Goal: Communication & Community: Answer question/provide support

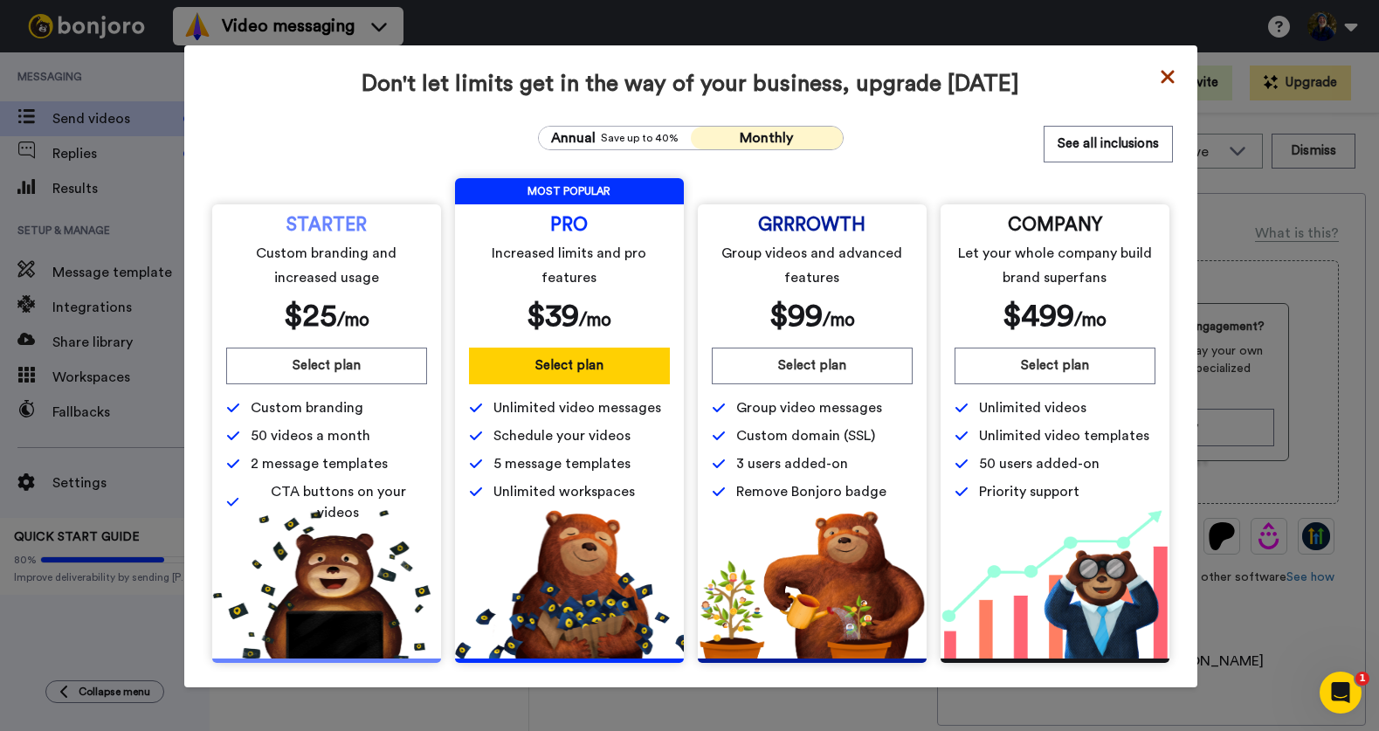
click at [1167, 77] on icon at bounding box center [1167, 76] width 13 height 13
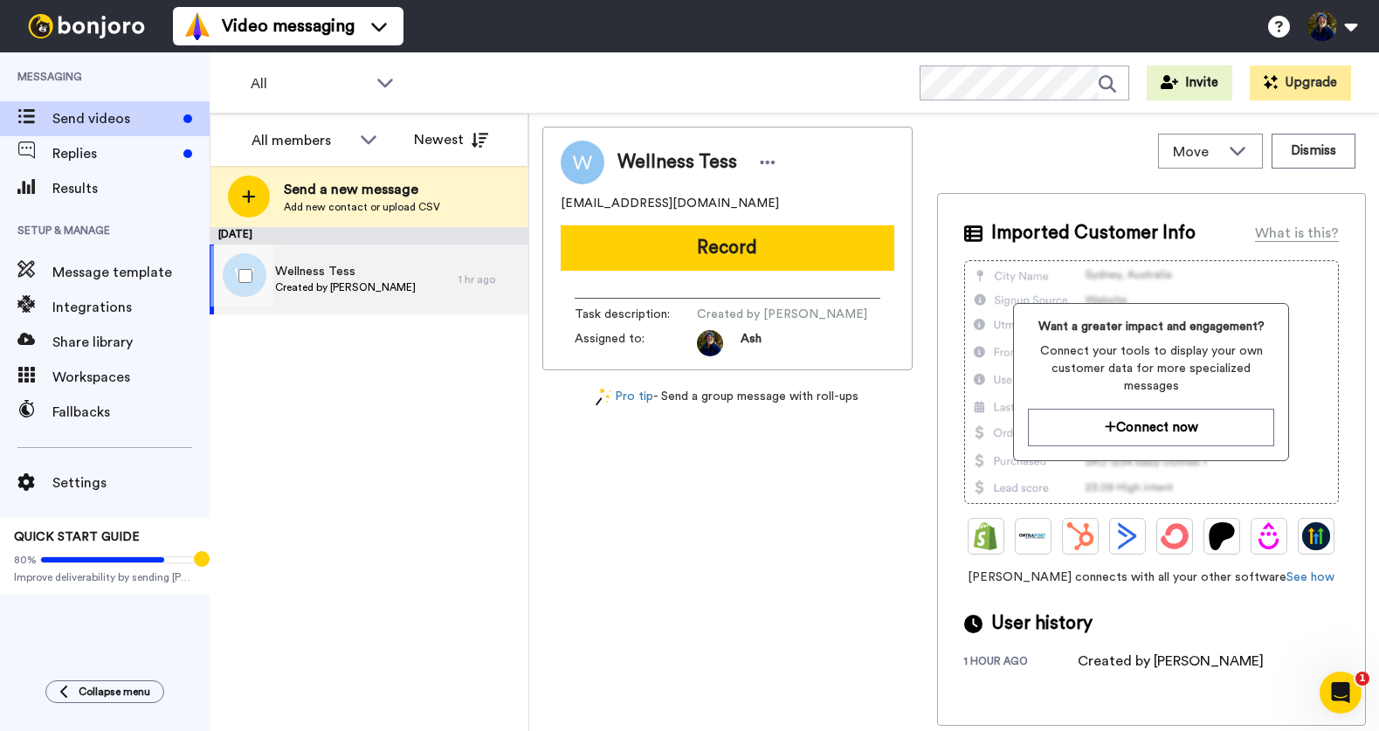
click at [367, 306] on div "Wellness Tess Created by [PERSON_NAME]" at bounding box center [334, 280] width 249 height 70
click at [367, 306] on div "Wellness Tess Created by Ash Perrow" at bounding box center [334, 280] width 249 height 70
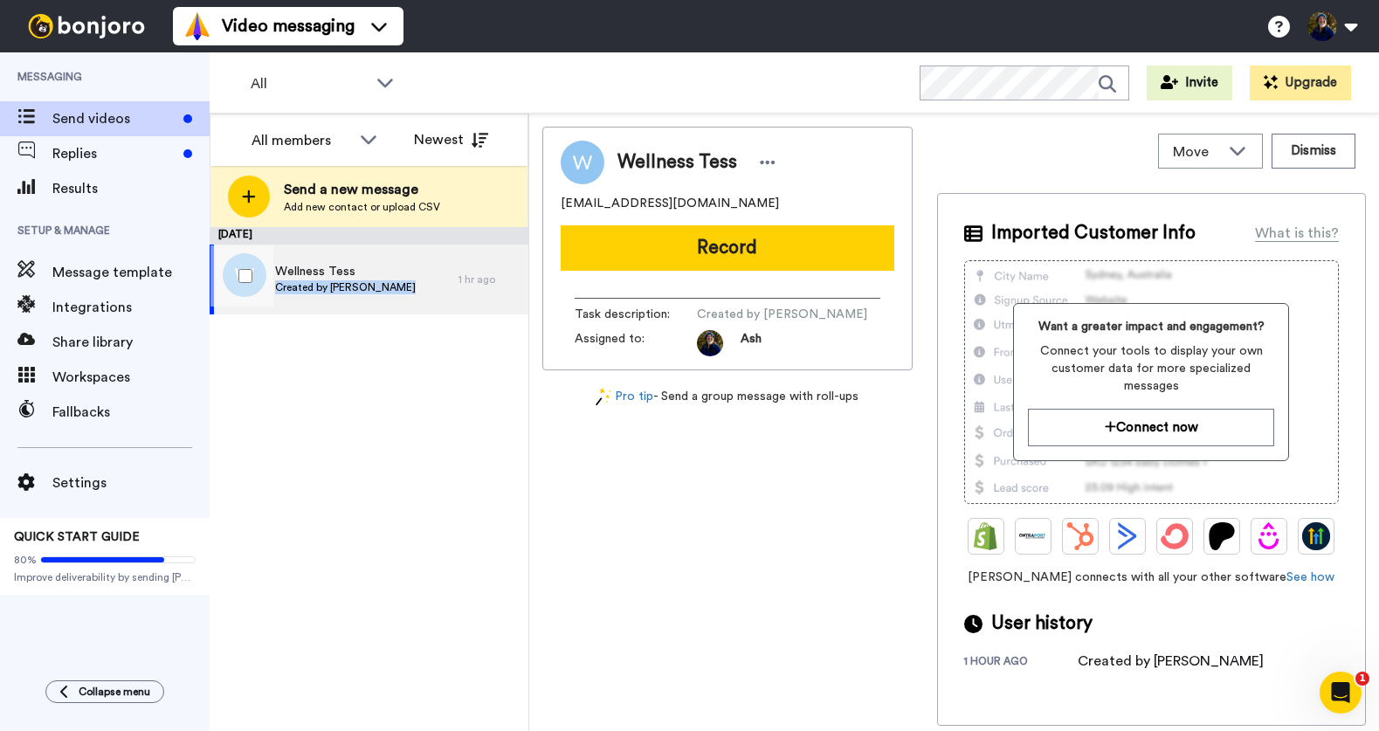
click at [367, 306] on div "Wellness Tess Created by Ash Perrow" at bounding box center [334, 280] width 249 height 70
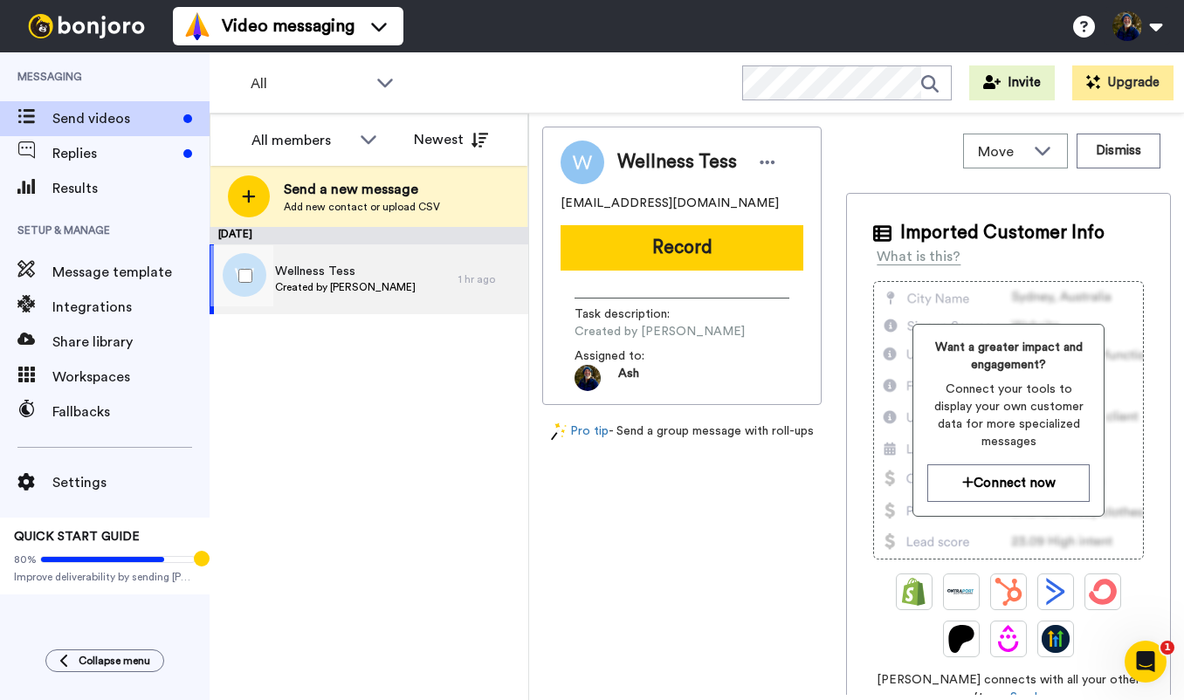
click at [370, 274] on span "Wellness Tess" at bounding box center [345, 271] width 141 height 17
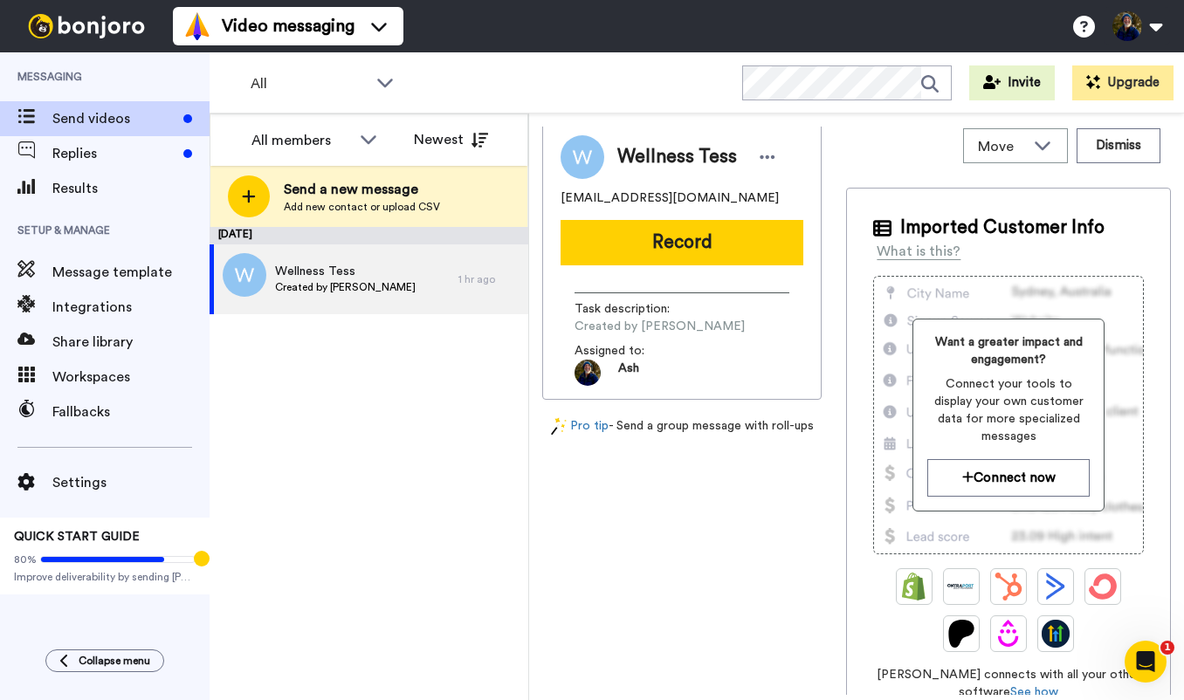
scroll to position [7, 0]
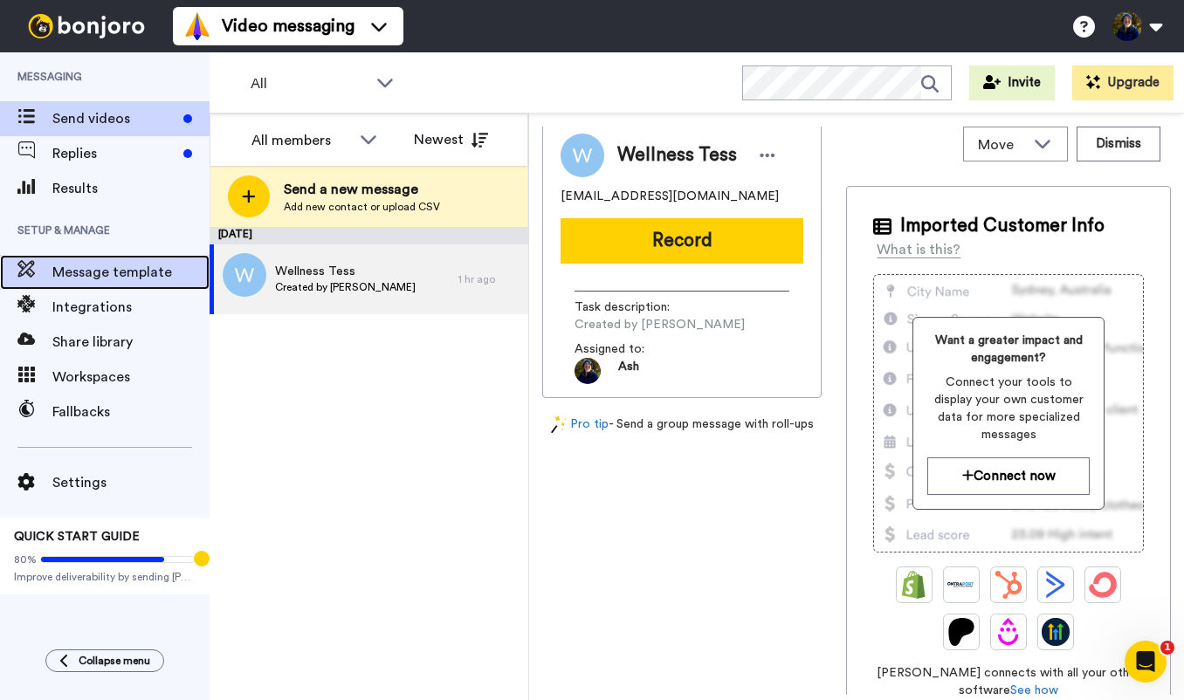
click at [103, 272] on span "Message template" at bounding box center [130, 272] width 157 height 21
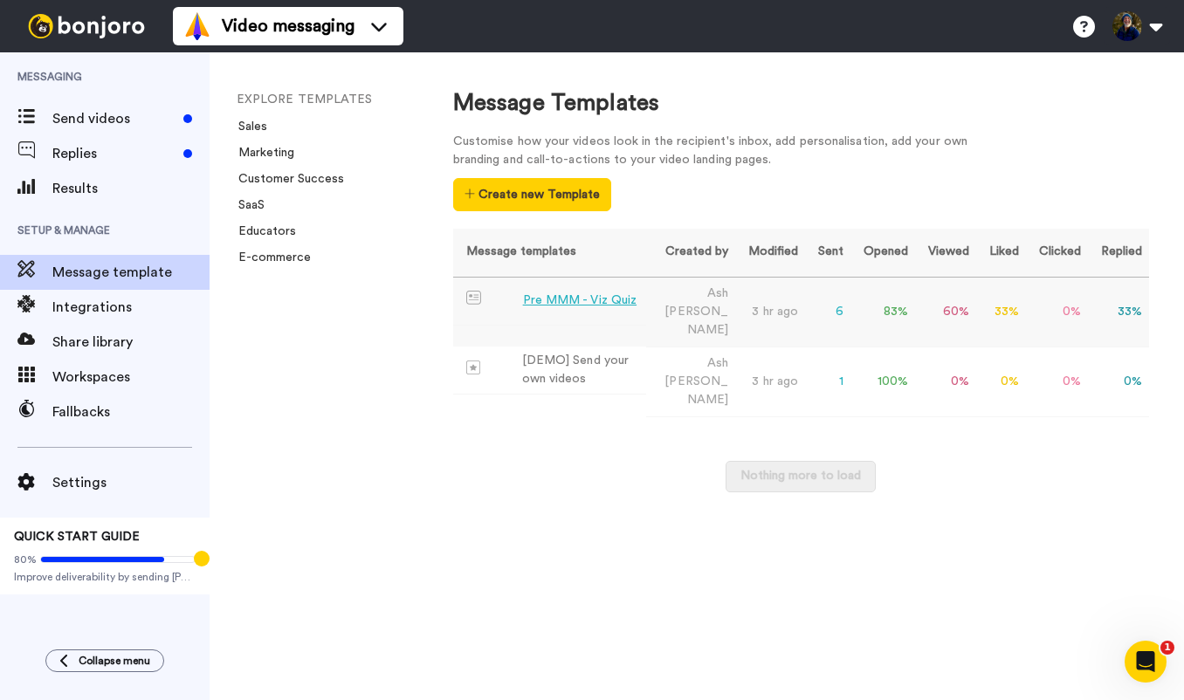
click at [594, 304] on div "Pre MMM - Viz Quiz" at bounding box center [580, 301] width 114 height 18
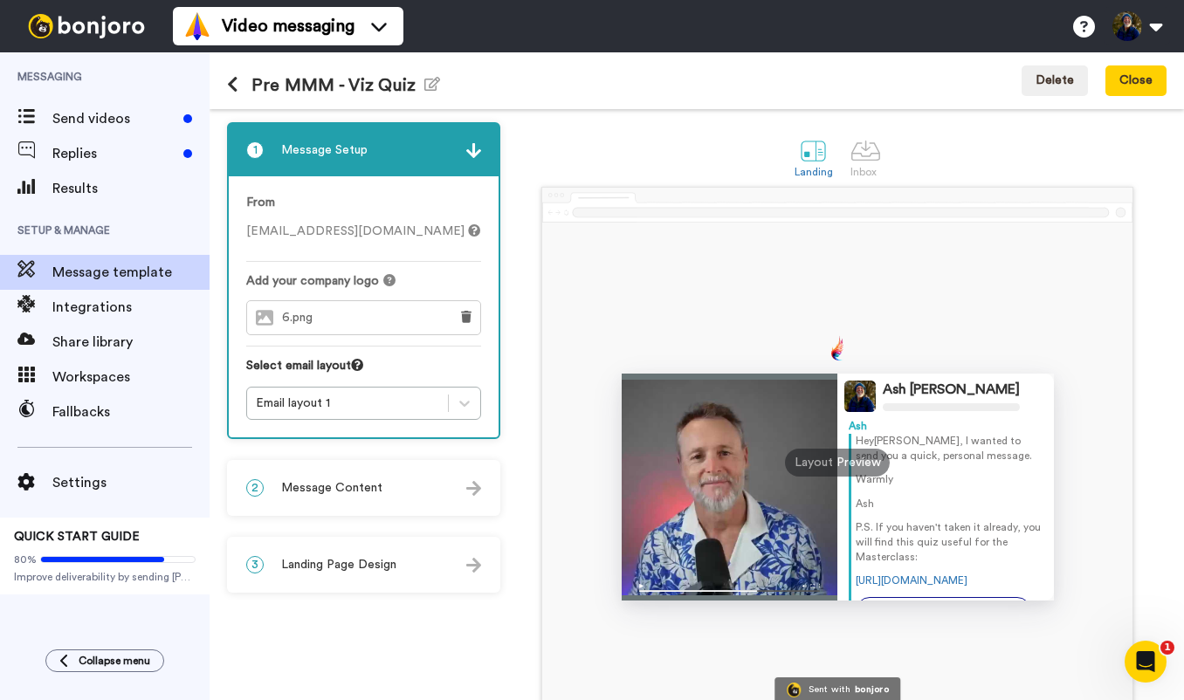
click at [358, 489] on span "Message Content" at bounding box center [331, 487] width 101 height 17
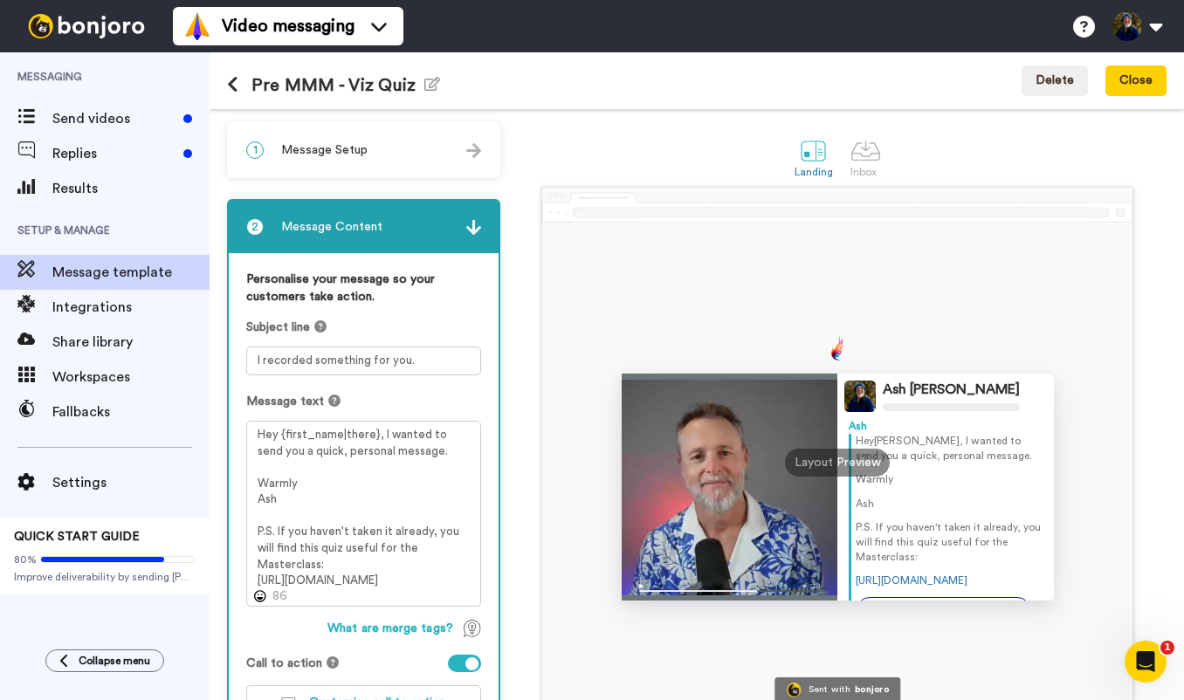
scroll to position [61, 0]
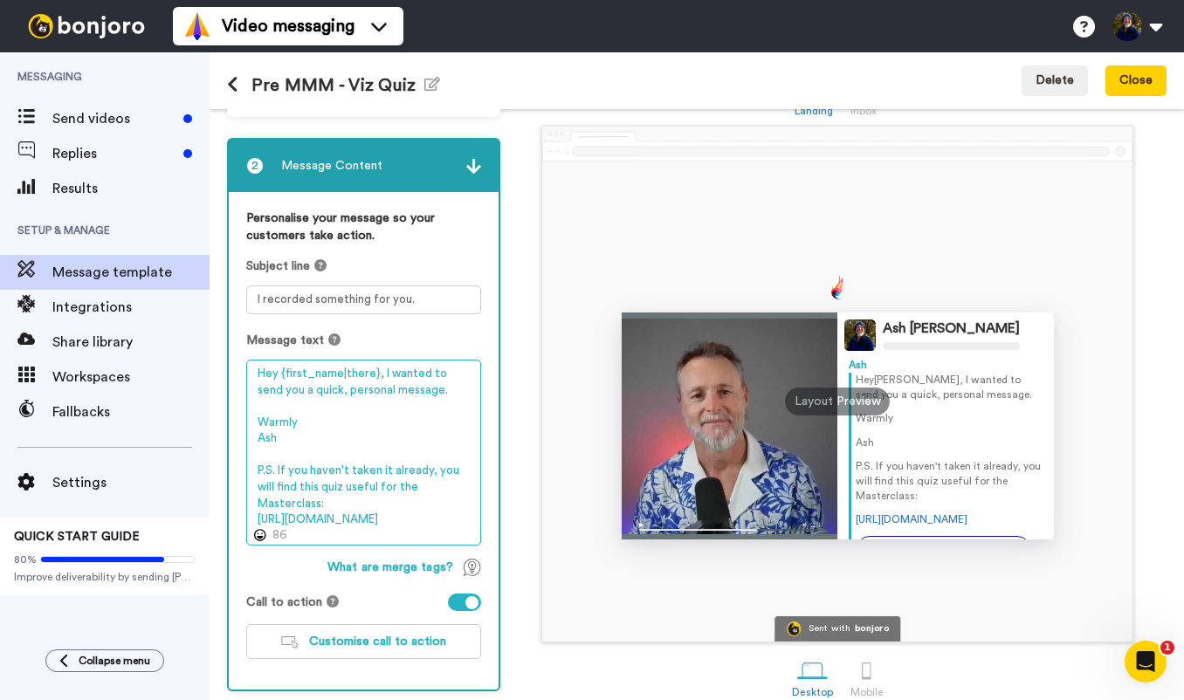
drag, startPoint x: 461, startPoint y: 521, endPoint x: 252, endPoint y: 468, distance: 215.2
click at [251, 468] on textarea "Hey {first_name|there}, I wanted to send you a quick, personal message. Warmly …" at bounding box center [363, 453] width 235 height 186
click at [335, 430] on textarea "Hey {first_name|there}, I wanted to send you a quick, personal message. Warmly …" at bounding box center [363, 453] width 235 height 186
drag, startPoint x: 277, startPoint y: 475, endPoint x: 309, endPoint y: 500, distance: 40.5
click at [309, 500] on textarea "Hey {first_name|there}, I wanted to send you a quick, personal message. Warmly …" at bounding box center [363, 453] width 235 height 186
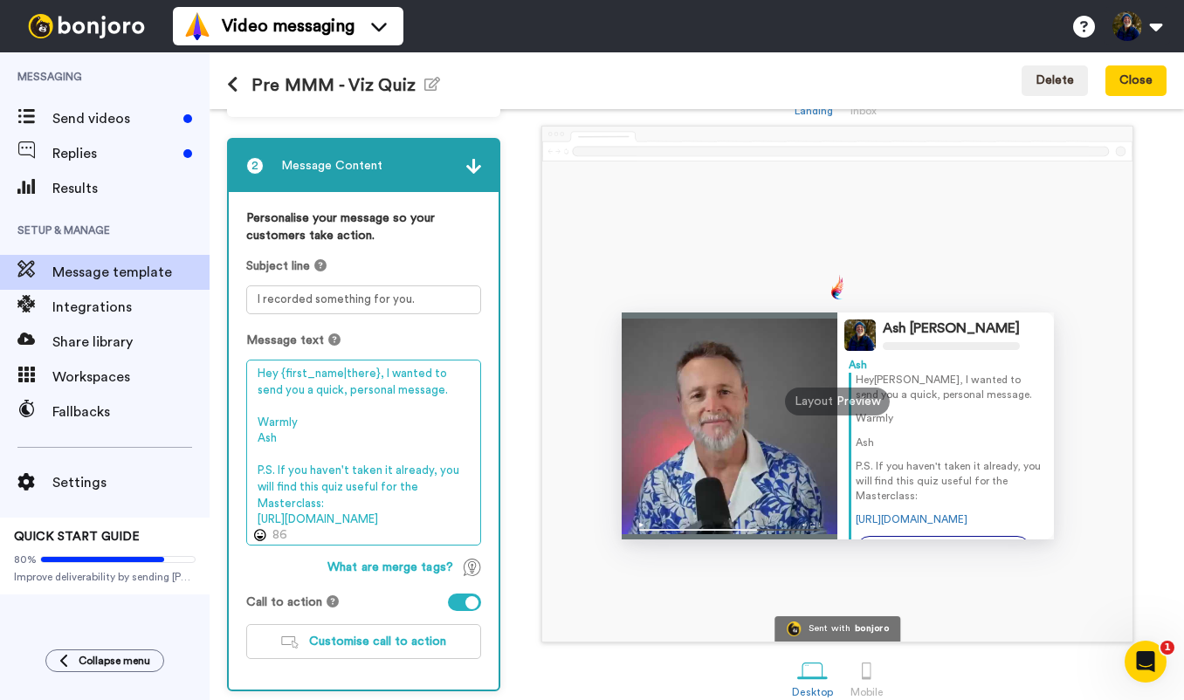
drag, startPoint x: 316, startPoint y: 507, endPoint x: 279, endPoint y: 476, distance: 47.7
click at [279, 476] on textarea "Hey {first_name|there}, I wanted to send you a quick, personal message. Warmly …" at bounding box center [363, 453] width 235 height 186
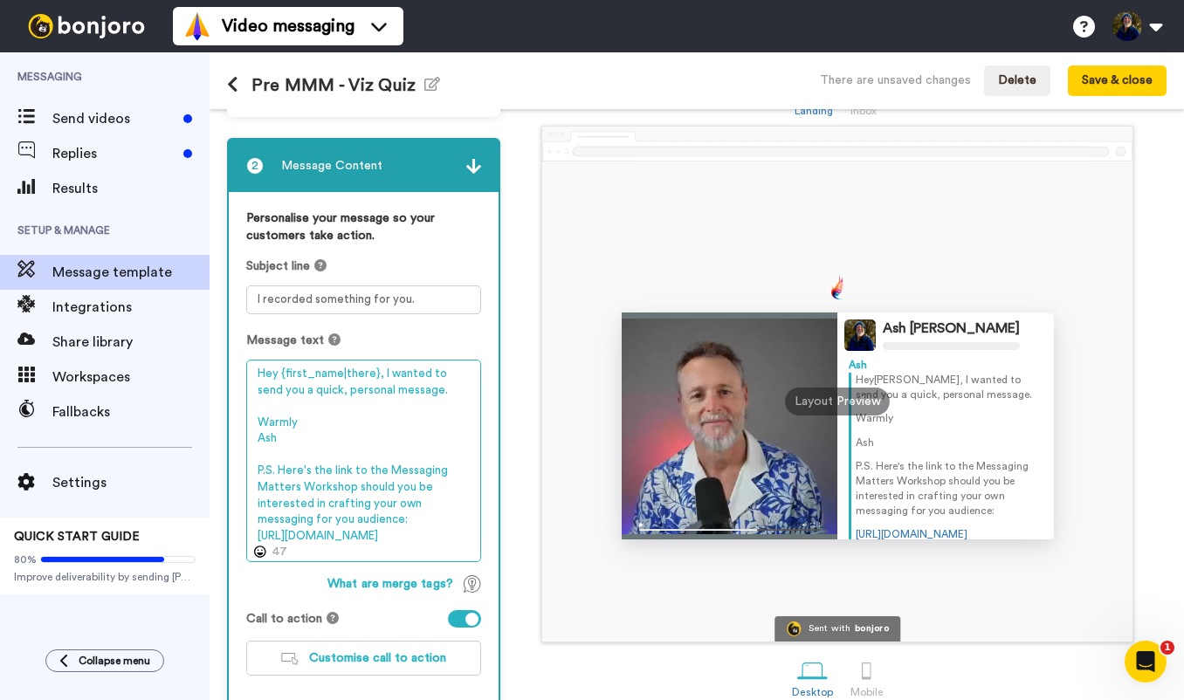
click at [347, 522] on textarea "Hey {first_name|there}, I wanted to send you a quick, personal message. Warmly …" at bounding box center [363, 461] width 235 height 203
click at [320, 523] on textarea "Hey {first_name|there}, I wanted to send you a quick, personal message. Warmly …" at bounding box center [363, 461] width 235 height 203
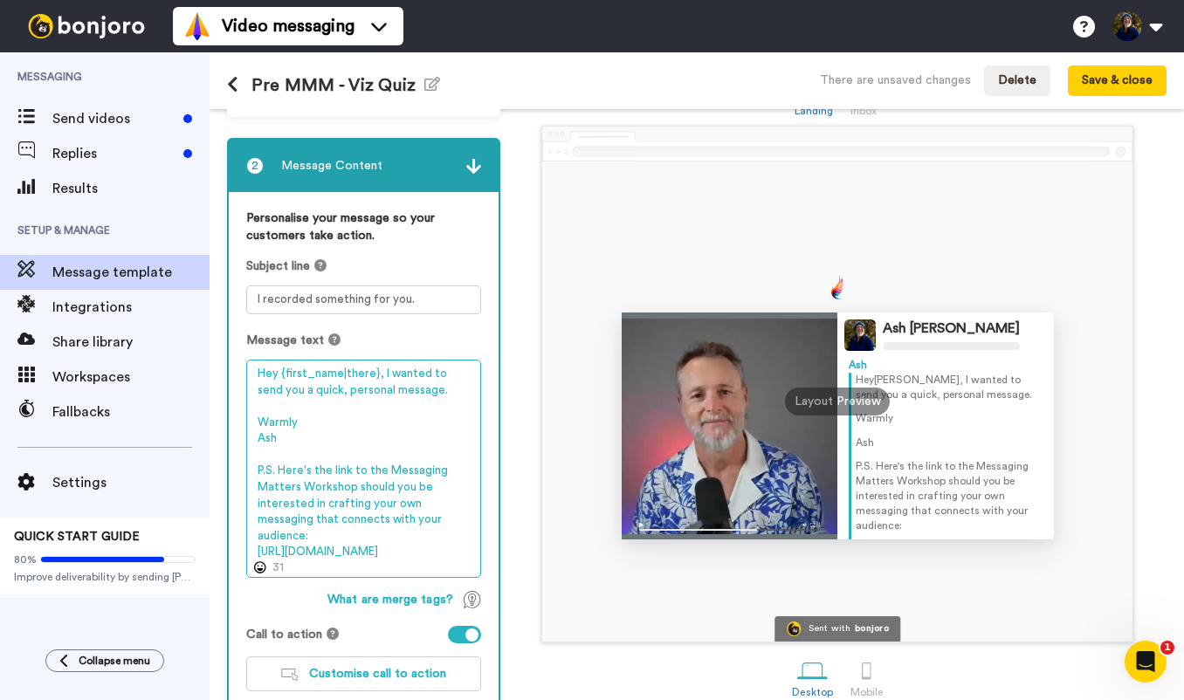
click at [325, 535] on textarea "Hey {first_name|there}, I wanted to send you a quick, personal message. Warmly …" at bounding box center [363, 469] width 235 height 218
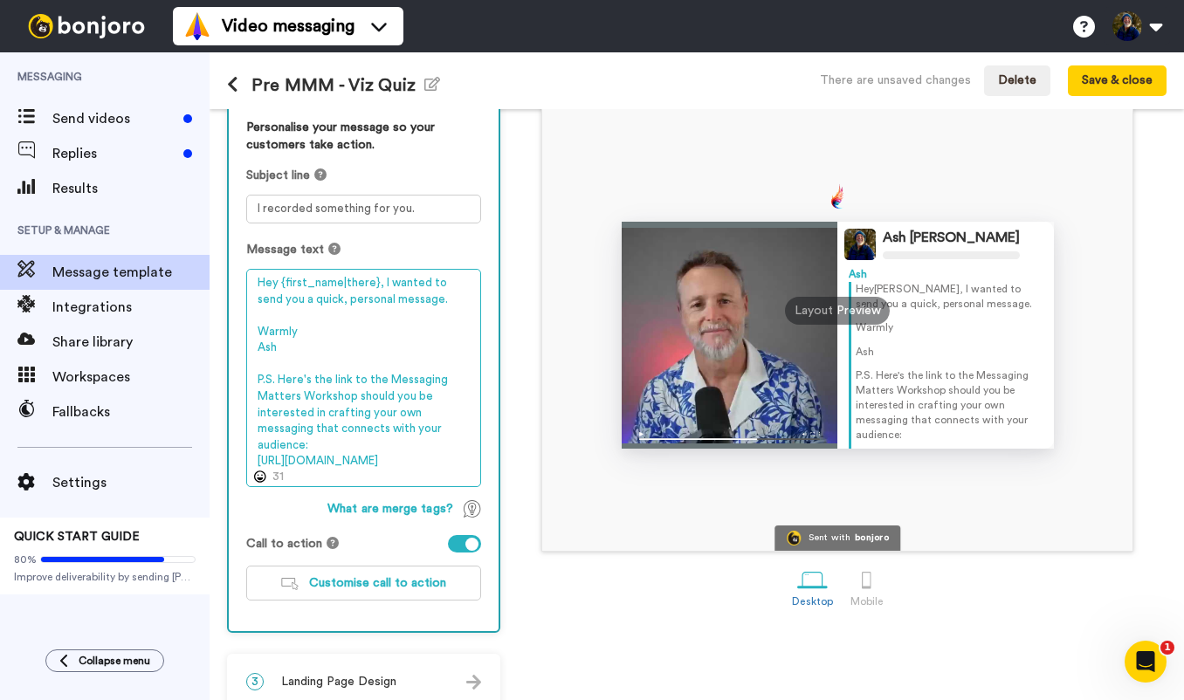
drag, startPoint x: 458, startPoint y: 463, endPoint x: 257, endPoint y: 461, distance: 200.9
click at [257, 461] on textarea "Hey {first_name|there}, I wanted to send you a quick, personal message. Warmly …" at bounding box center [363, 378] width 235 height 218
paste textarea "mmm.piaevolution.com/mmworkshop"
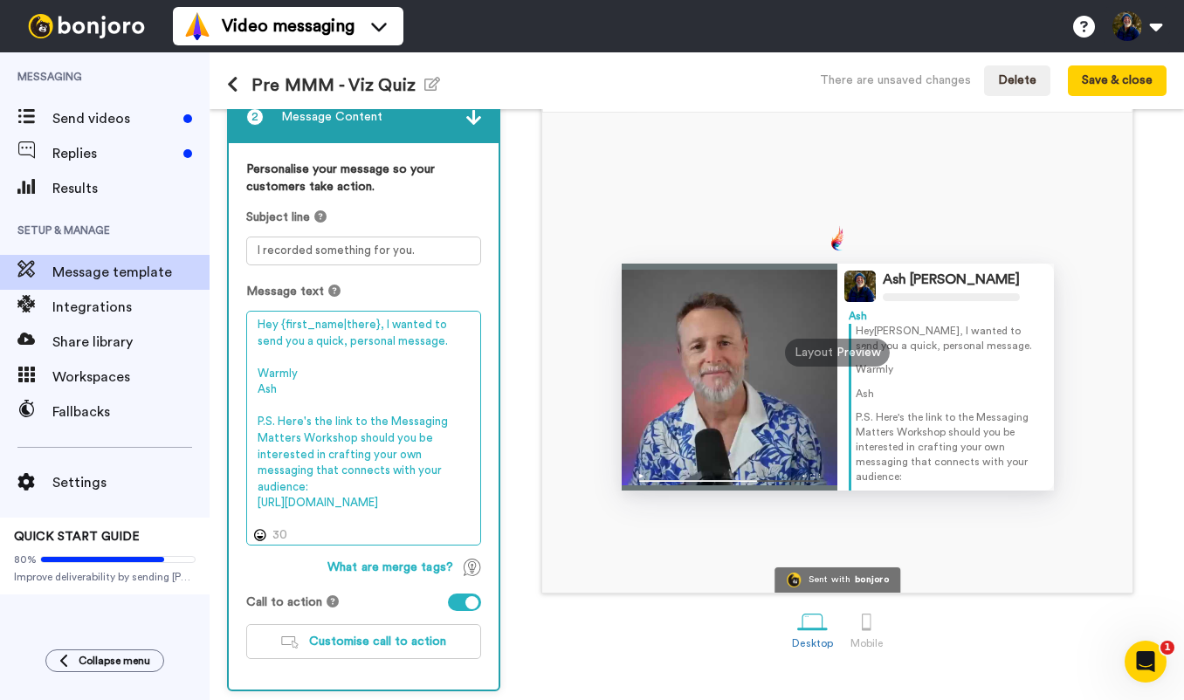
scroll to position [108, 0]
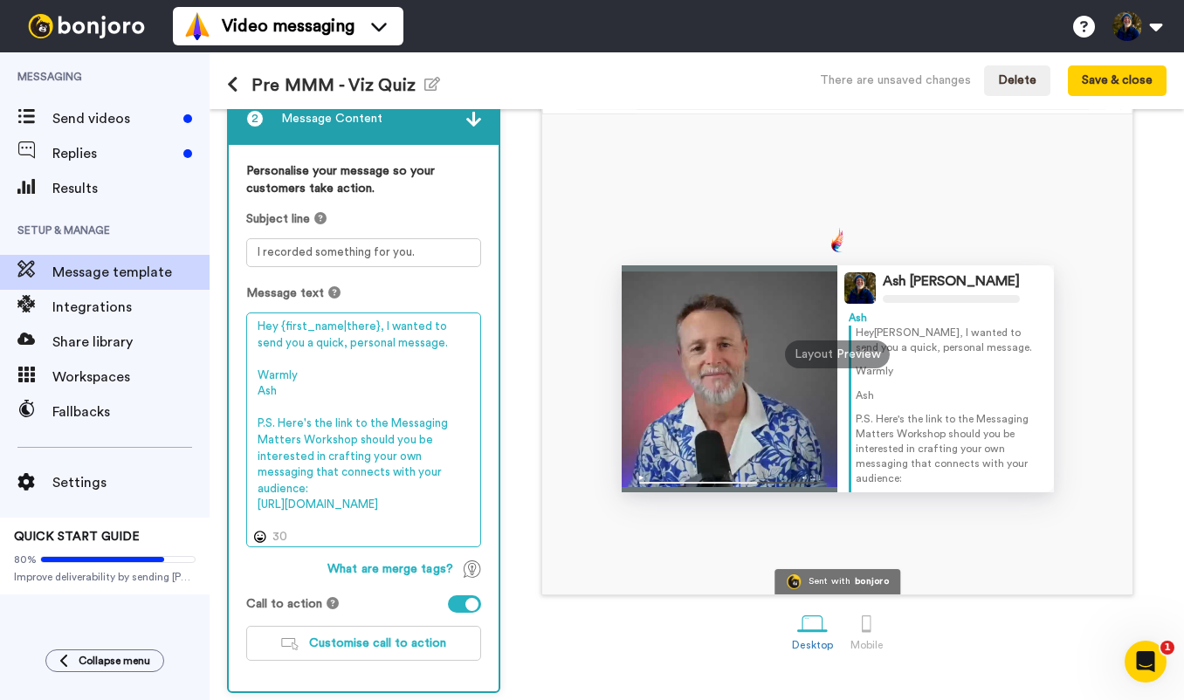
click at [379, 329] on textarea "Hey {first_name|there}, I wanted to send you a quick, personal message. Warmly …" at bounding box center [363, 430] width 235 height 235
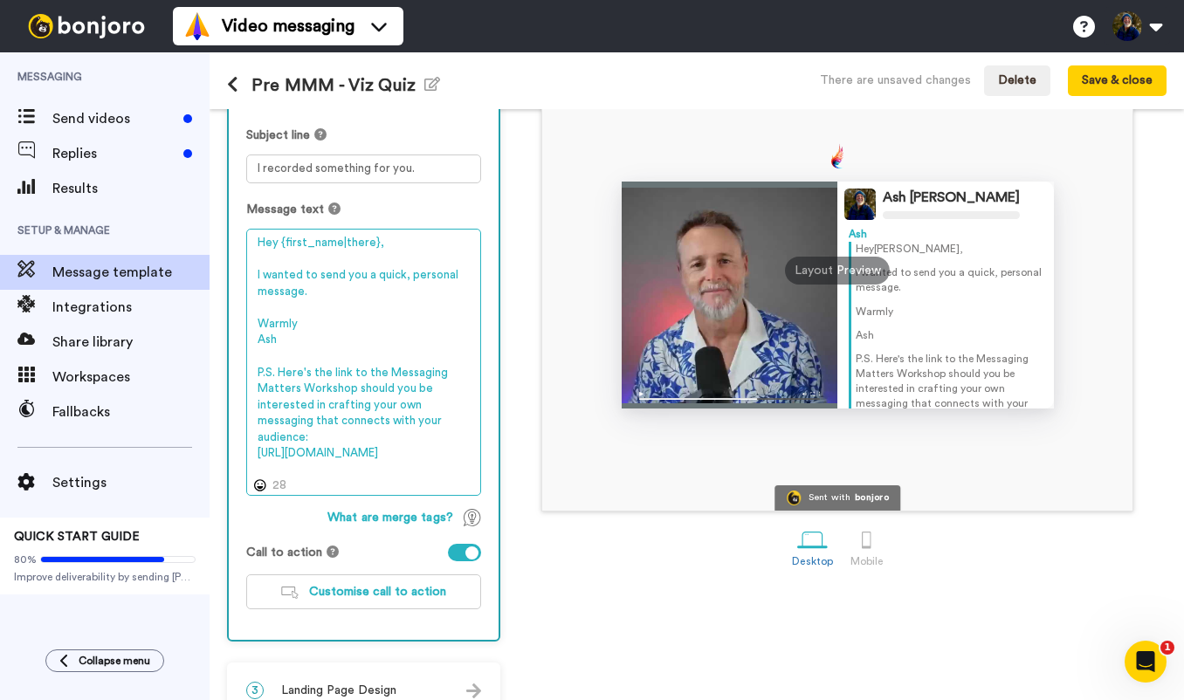
scroll to position [224, 0]
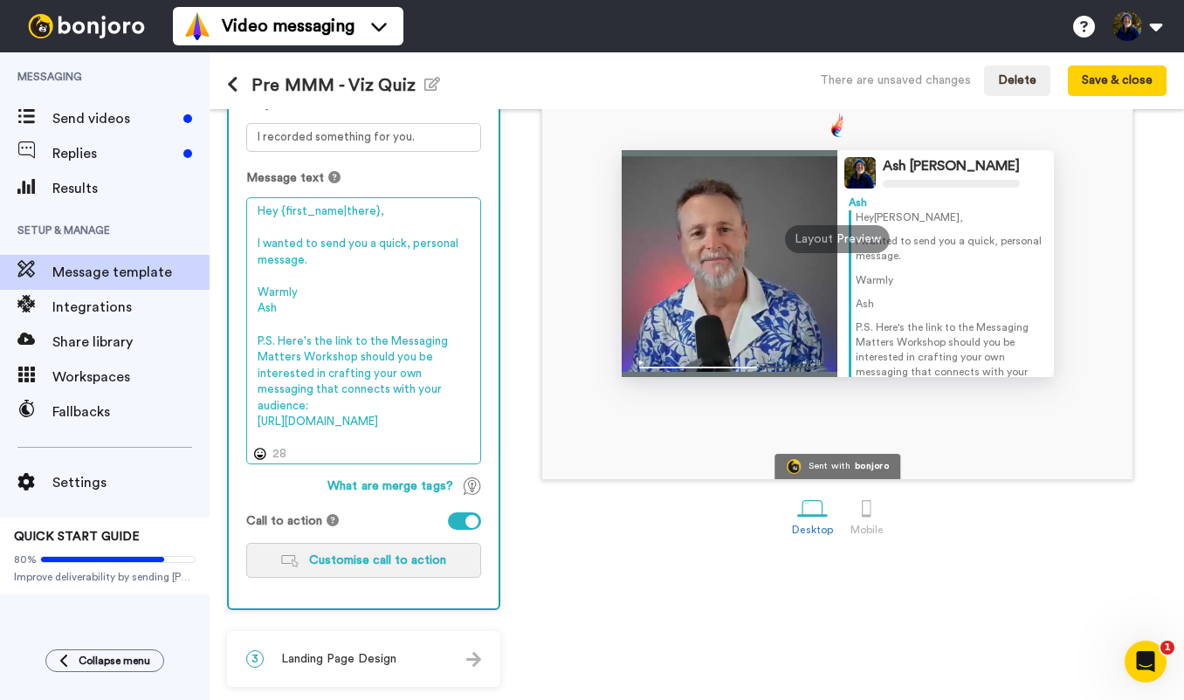
type textarea "Hey {first_name|there}, I wanted to send you a quick, personal message. Warmly …"
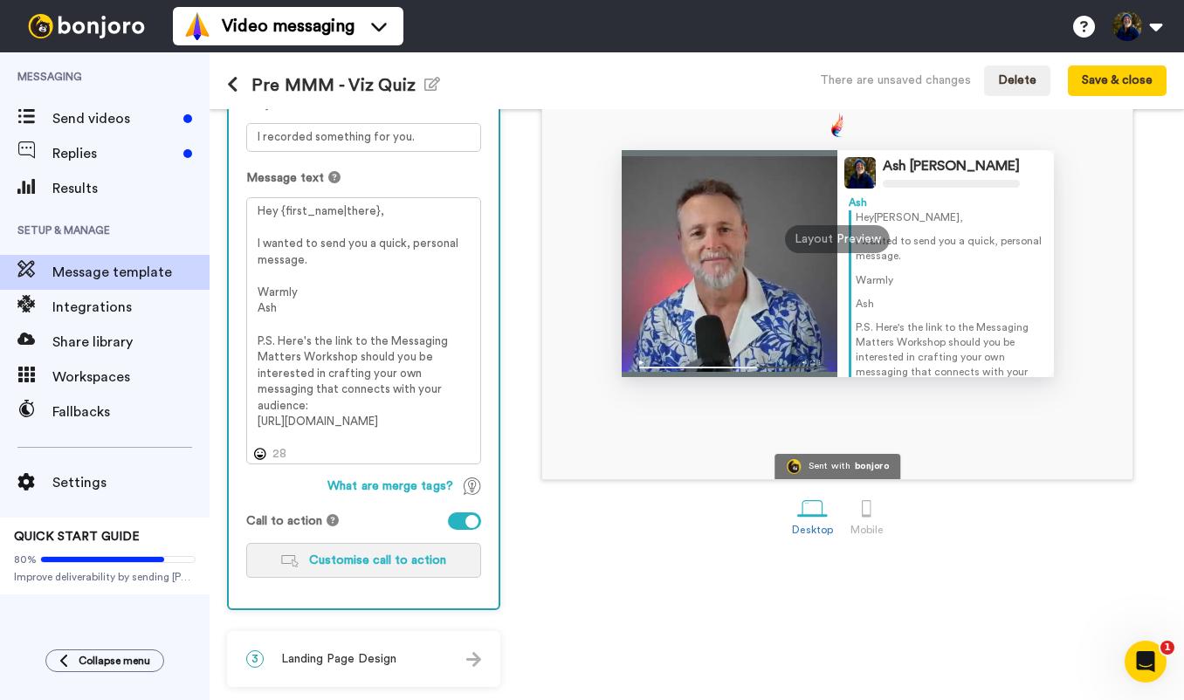
click at [338, 558] on span "Customise call to action" at bounding box center [377, 561] width 137 height 12
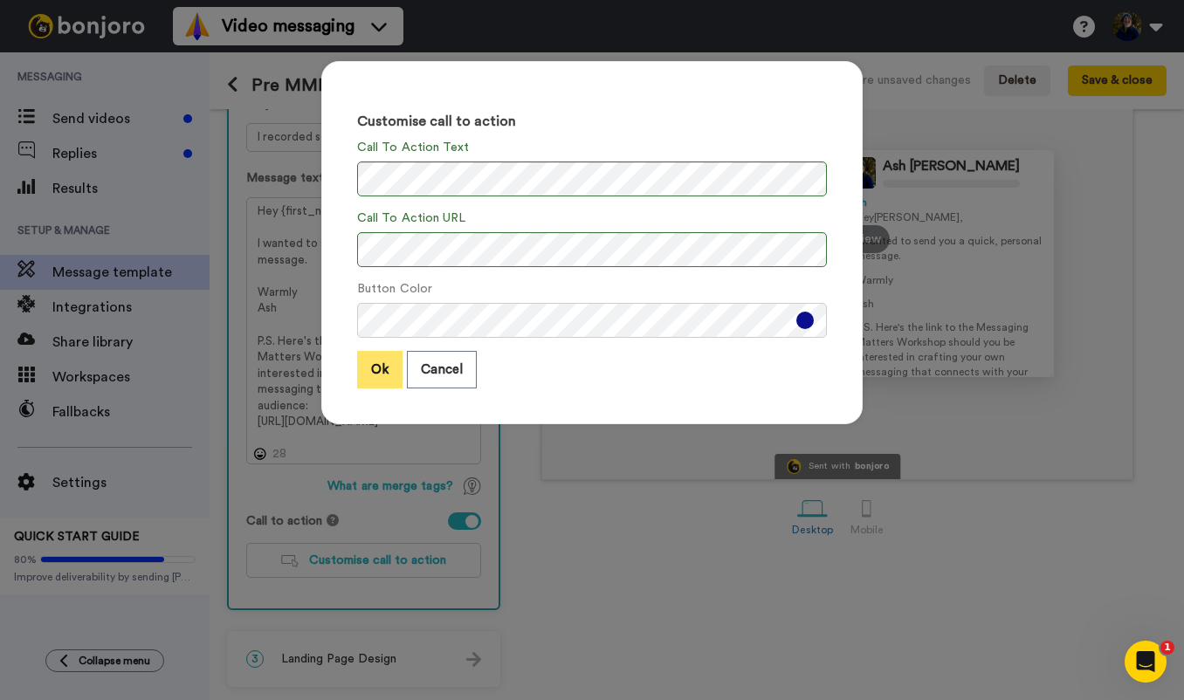
click at [372, 367] on button "Ok" at bounding box center [379, 370] width 45 height 38
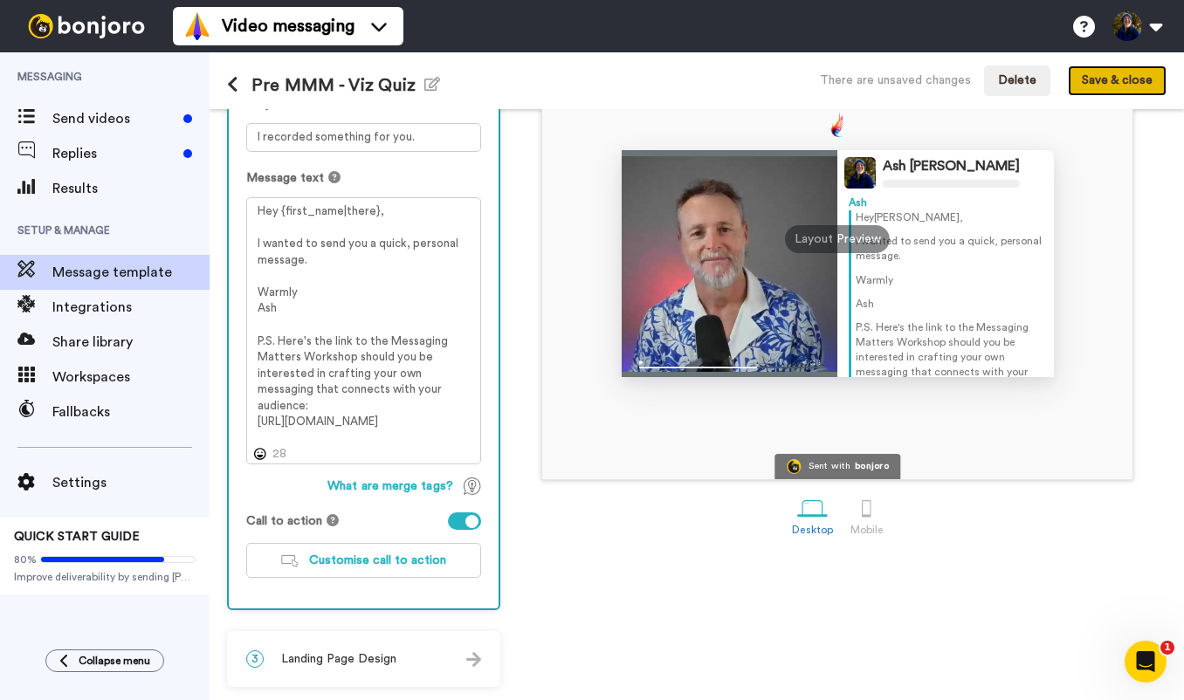
click at [1122, 81] on button "Save & close" at bounding box center [1117, 81] width 99 height 31
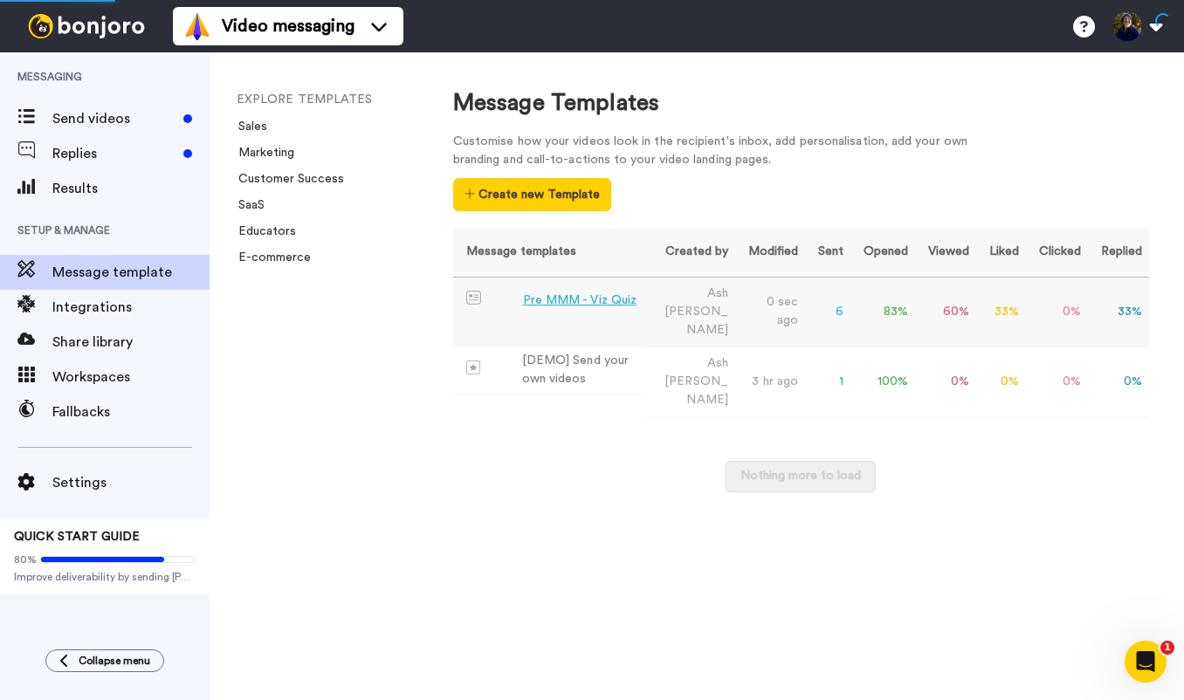
click at [562, 305] on div "Pre MMM - Viz Quiz" at bounding box center [580, 301] width 114 height 18
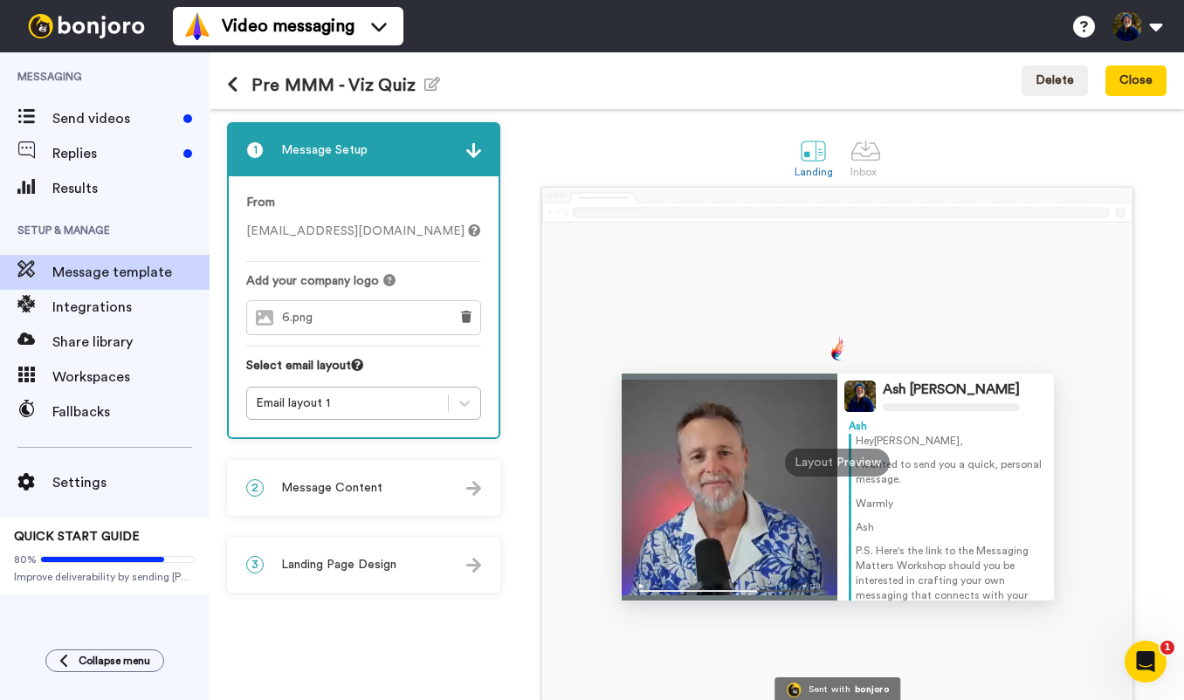
click at [374, 562] on span "Landing Page Design" at bounding box center [338, 564] width 115 height 17
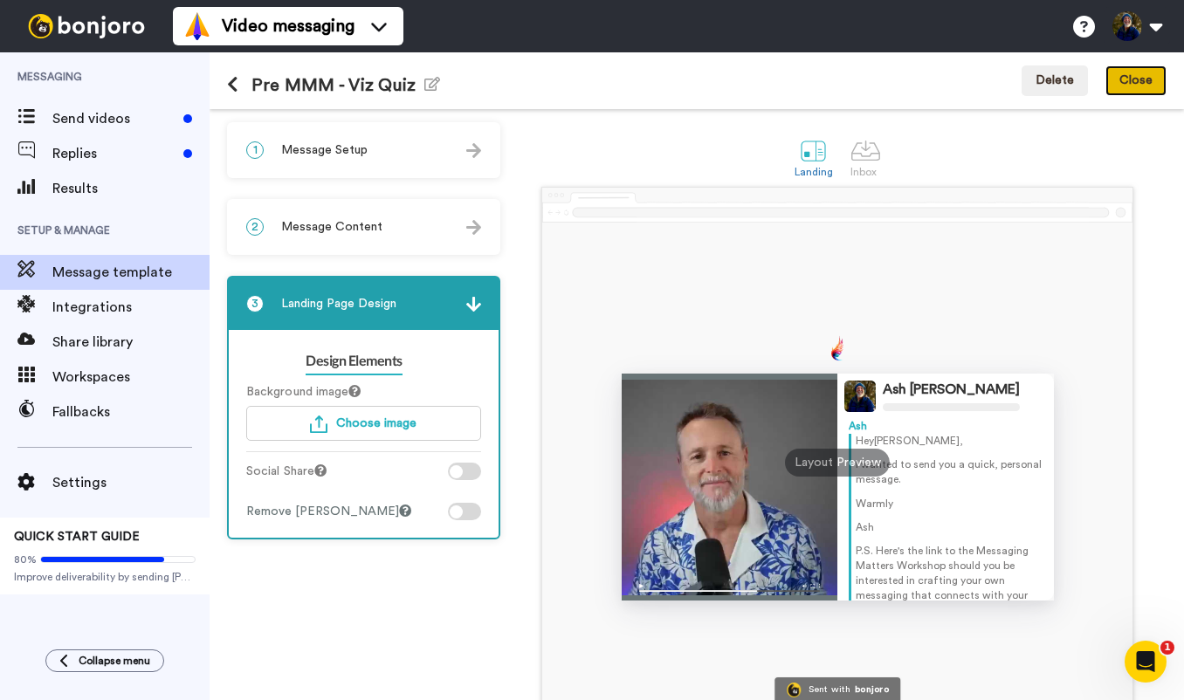
click at [1136, 85] on button "Close" at bounding box center [1136, 81] width 61 height 31
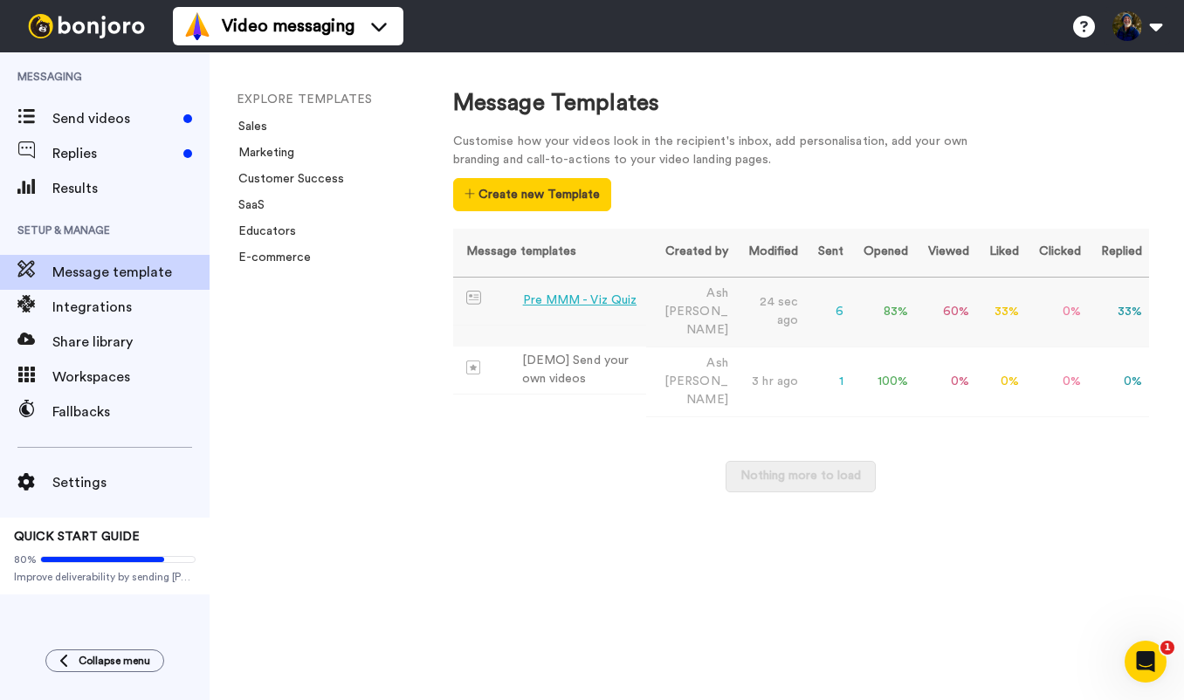
click at [572, 300] on div "Pre MMM - Viz Quiz" at bounding box center [580, 301] width 114 height 18
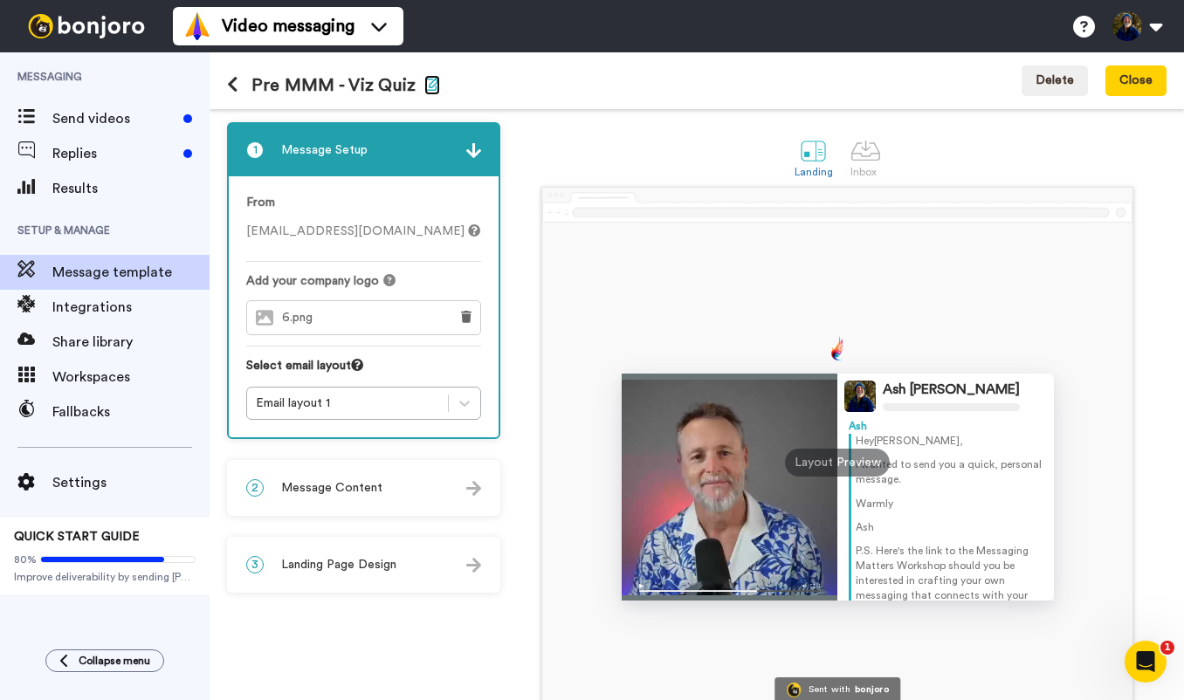
click at [430, 88] on icon "button" at bounding box center [432, 84] width 16 height 14
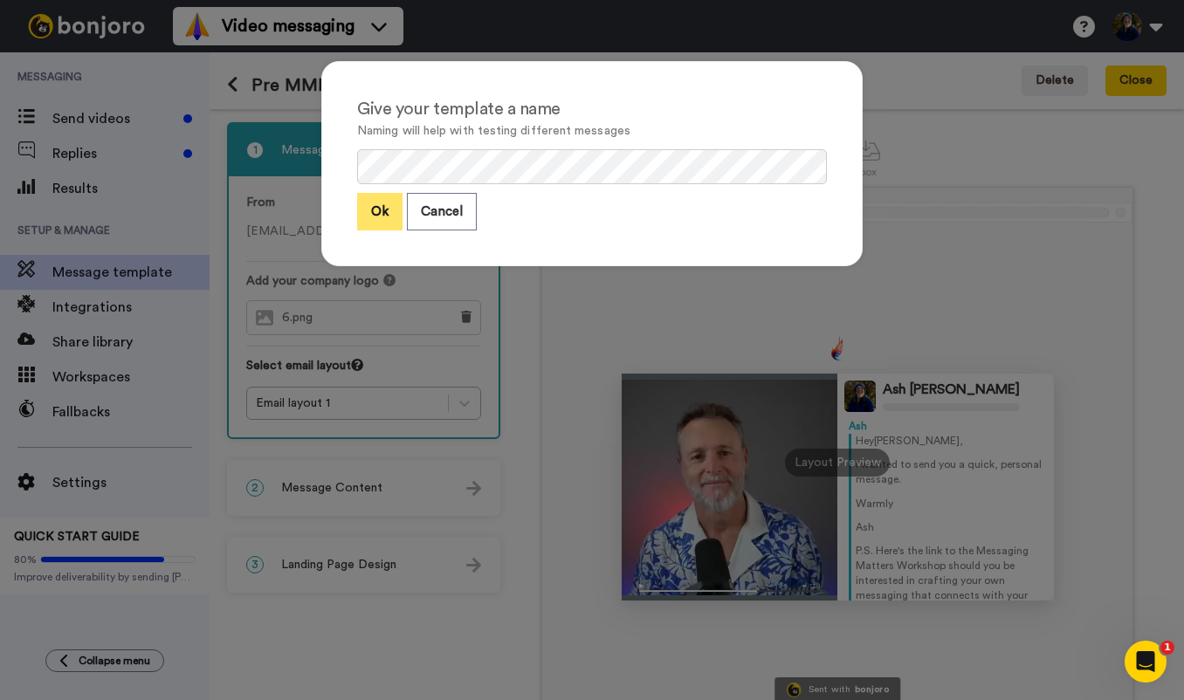
click at [385, 211] on button "Ok" at bounding box center [379, 212] width 45 height 38
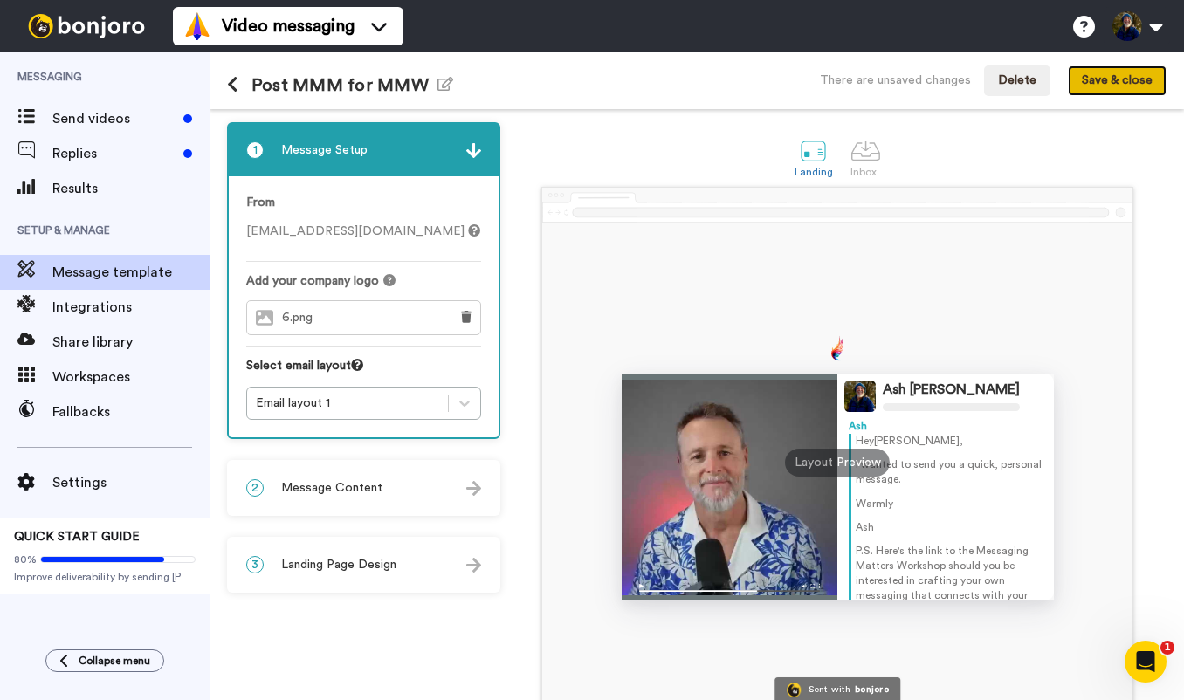
click at [1110, 84] on button "Save & close" at bounding box center [1117, 81] width 99 height 31
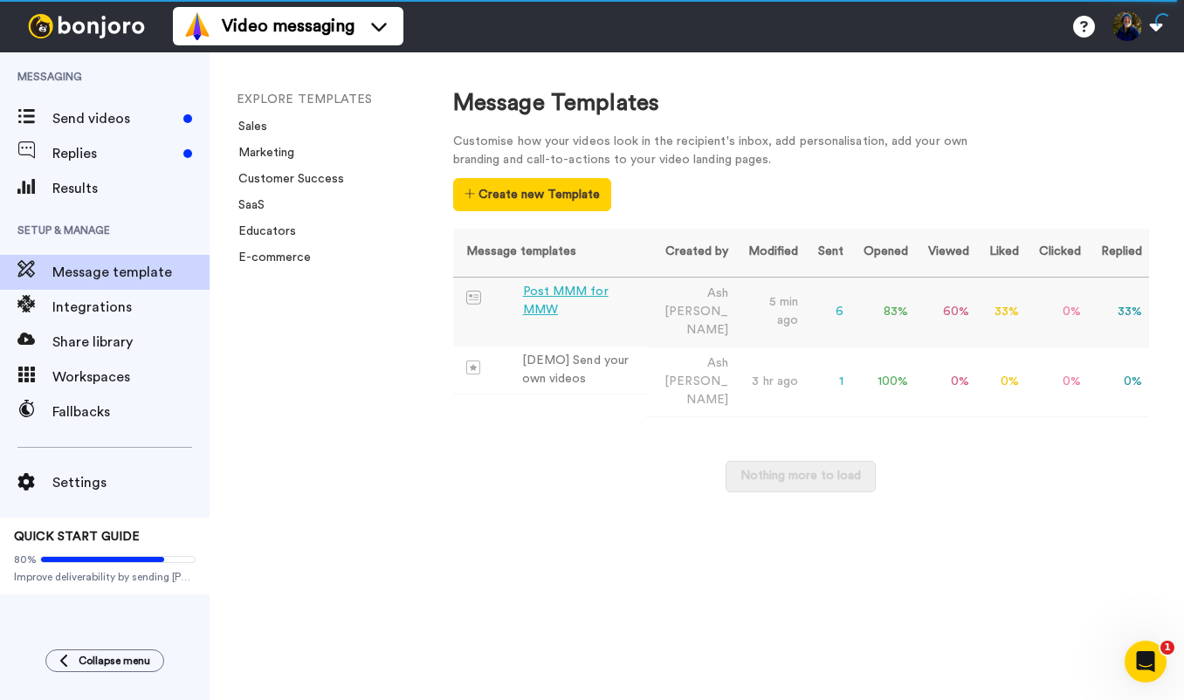
click at [541, 305] on div "Post MMM for MMW" at bounding box center [581, 301] width 117 height 37
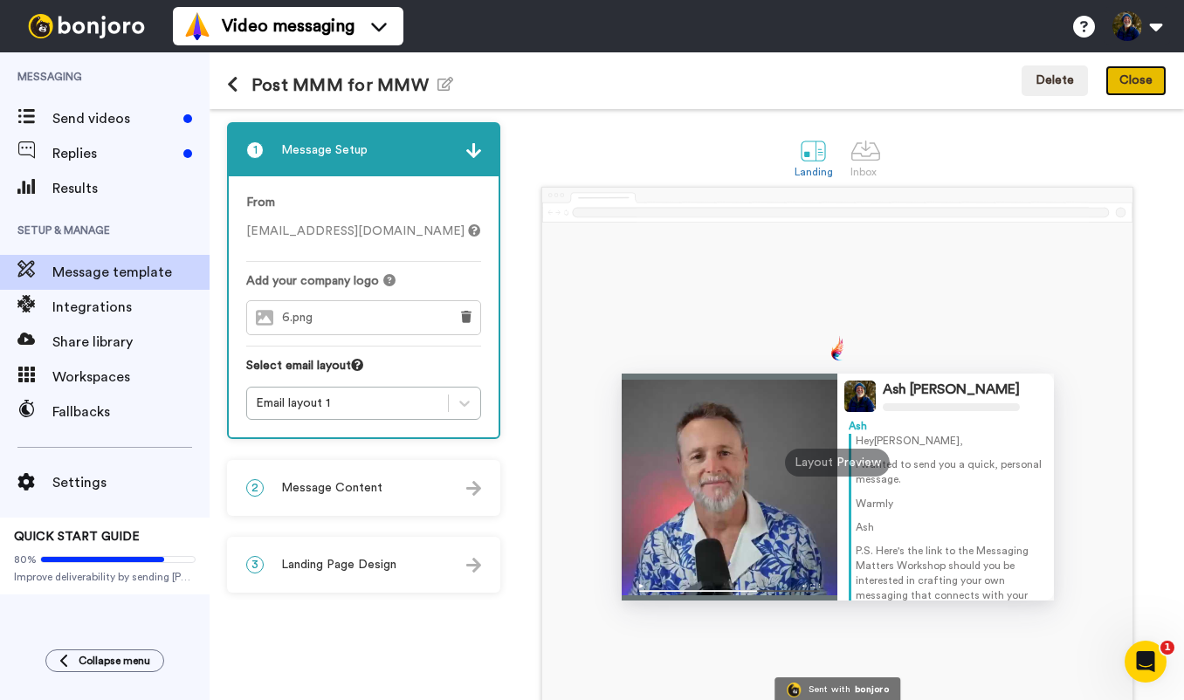
click at [1144, 76] on button "Close" at bounding box center [1136, 81] width 61 height 31
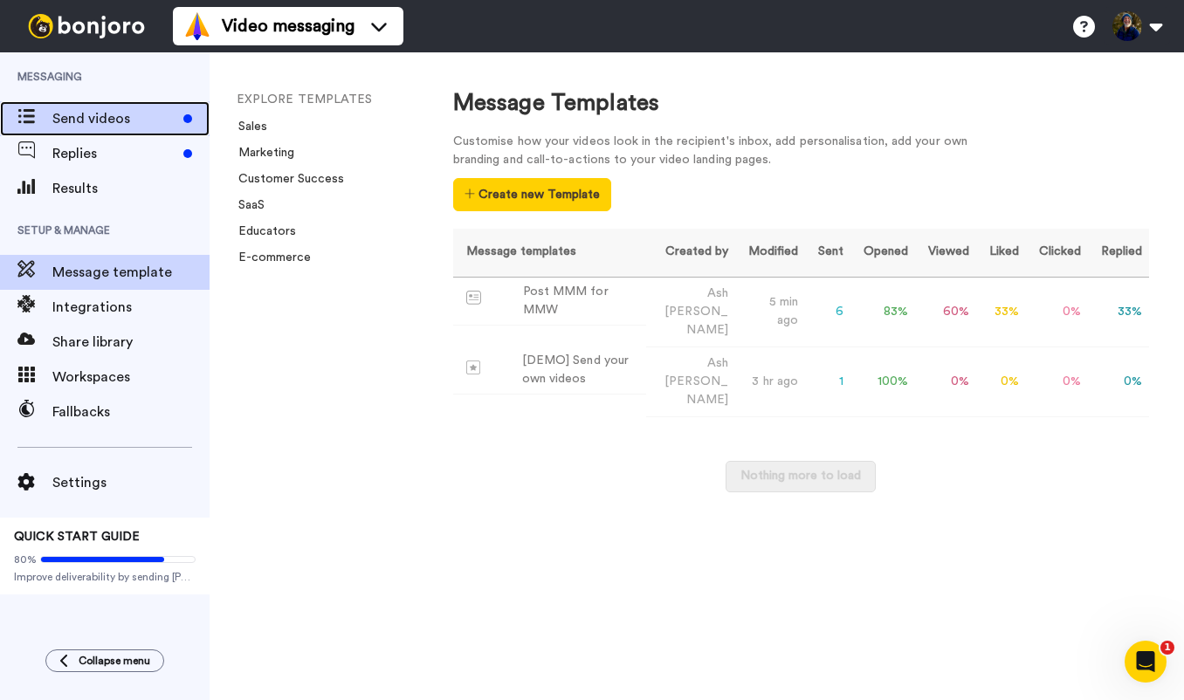
click at [104, 122] on span "Send videos" at bounding box center [114, 118] width 124 height 21
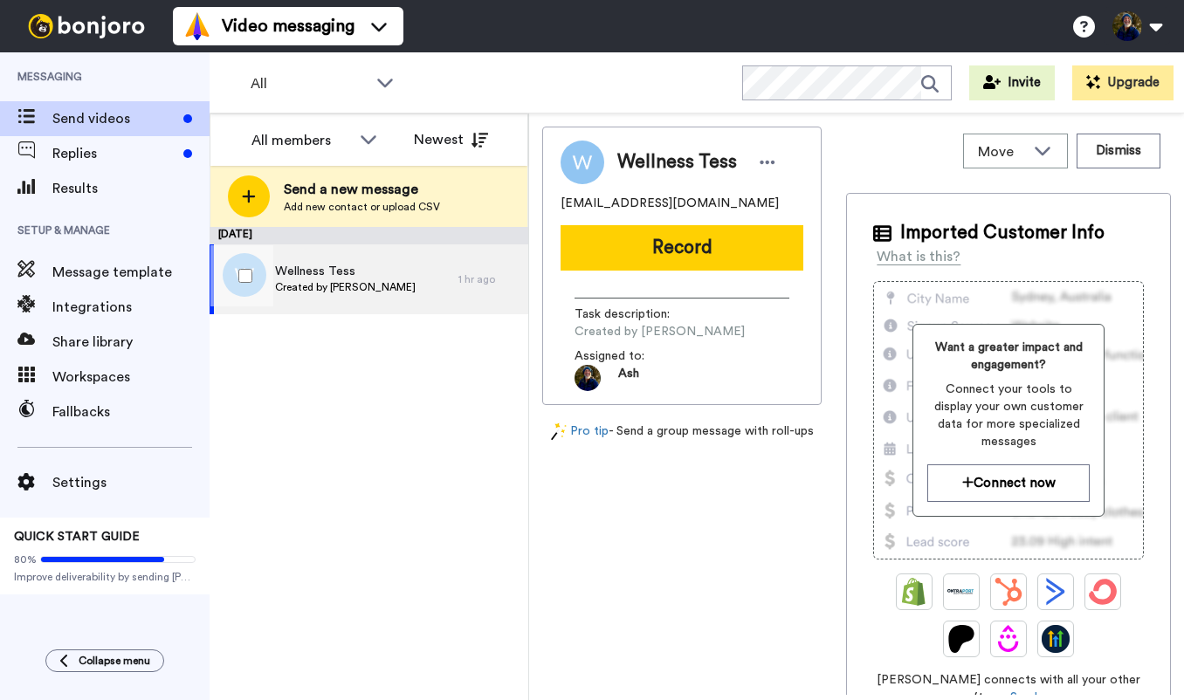
click at [318, 271] on span "Wellness Tess" at bounding box center [345, 271] width 141 height 17
click at [343, 287] on span "Created by [PERSON_NAME]" at bounding box center [345, 287] width 141 height 14
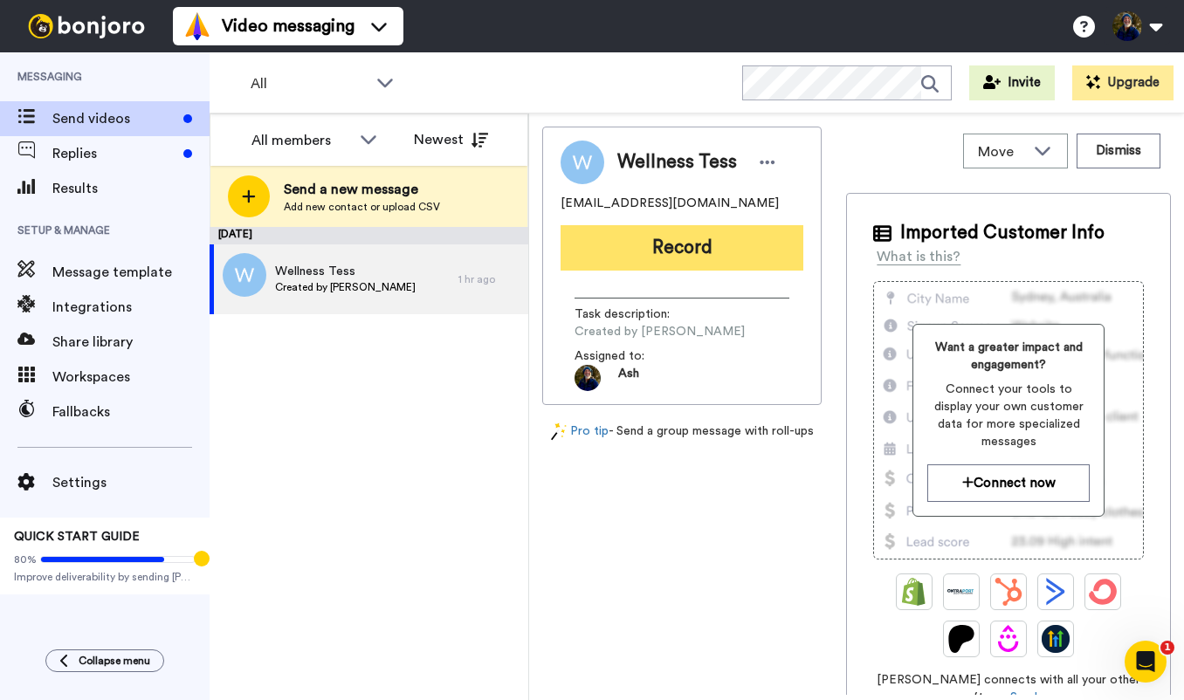
click at [700, 250] on button "Record" at bounding box center [682, 247] width 243 height 45
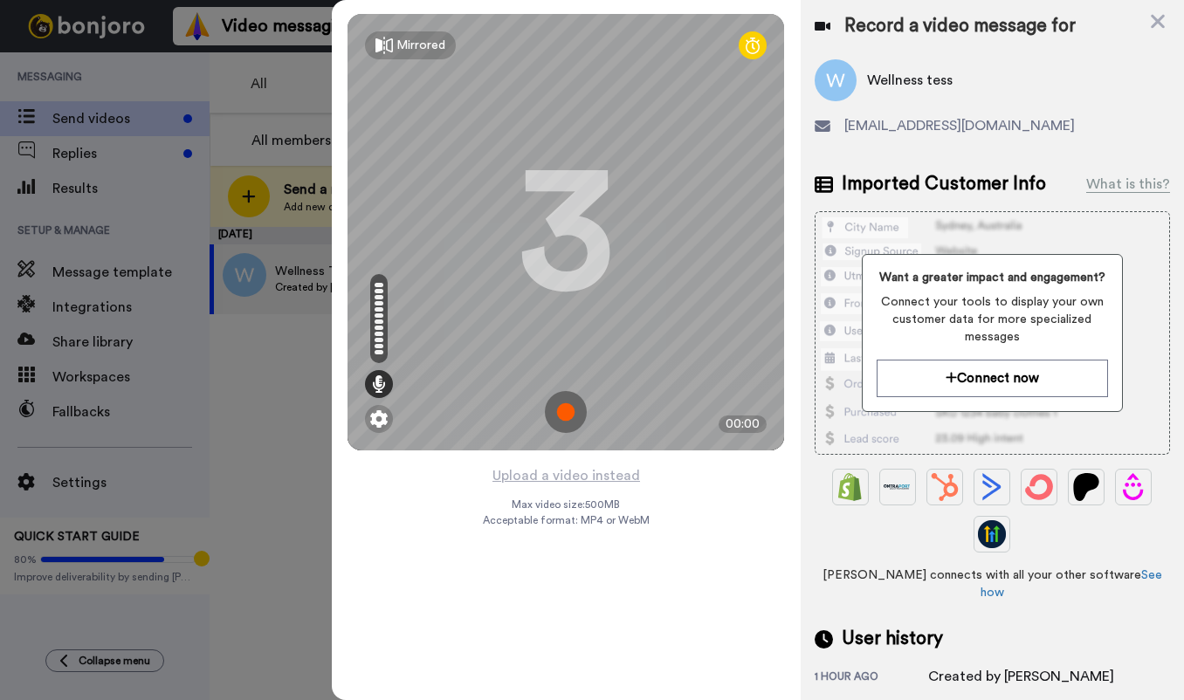
click at [571, 413] on img at bounding box center [566, 412] width 42 height 42
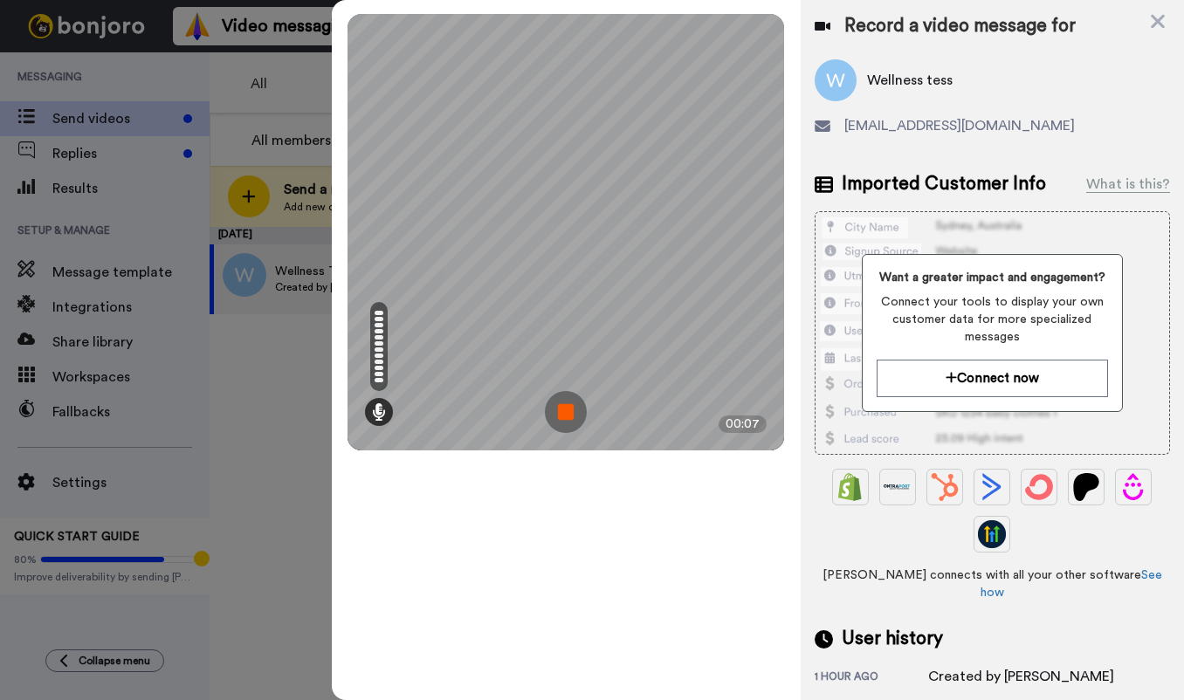
click at [571, 410] on img at bounding box center [566, 412] width 42 height 42
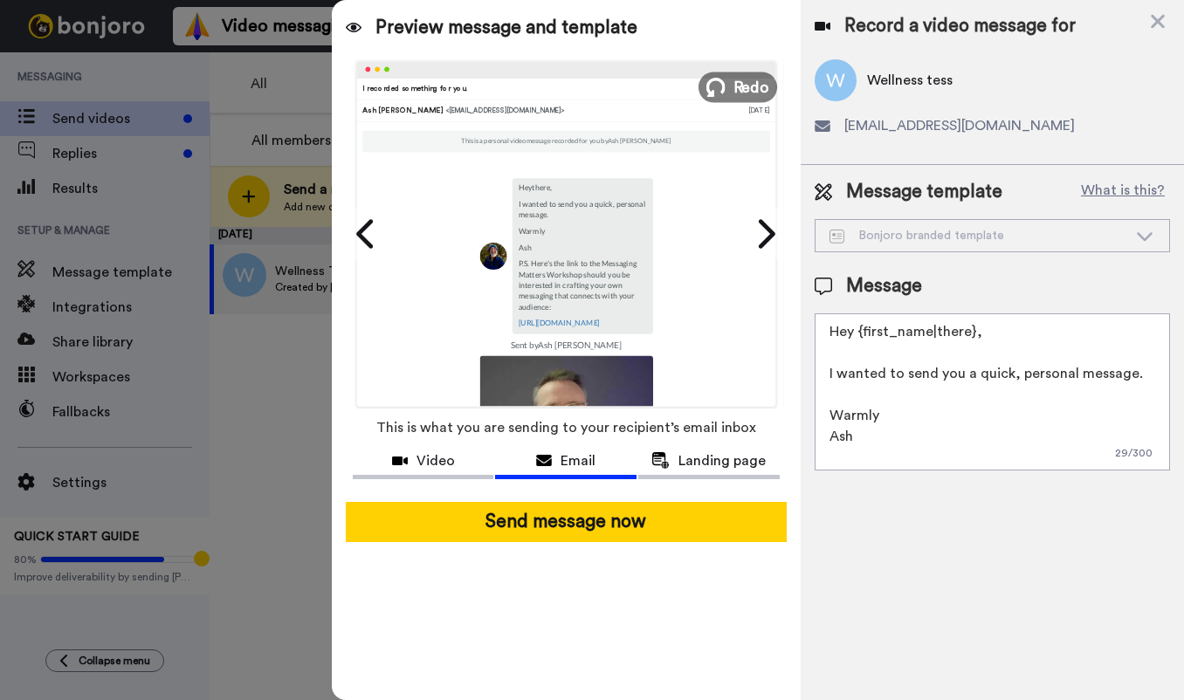
click at [745, 90] on span "Redo" at bounding box center [752, 86] width 37 height 23
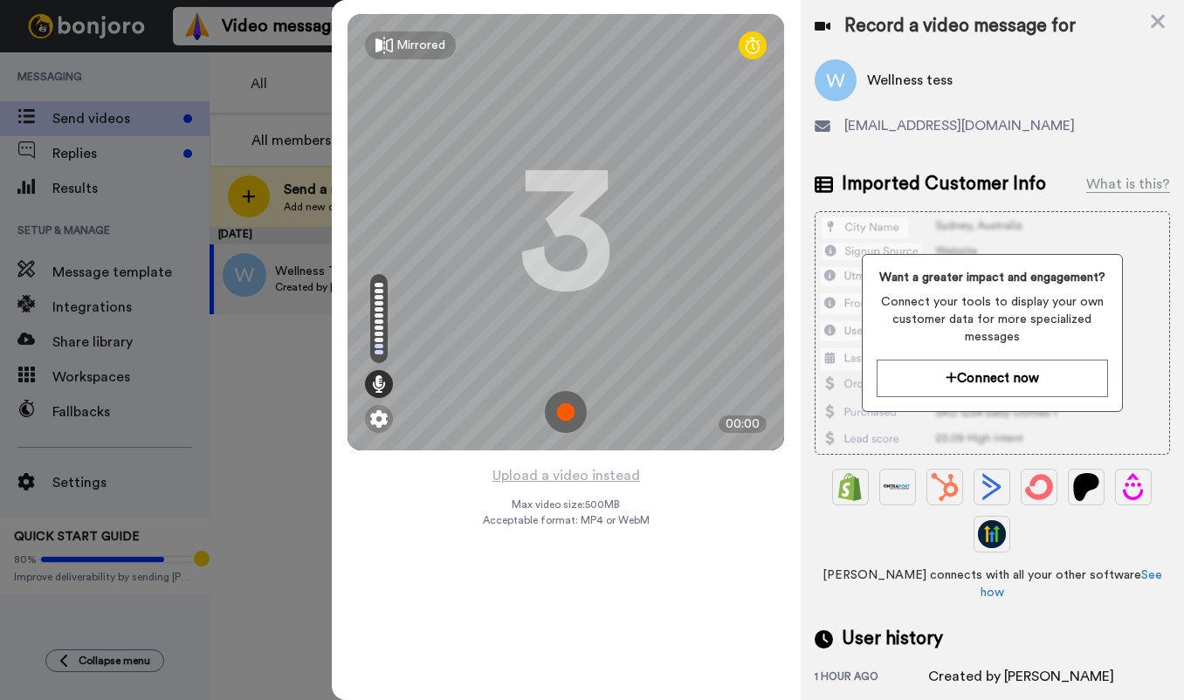
click at [566, 407] on img at bounding box center [566, 412] width 42 height 42
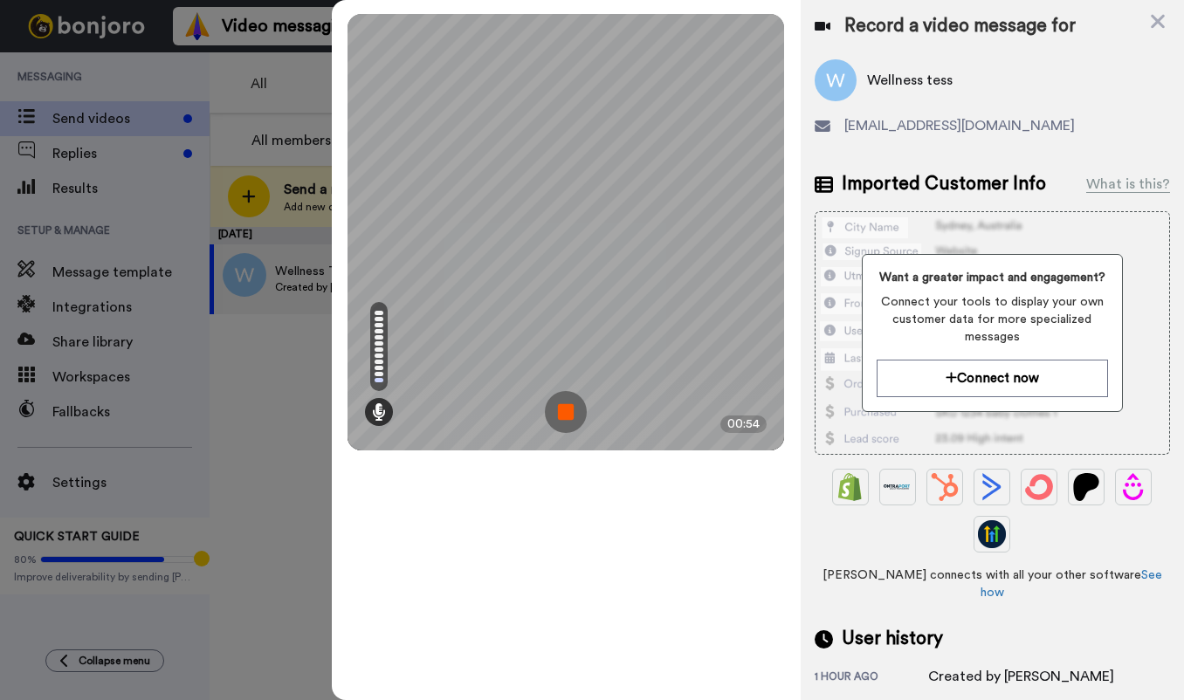
click at [566, 407] on img at bounding box center [566, 412] width 42 height 42
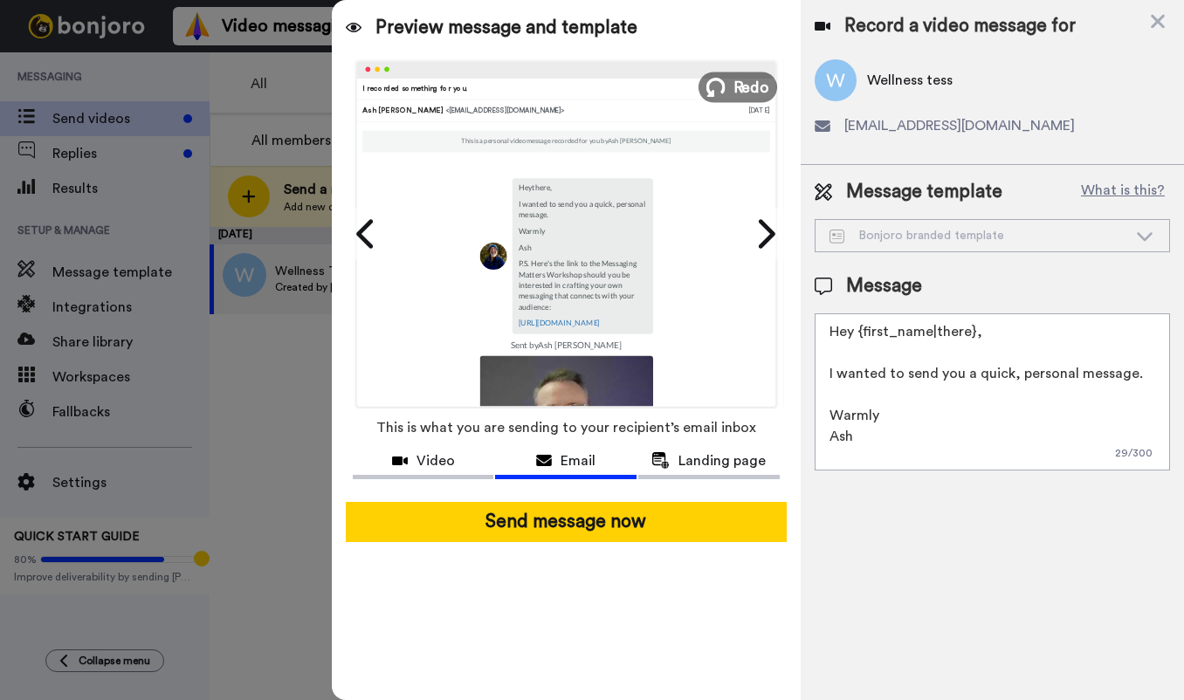
click at [752, 91] on span "Redo" at bounding box center [752, 86] width 37 height 23
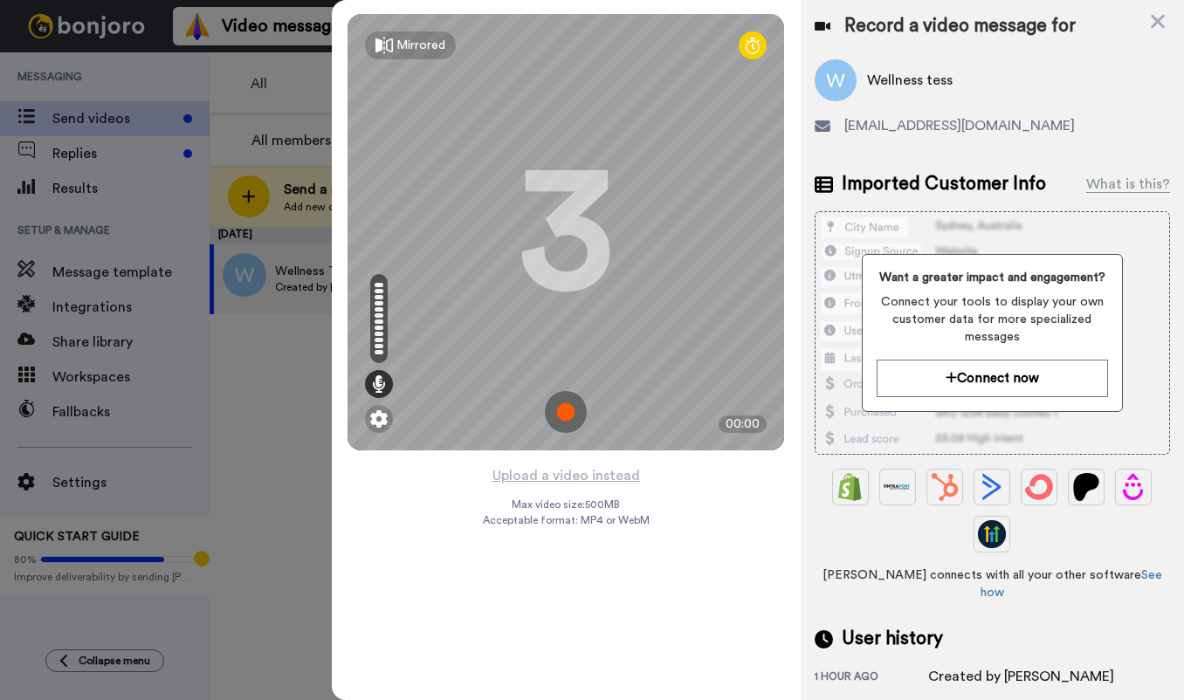
click at [566, 411] on img at bounding box center [566, 412] width 42 height 42
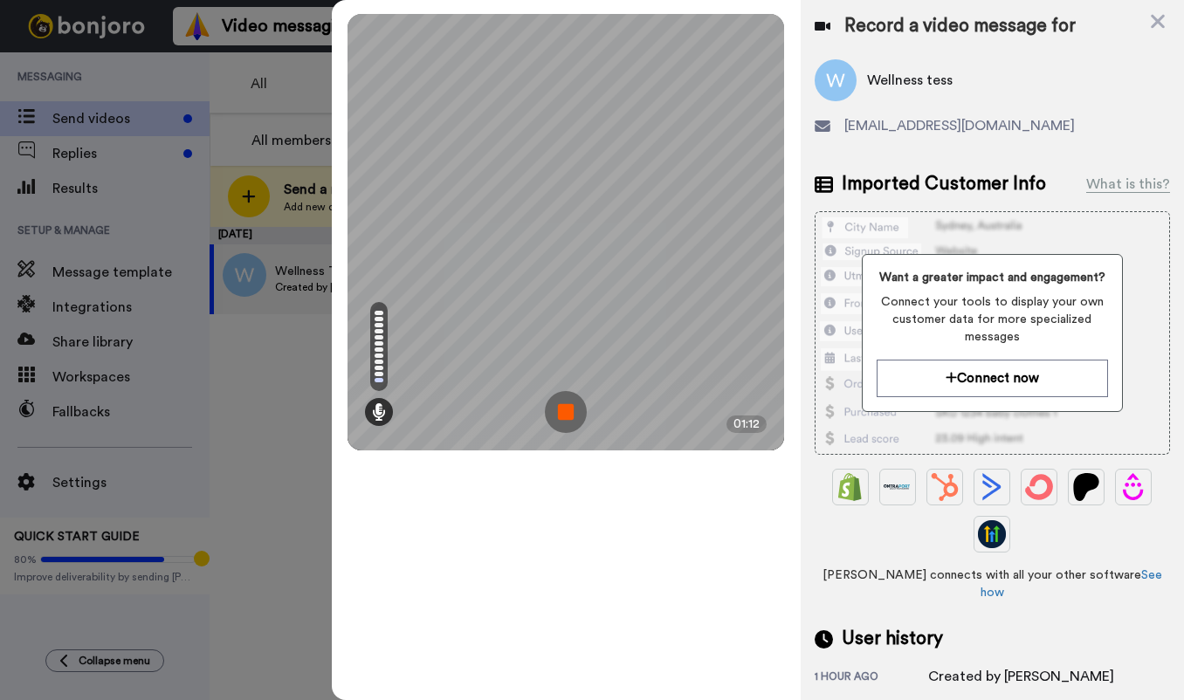
click at [569, 423] on img at bounding box center [566, 412] width 42 height 42
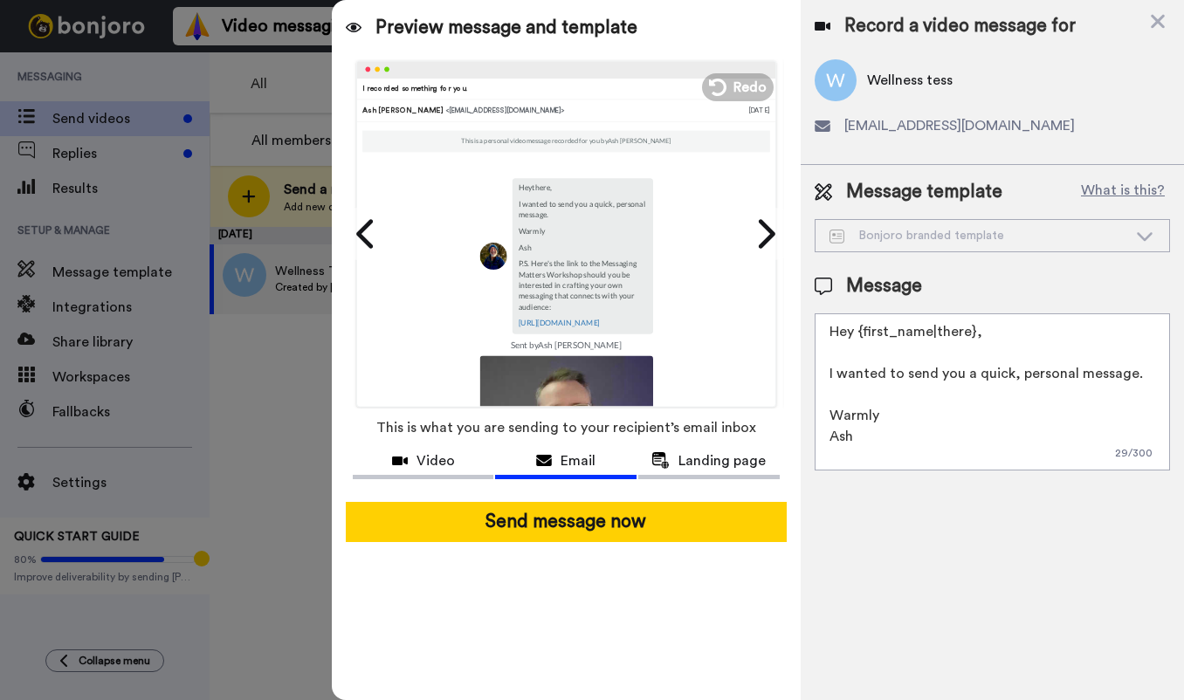
click at [900, 84] on span "Wellness tess" at bounding box center [910, 80] width 86 height 21
click at [879, 134] on span "wellness.tess@gmail.com" at bounding box center [960, 125] width 231 height 21
click at [845, 78] on img at bounding box center [836, 80] width 42 height 42
click at [918, 86] on span "Wellness tess" at bounding box center [910, 80] width 86 height 21
click at [957, 86] on div "Wellness tess" at bounding box center [992, 80] width 355 height 42
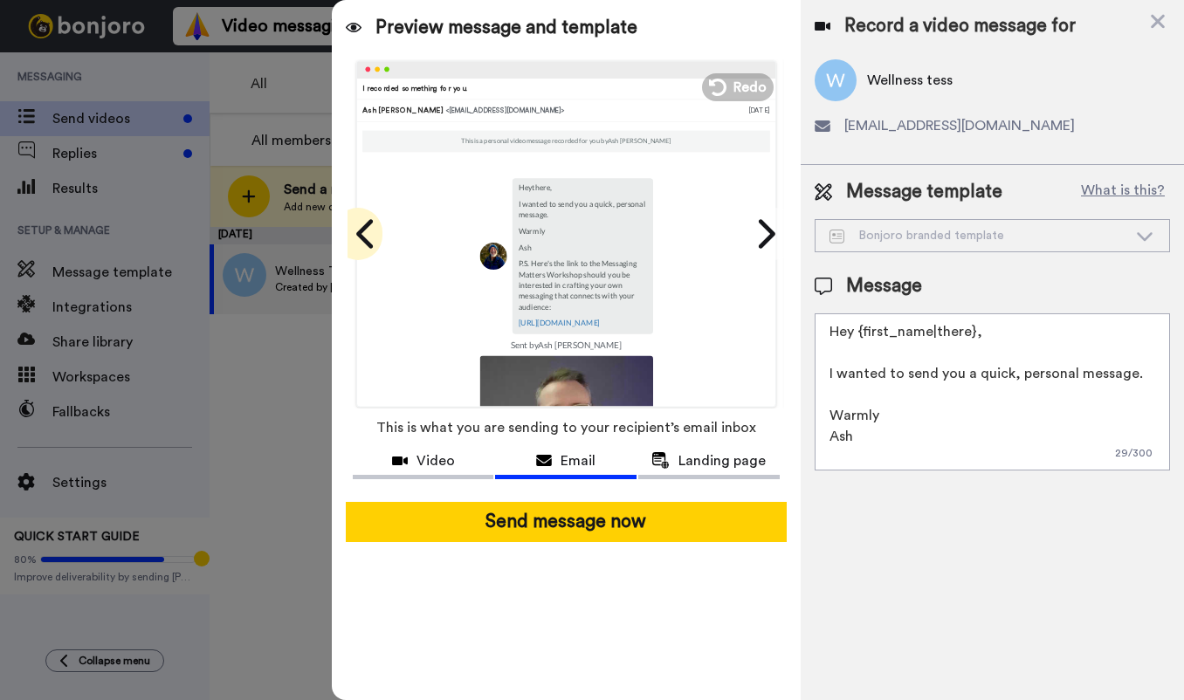
click at [363, 231] on icon at bounding box center [367, 233] width 28 height 33
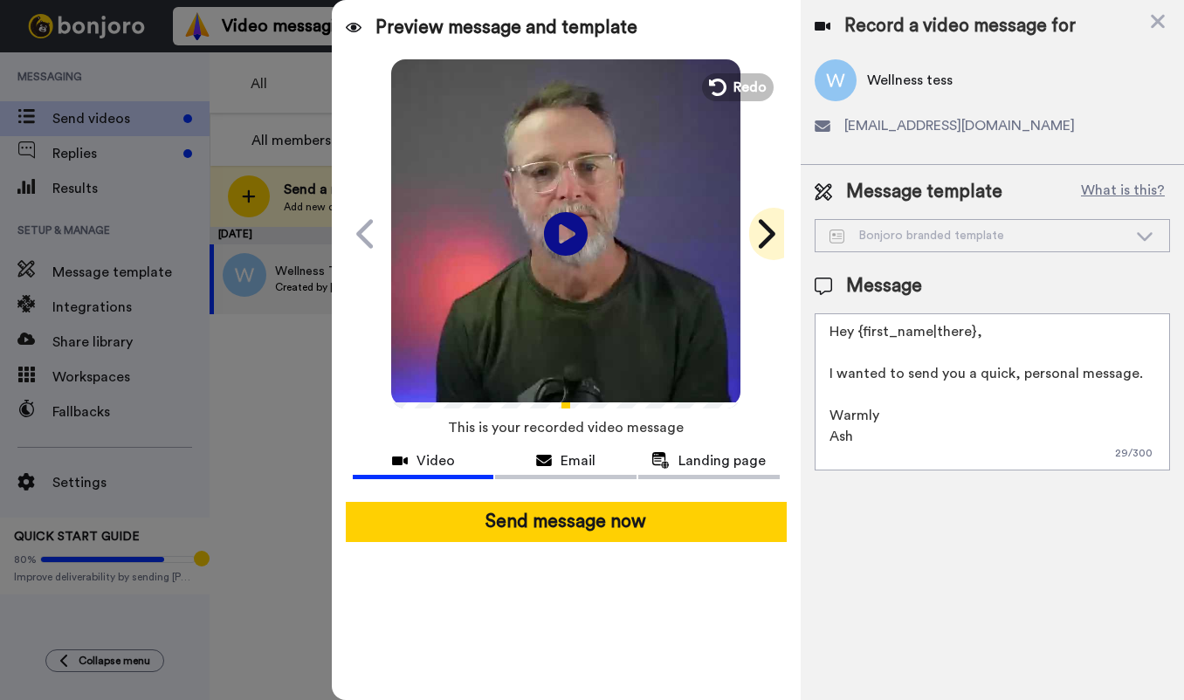
click at [763, 232] on icon at bounding box center [765, 233] width 28 height 33
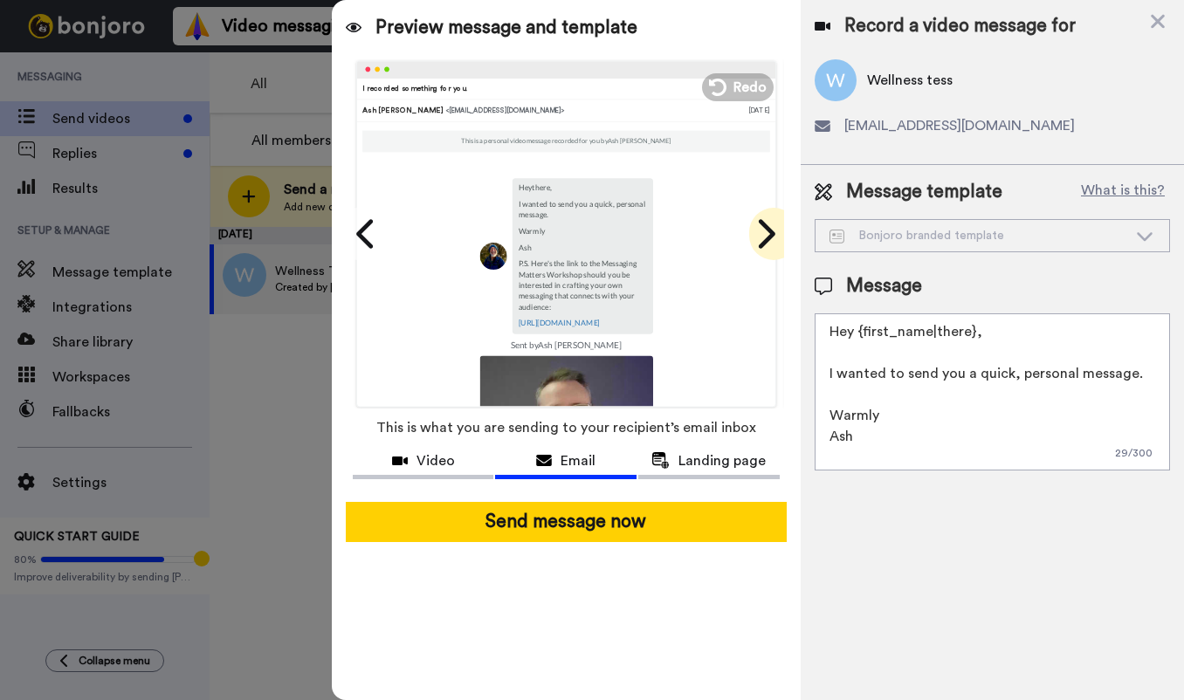
click at [763, 232] on icon at bounding box center [765, 233] width 28 height 33
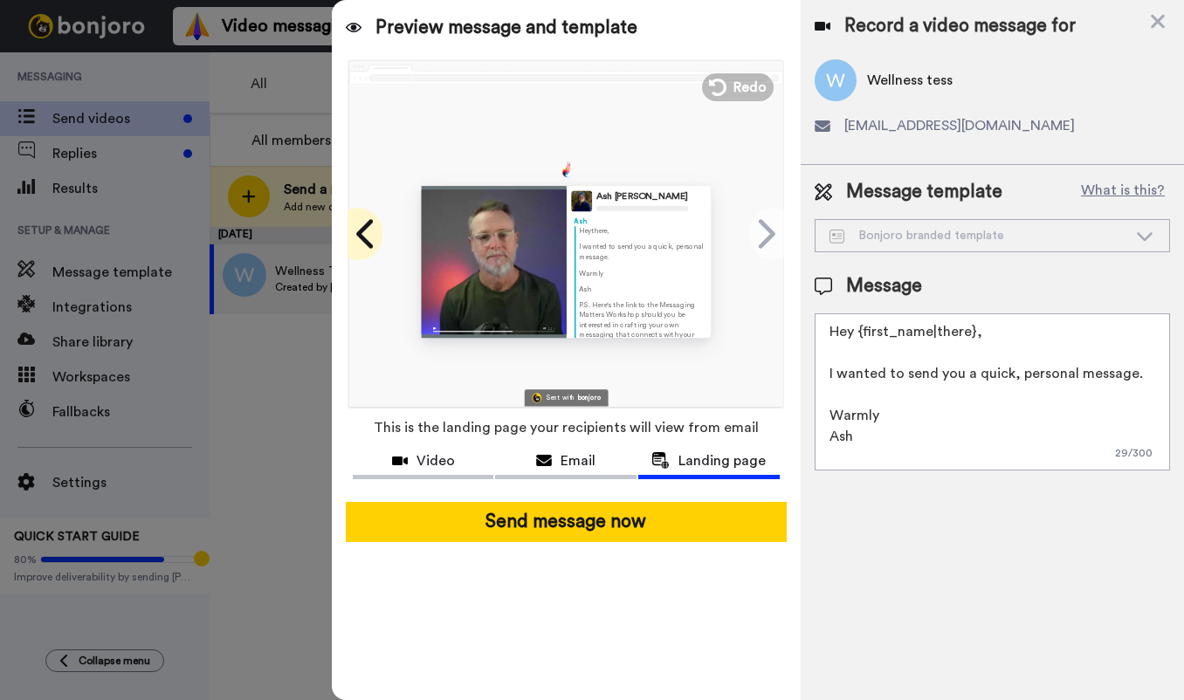
click at [359, 238] on icon at bounding box center [367, 233] width 28 height 33
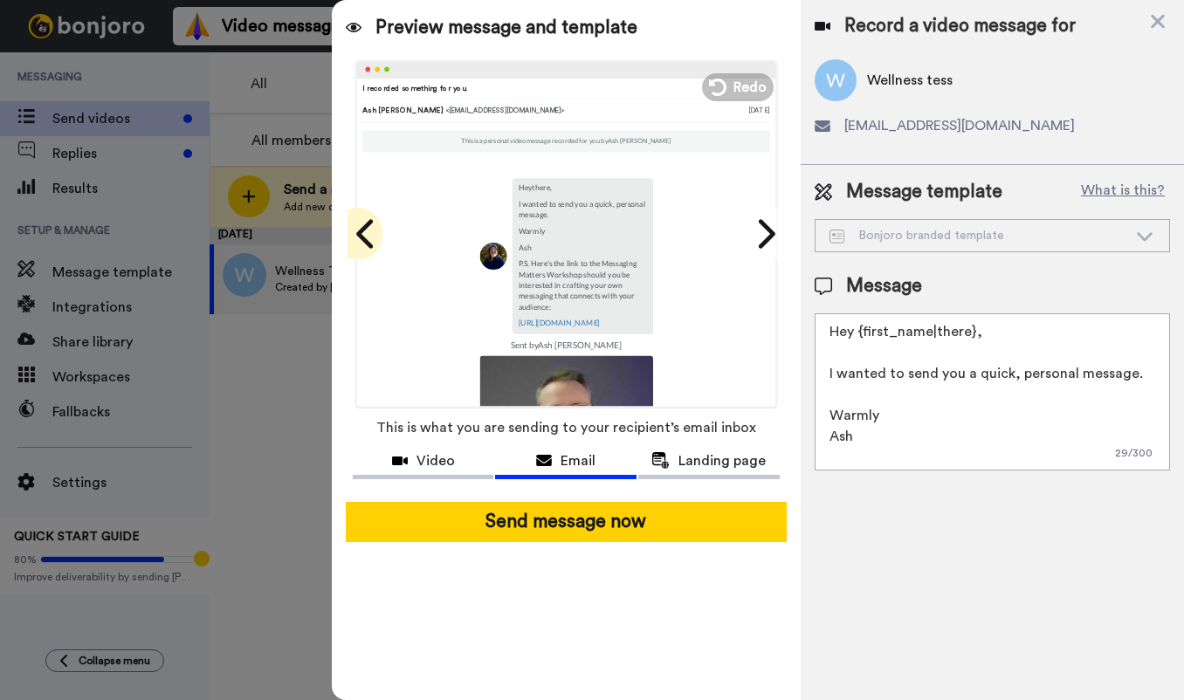
click at [359, 238] on icon at bounding box center [367, 233] width 28 height 33
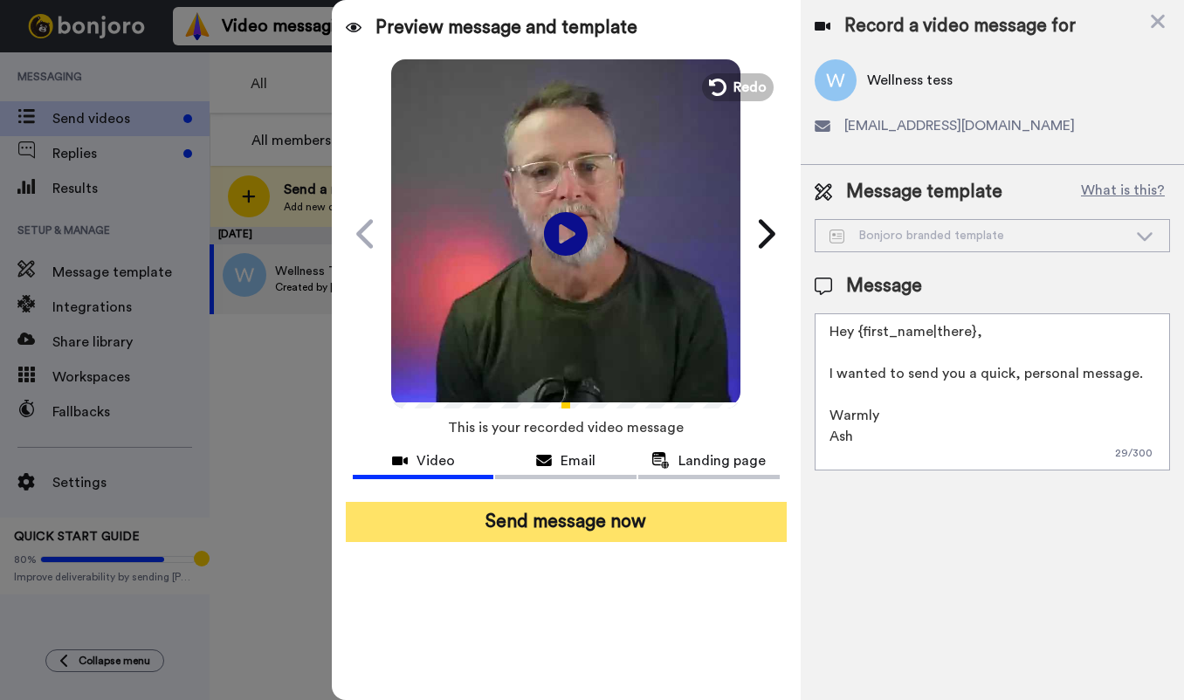
click at [593, 526] on button "Send message now" at bounding box center [566, 522] width 441 height 40
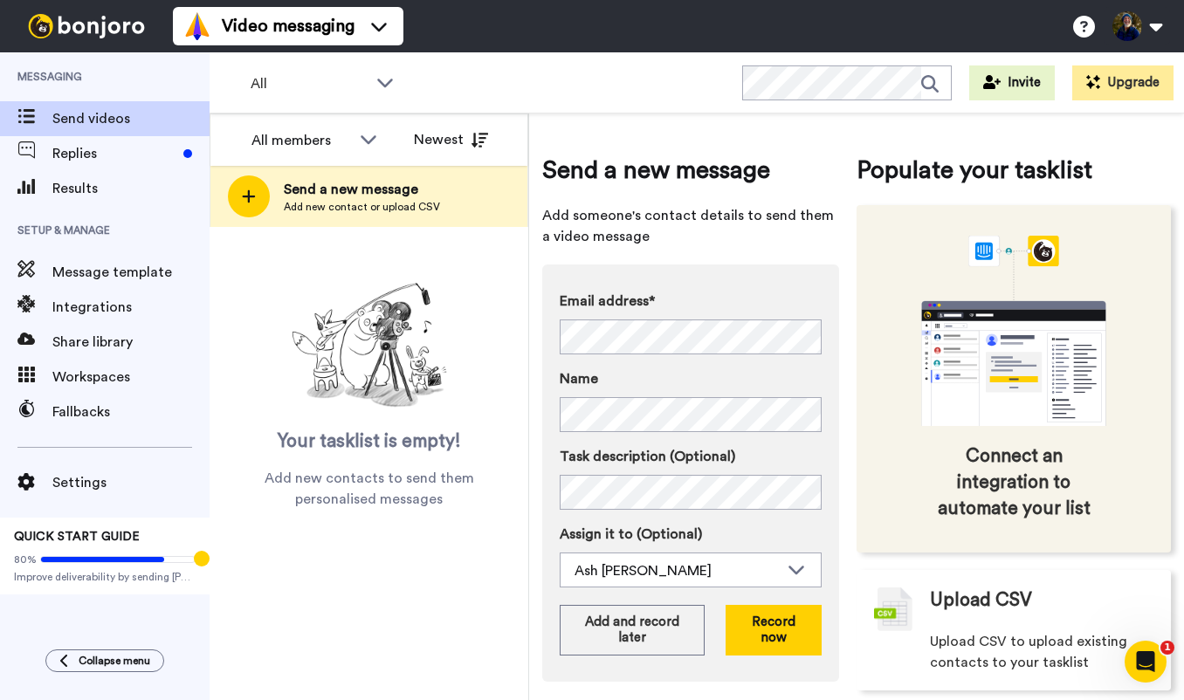
click at [859, 375] on div "Connect an integration to automate your list" at bounding box center [1014, 379] width 314 height 348
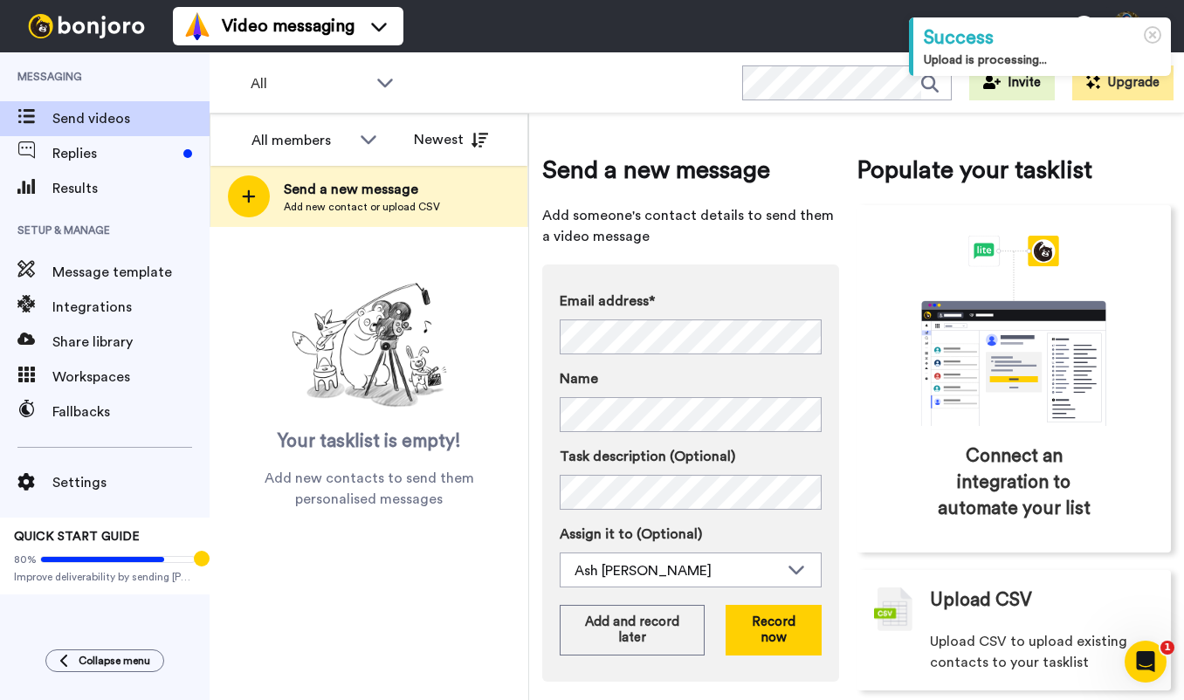
click at [763, 273] on div "Email address* No search result for ‘ embraceearth@yahoo.com ’ Name Task descri…" at bounding box center [690, 473] width 297 height 417
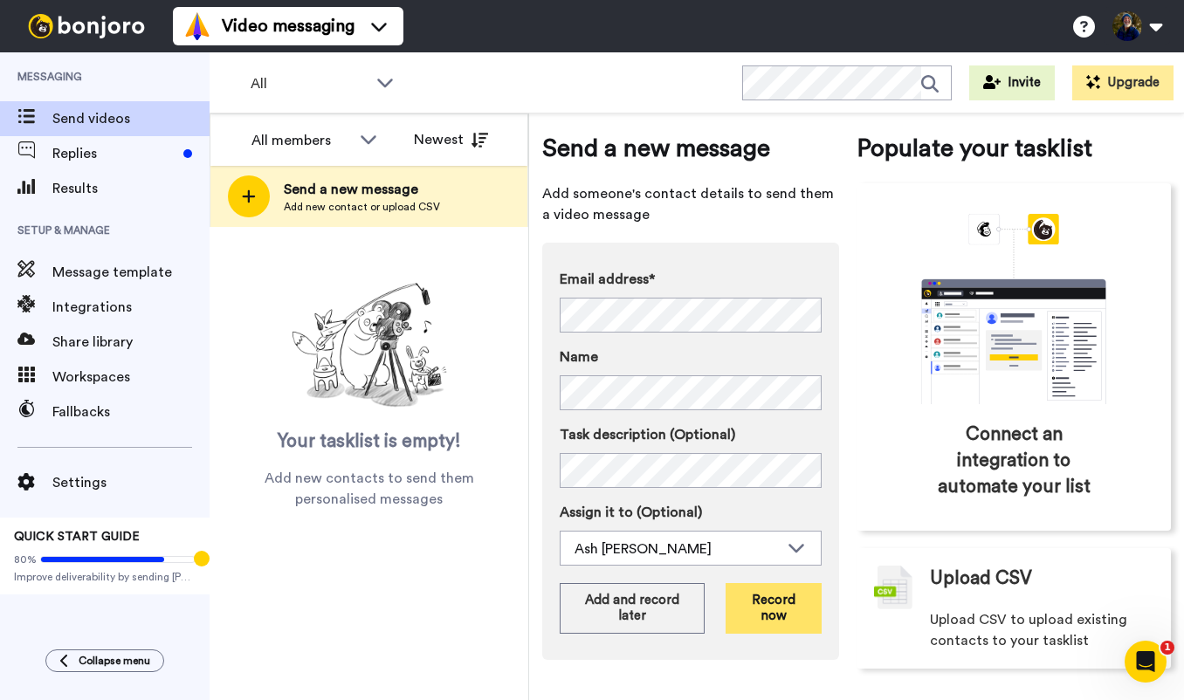
click at [766, 610] on button "Record now" at bounding box center [774, 608] width 96 height 51
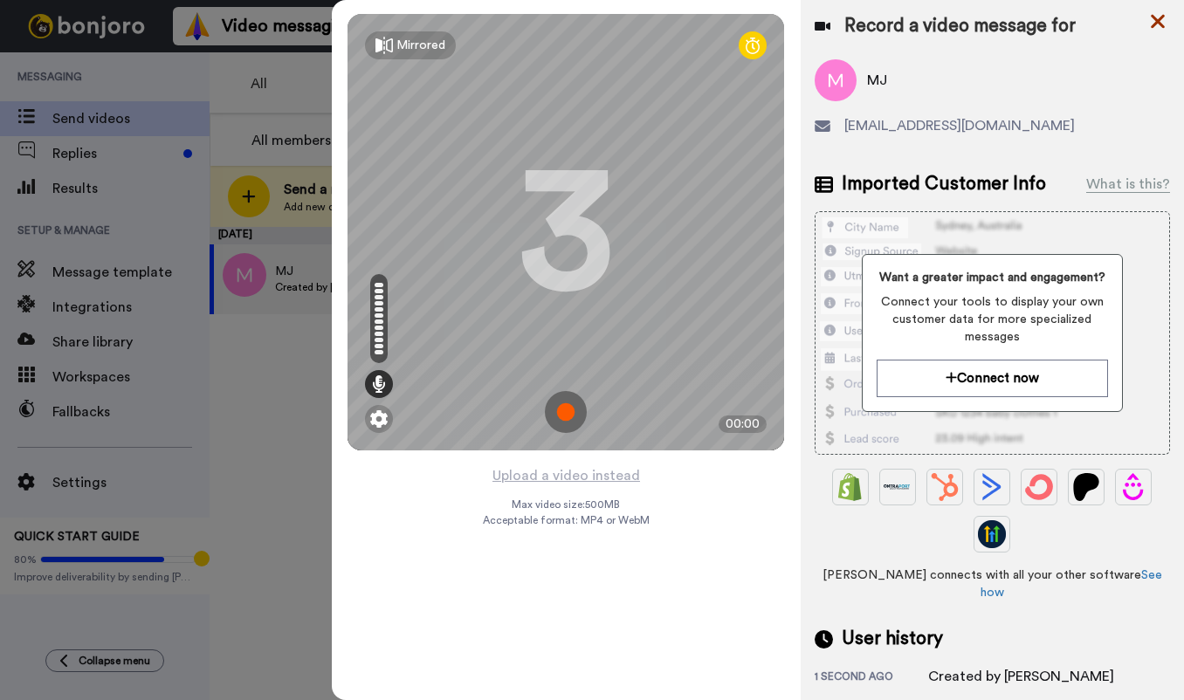
click at [1157, 15] on icon at bounding box center [1157, 21] width 17 height 22
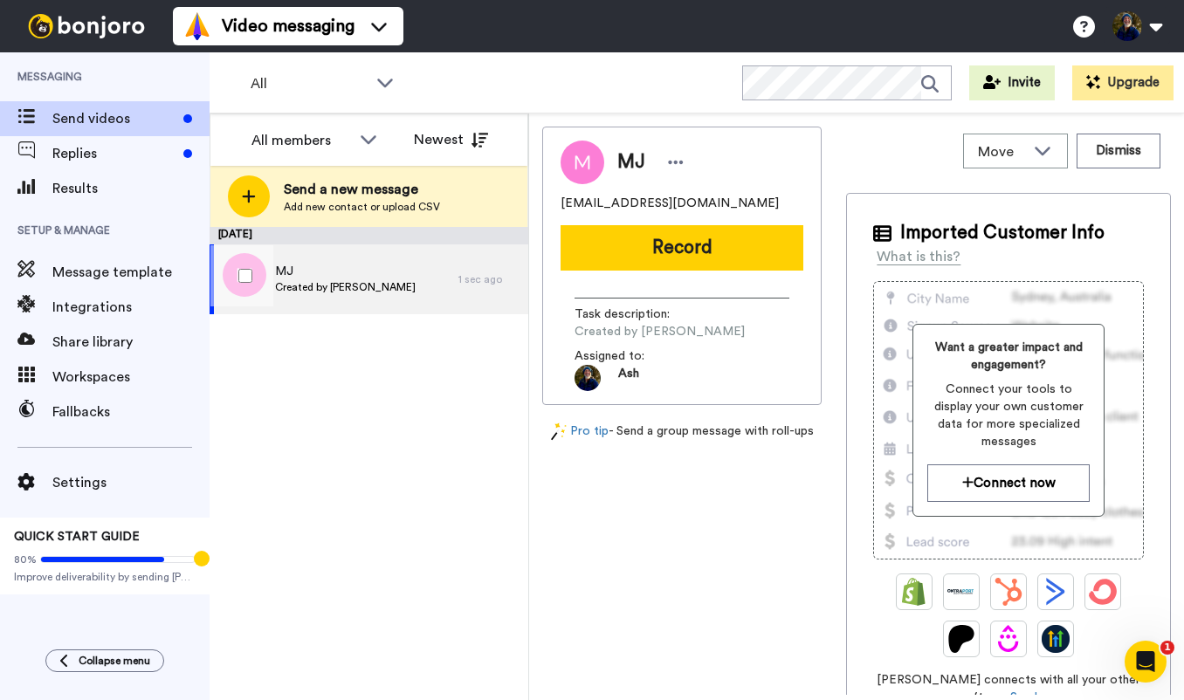
click at [343, 275] on span "MJ" at bounding box center [345, 271] width 141 height 17
click at [330, 277] on span "MJ" at bounding box center [345, 271] width 141 height 17
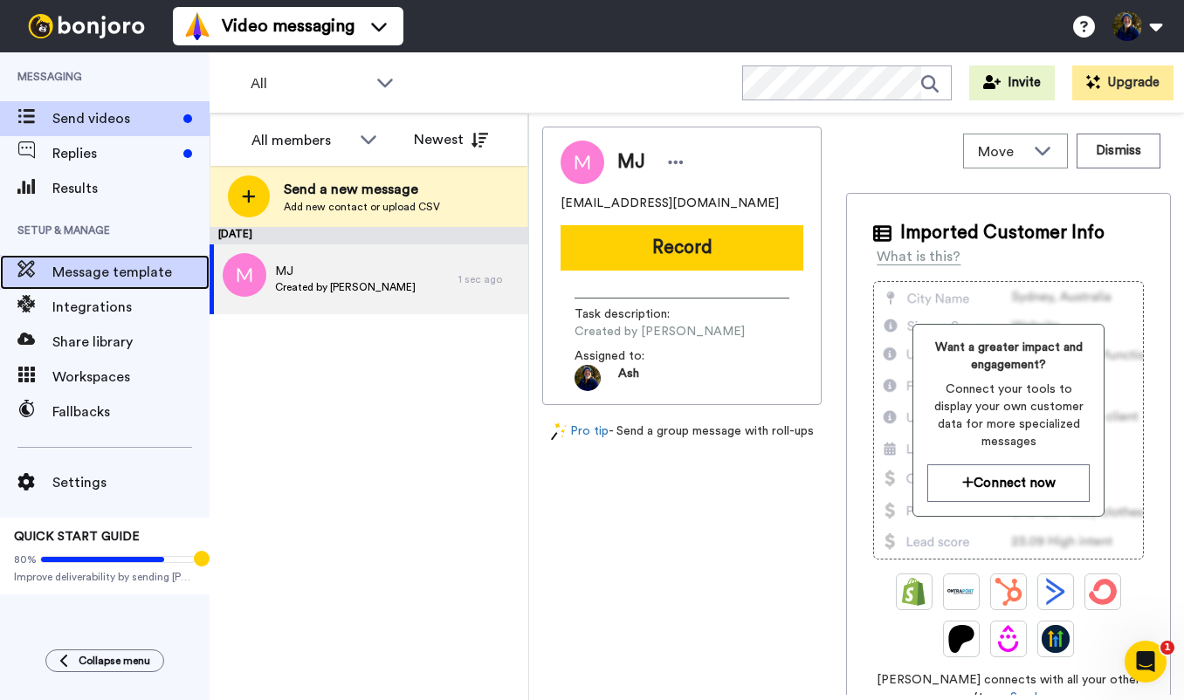
click at [100, 277] on span "Message template" at bounding box center [130, 272] width 157 height 21
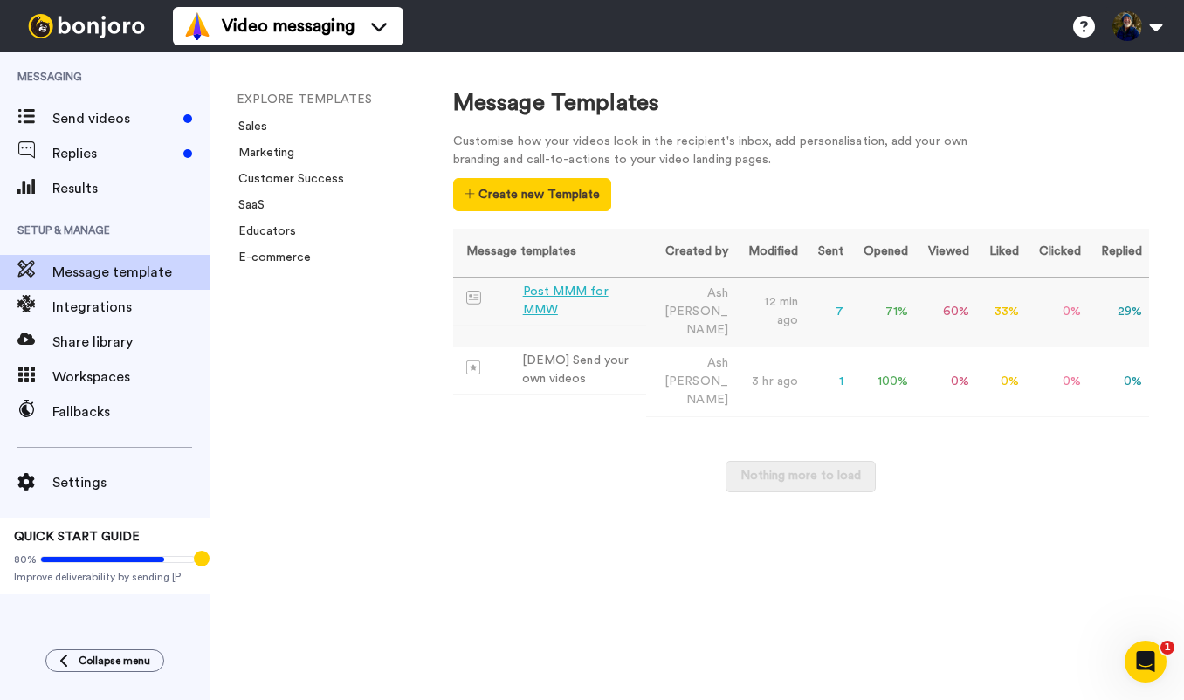
click at [549, 293] on div "Post MMM for MMW" at bounding box center [581, 301] width 117 height 37
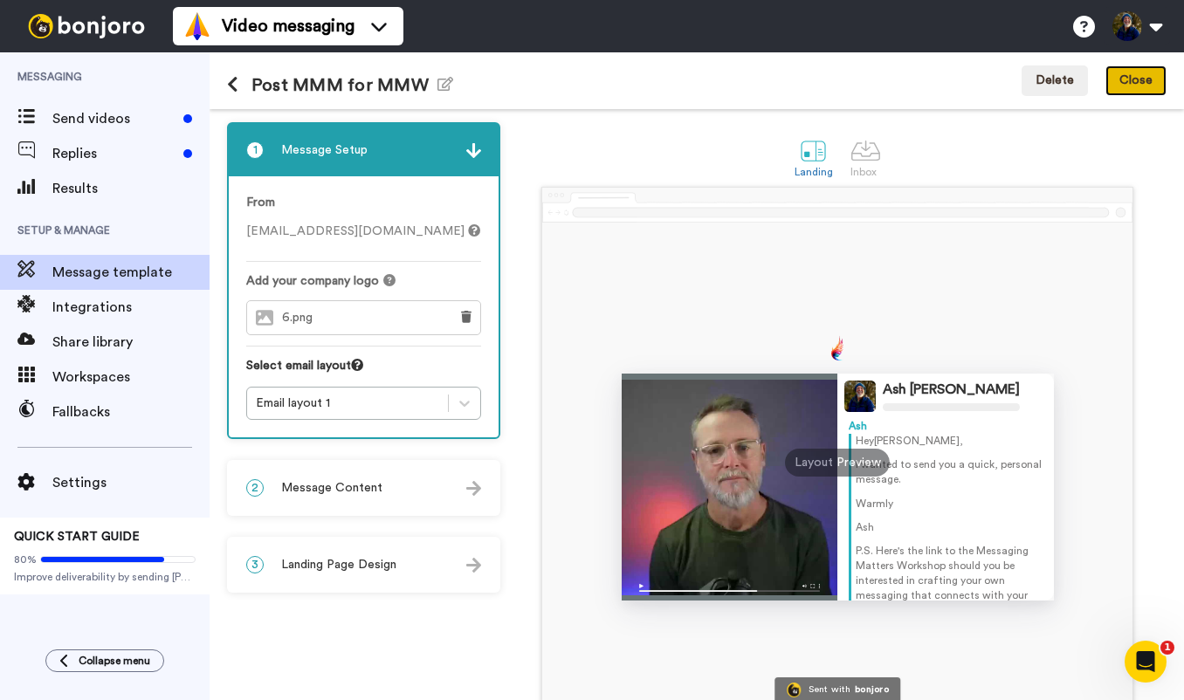
click at [1134, 72] on button "Close" at bounding box center [1136, 81] width 61 height 31
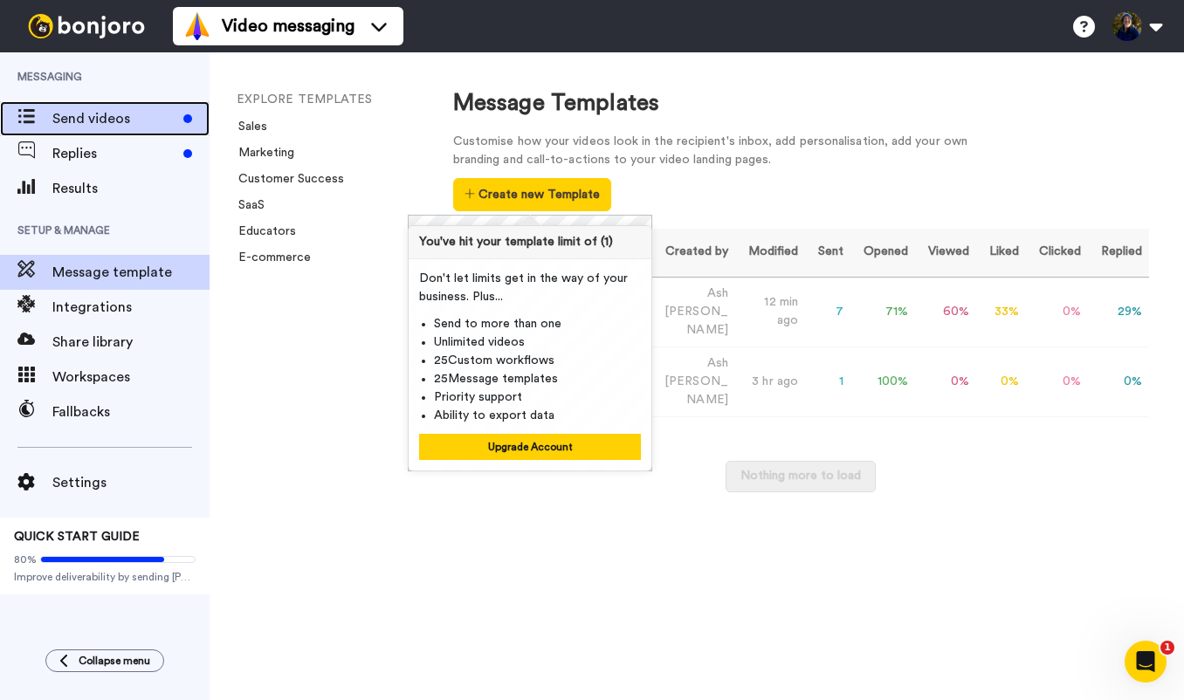
click at [110, 126] on span "Send videos" at bounding box center [114, 118] width 124 height 21
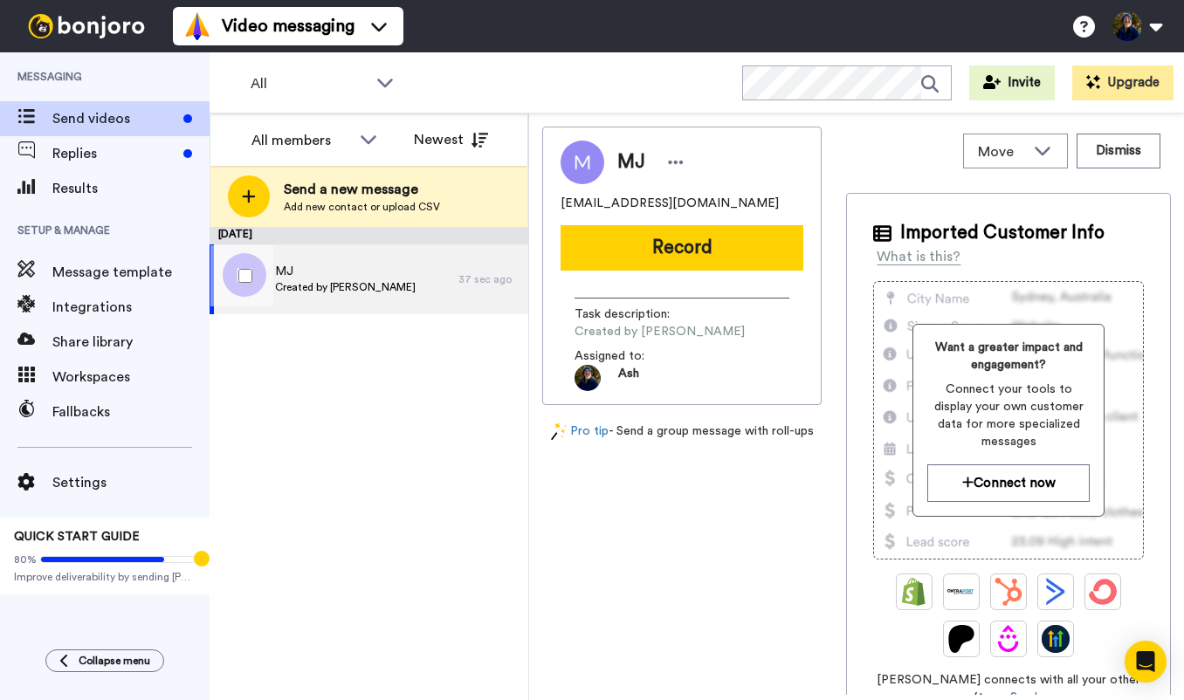
click at [403, 271] on div "MJ Created by [PERSON_NAME]" at bounding box center [334, 280] width 249 height 70
click at [673, 157] on icon at bounding box center [676, 162] width 16 height 17
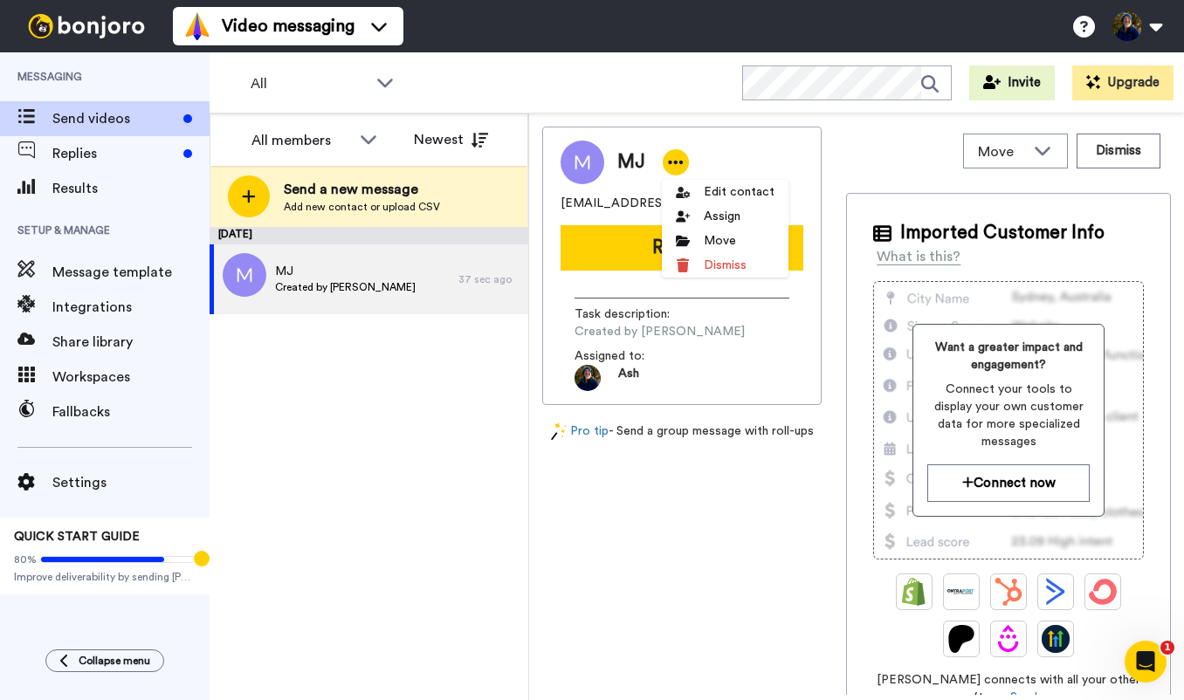
click at [898, 155] on div "Move WORKSPACES View all Default Task List + Add a new workspace Dismiss" at bounding box center [1008, 151] width 325 height 49
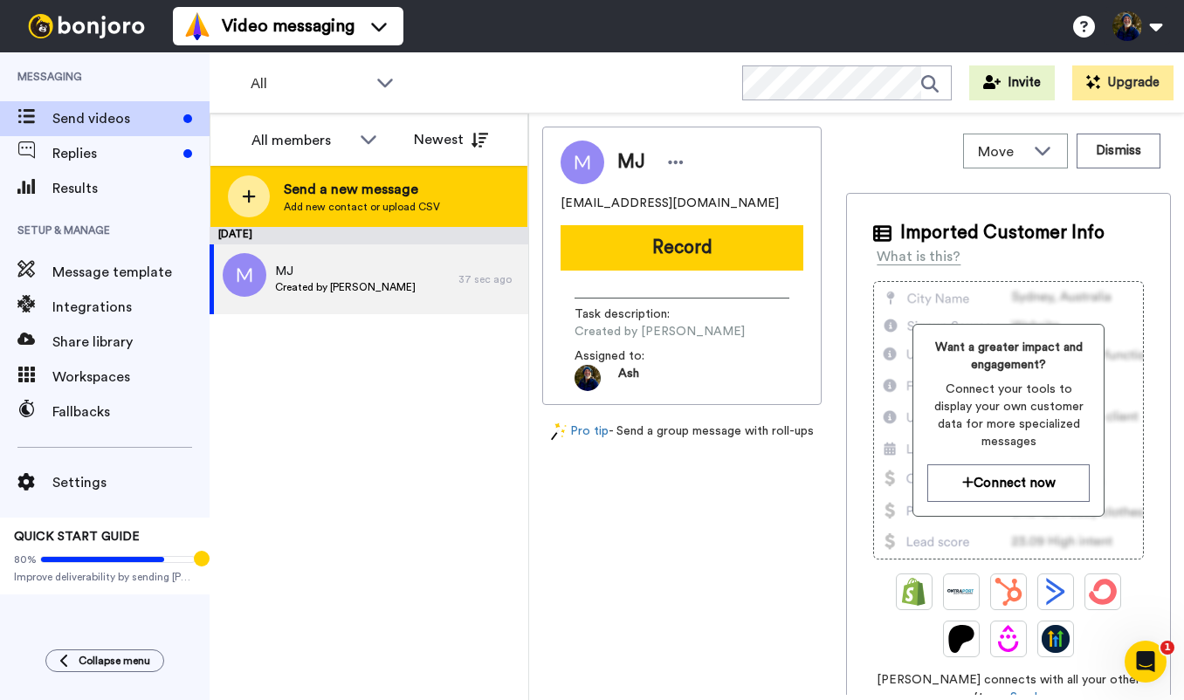
click at [399, 203] on span "Add new contact or upload CSV" at bounding box center [362, 207] width 156 height 14
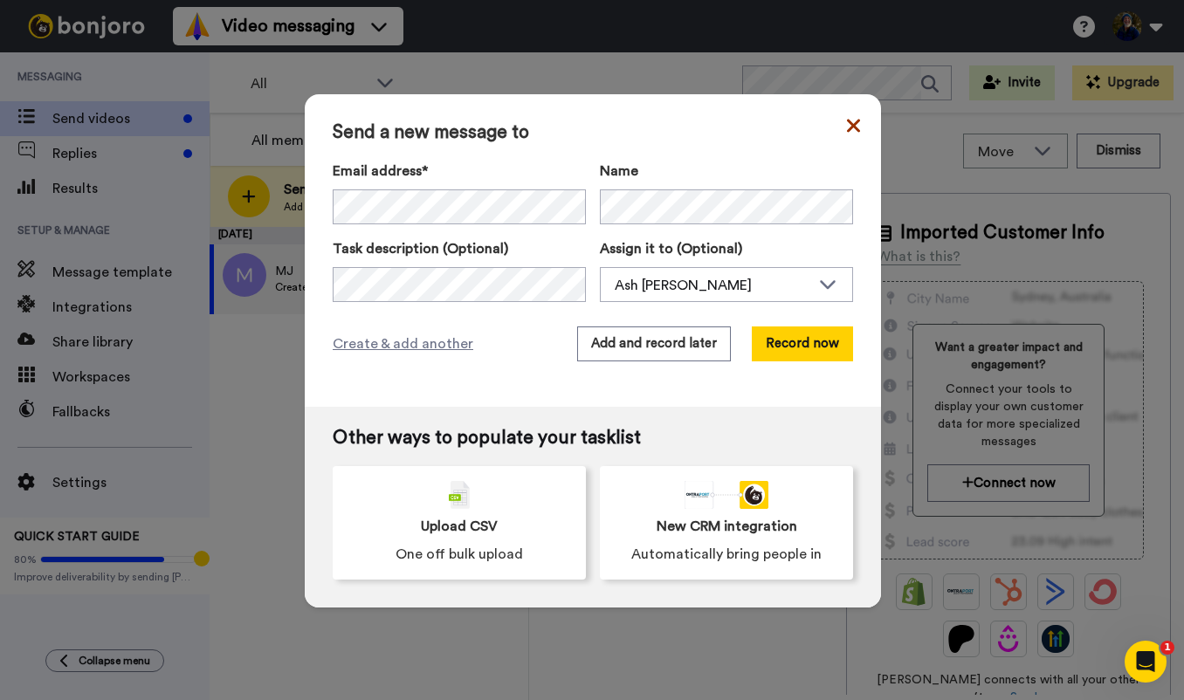
click at [853, 131] on icon at bounding box center [853, 125] width 13 height 21
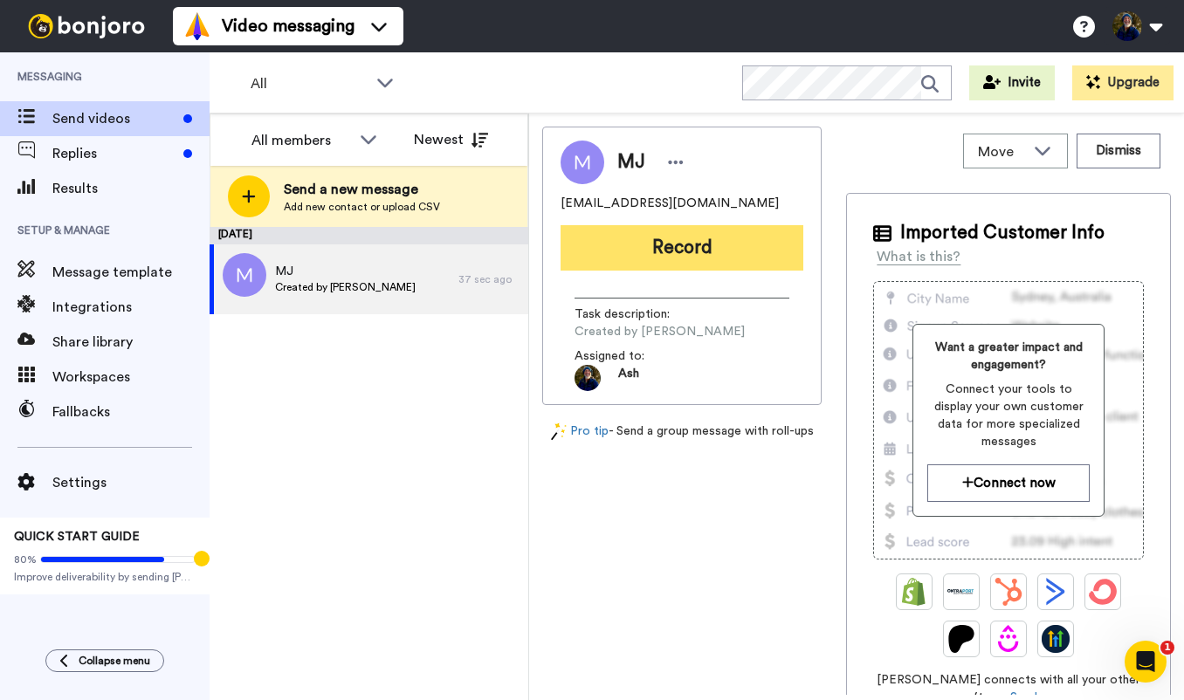
click at [693, 252] on button "Record" at bounding box center [682, 247] width 243 height 45
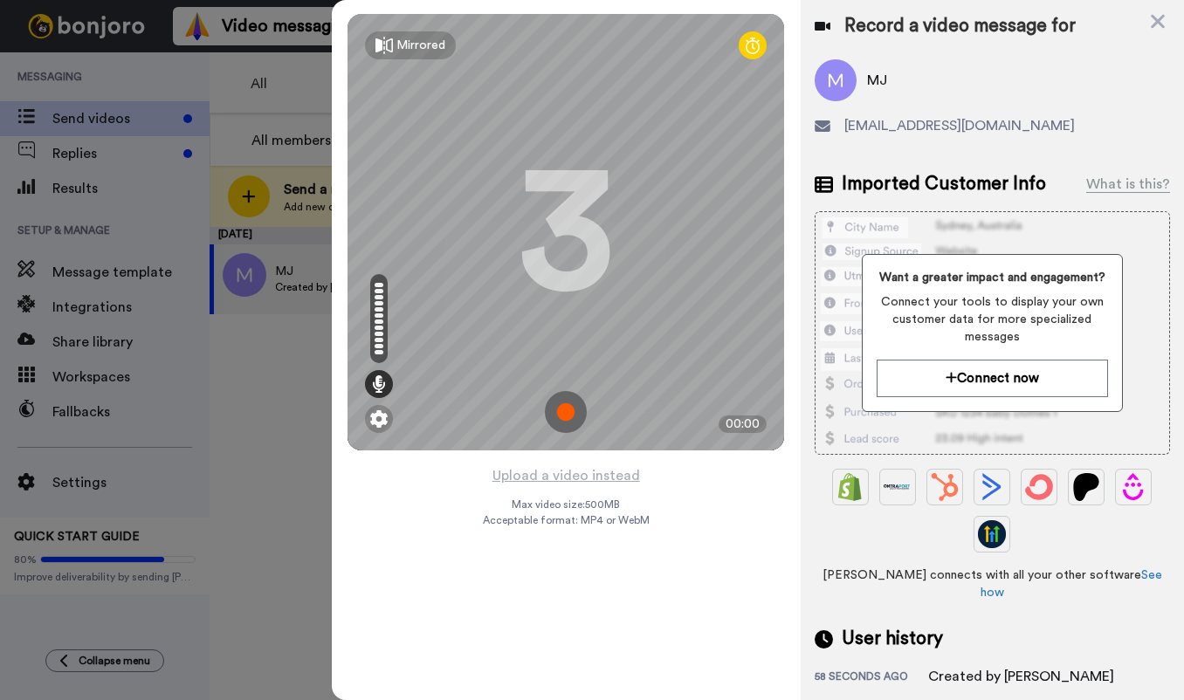
click at [561, 408] on img at bounding box center [566, 412] width 42 height 42
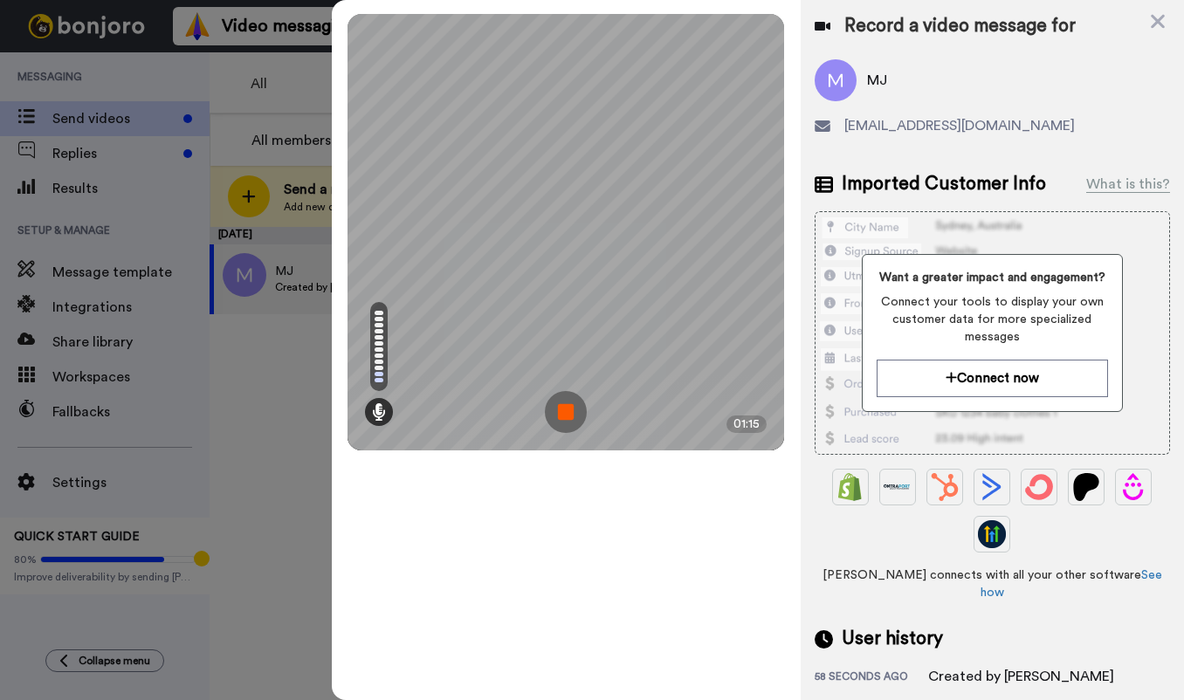
click at [566, 411] on img at bounding box center [566, 412] width 42 height 42
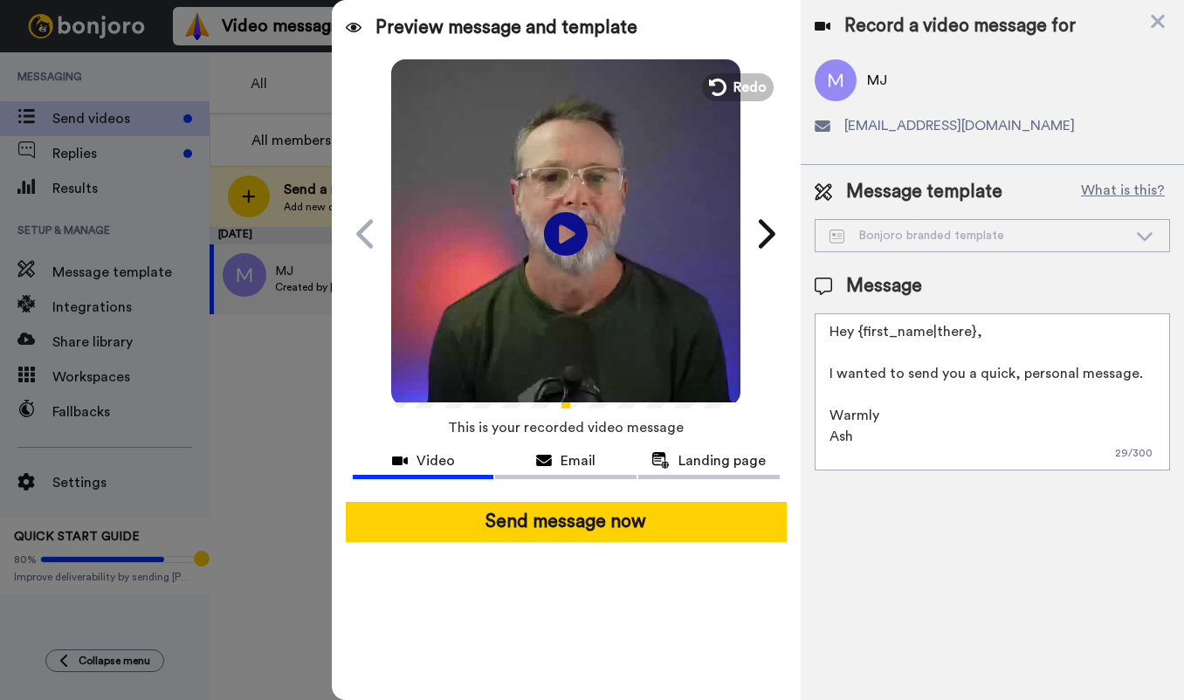
scroll to position [89, 0]
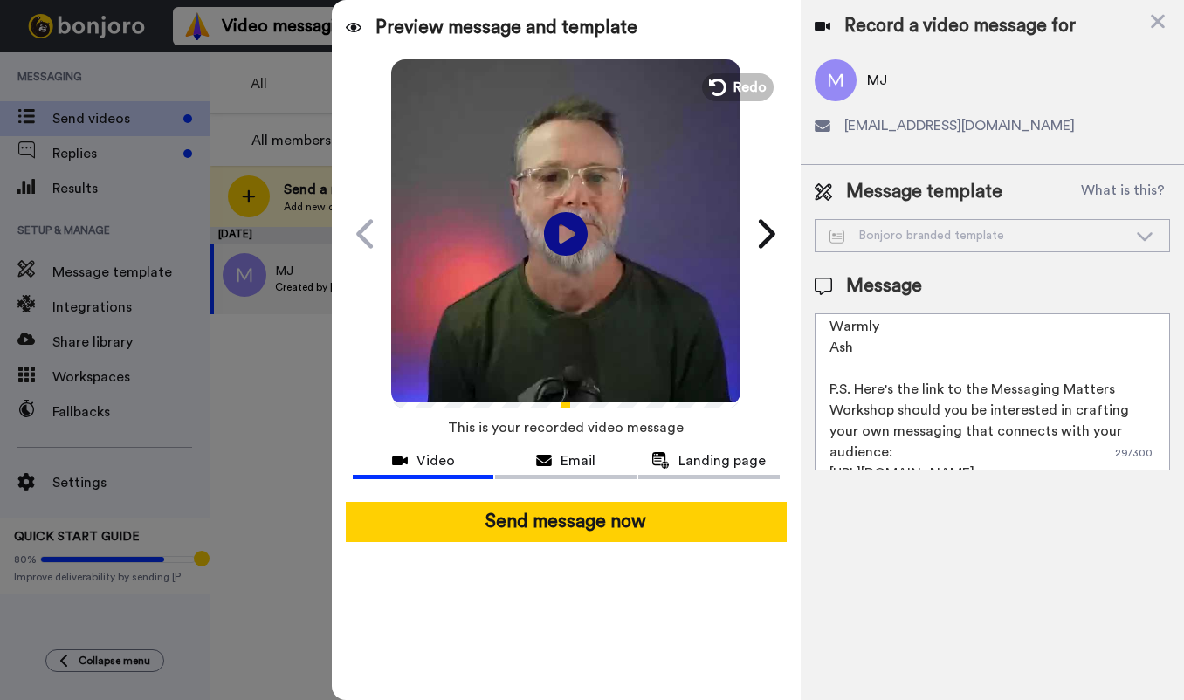
click at [1147, 435] on textarea "Hey {first_name|there}, I wanted to send you a quick, personal message. Warmly …" at bounding box center [992, 392] width 355 height 157
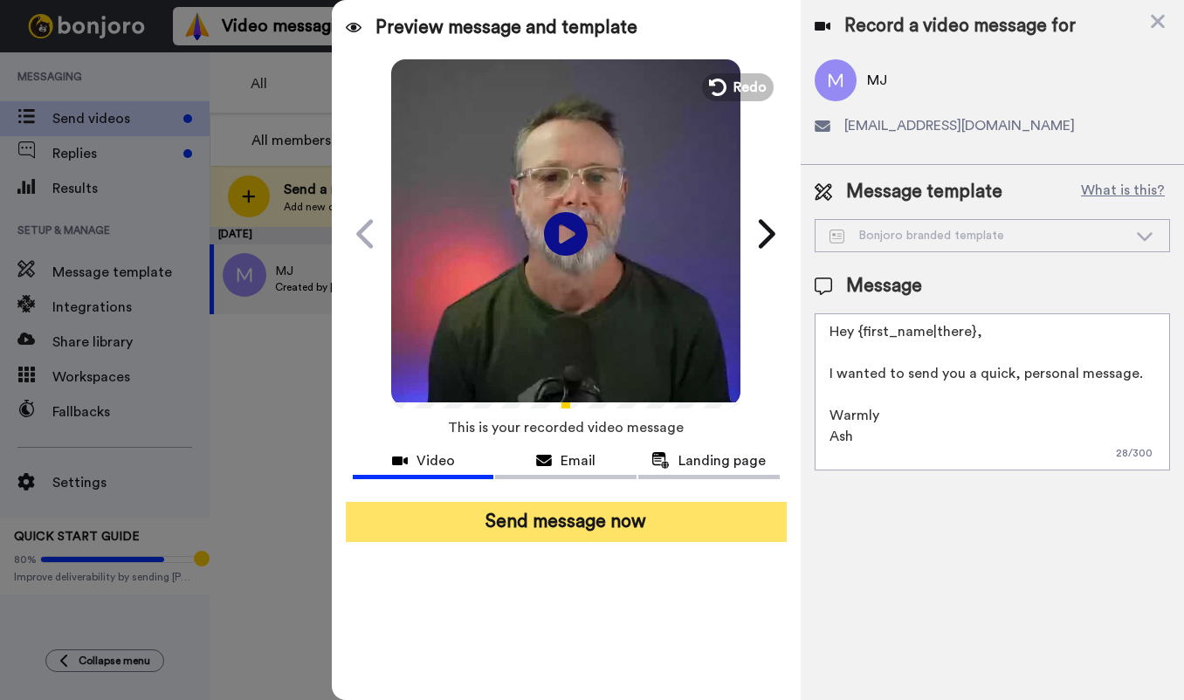
type textarea "Hey {first_name|there}, I wanted to send you a quick, personal message. Warmly …"
click at [585, 523] on button "Send message now" at bounding box center [566, 522] width 441 height 40
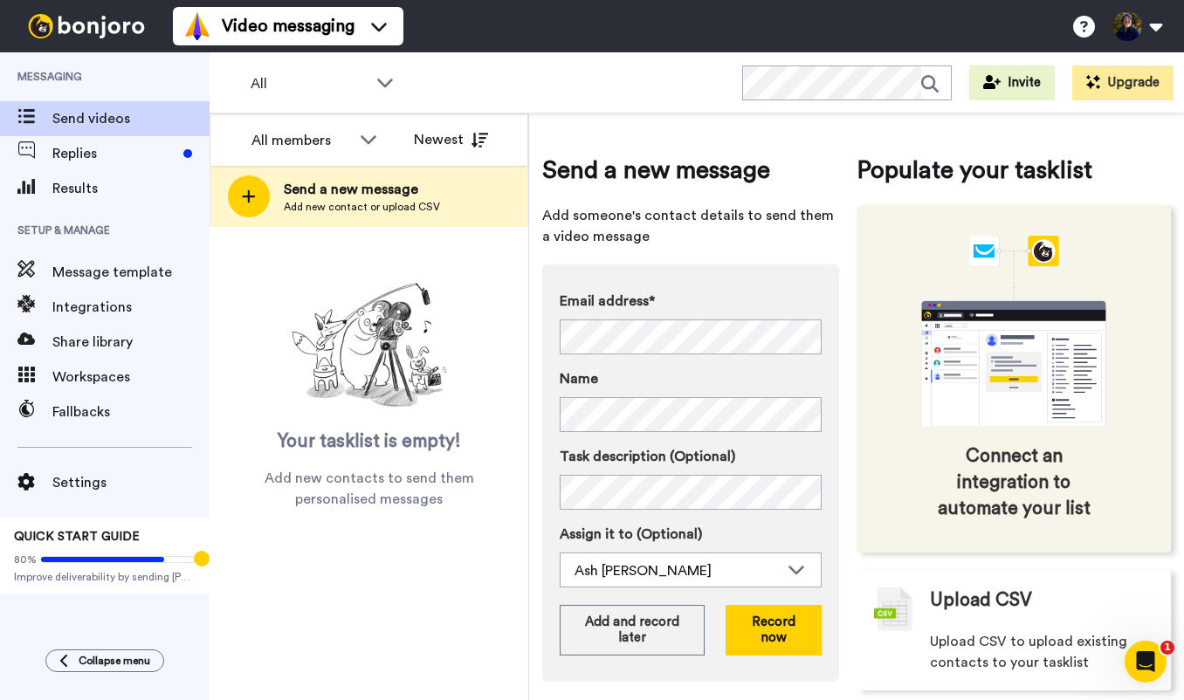
click at [868, 419] on div "Connect an integration to automate your list" at bounding box center [1014, 379] width 314 height 348
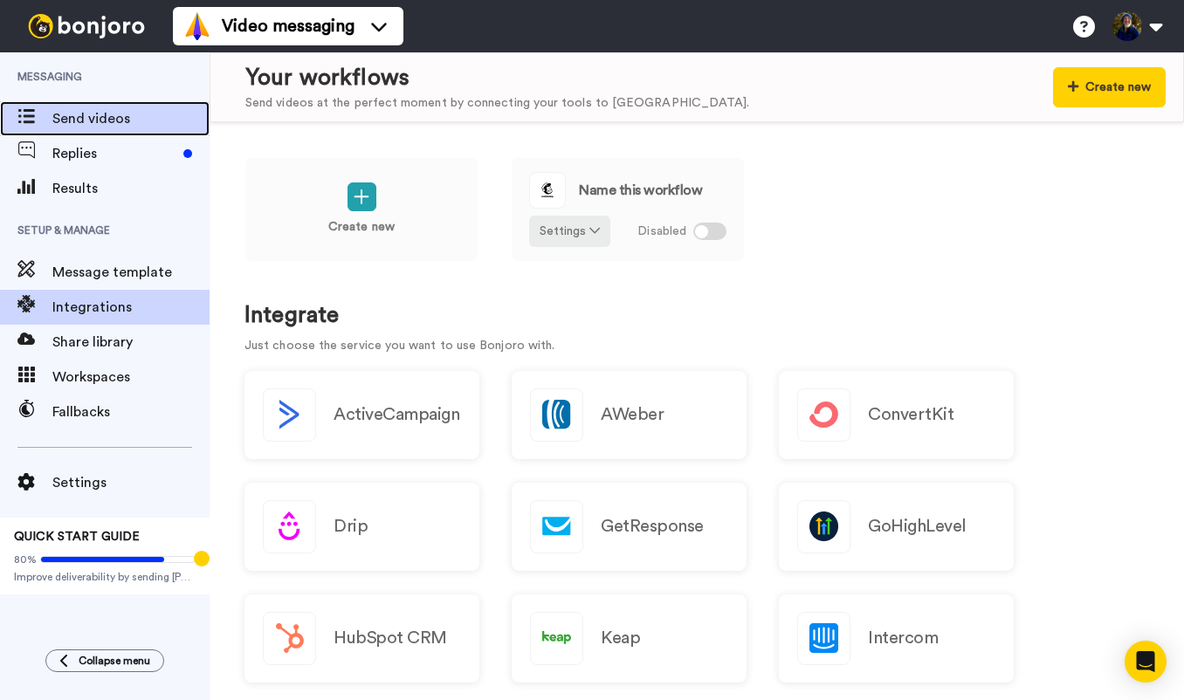
click at [79, 115] on span "Send videos" at bounding box center [130, 118] width 157 height 21
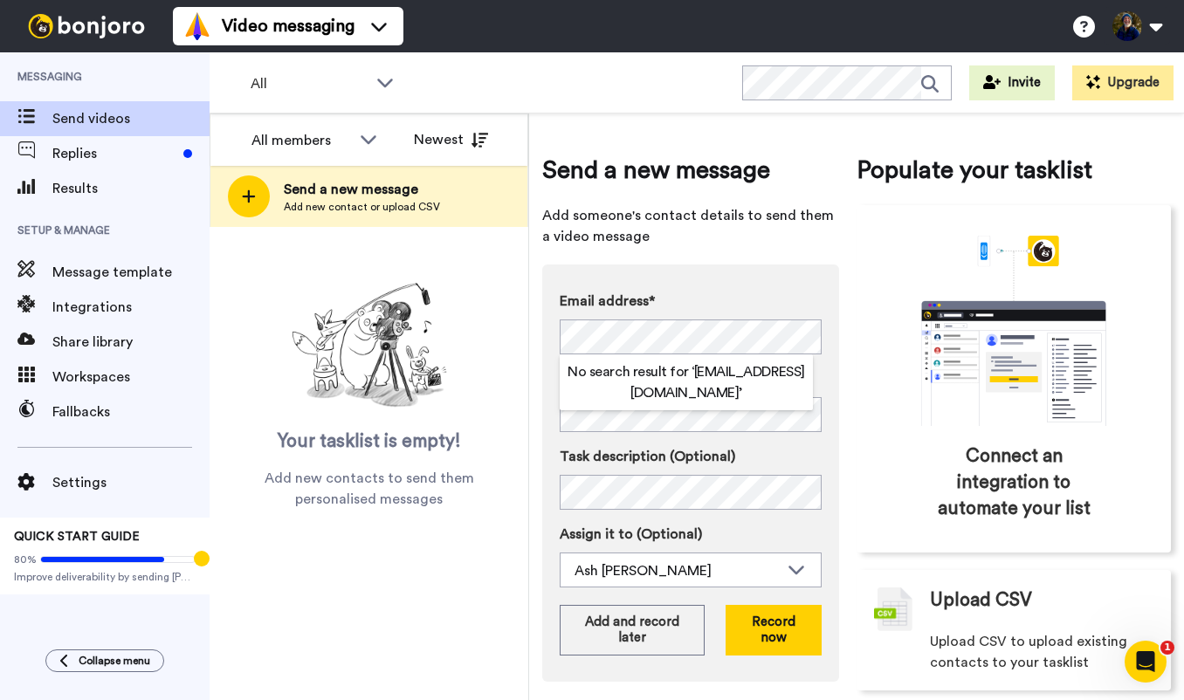
click at [845, 320] on div "Send a new message Add someone's contact details to send them a video message E…" at bounding box center [856, 422] width 629 height 590
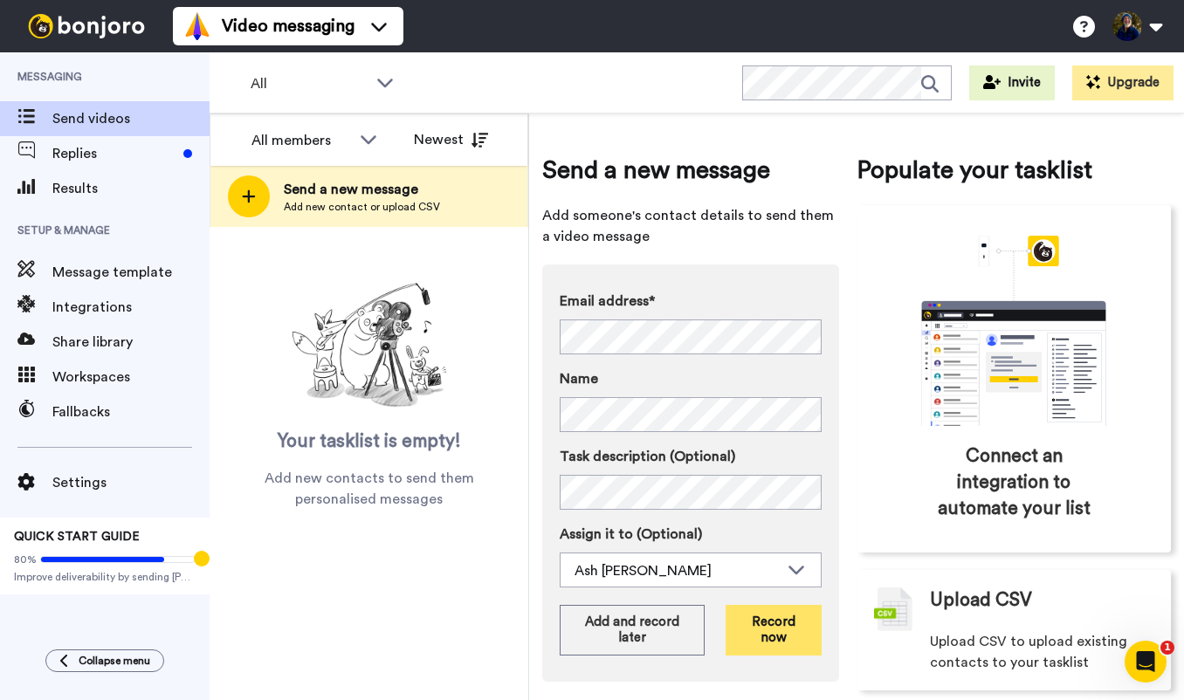
click at [767, 627] on button "Record now" at bounding box center [774, 630] width 96 height 51
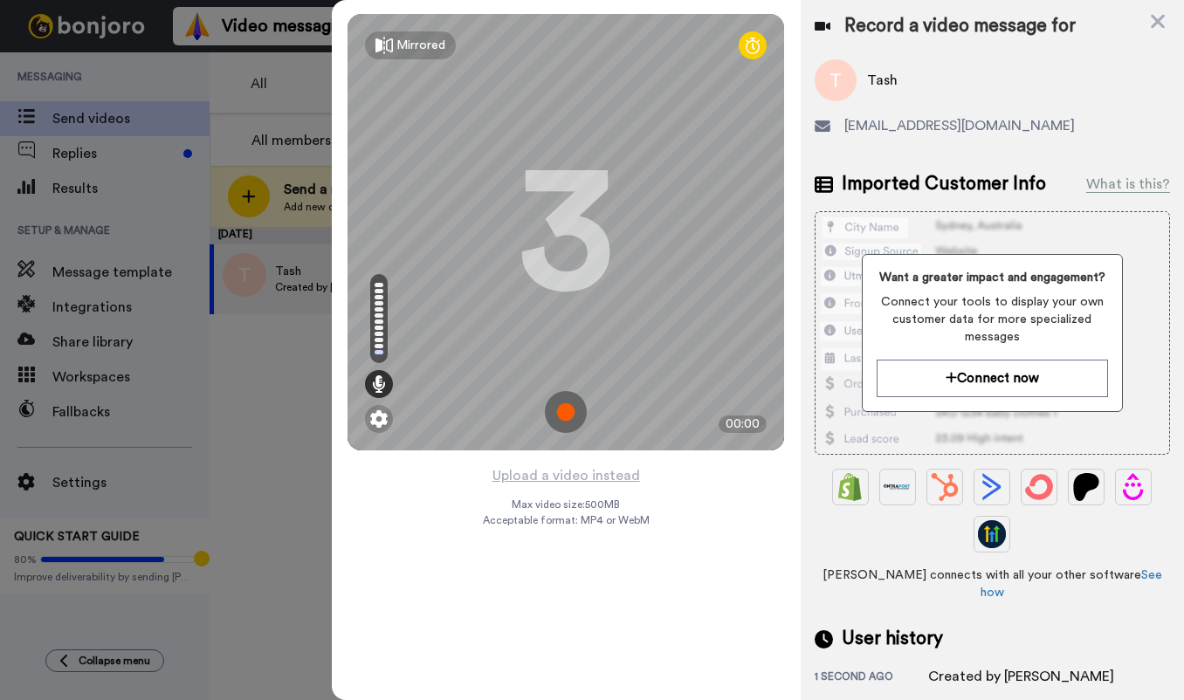
click at [561, 408] on img at bounding box center [566, 412] width 42 height 42
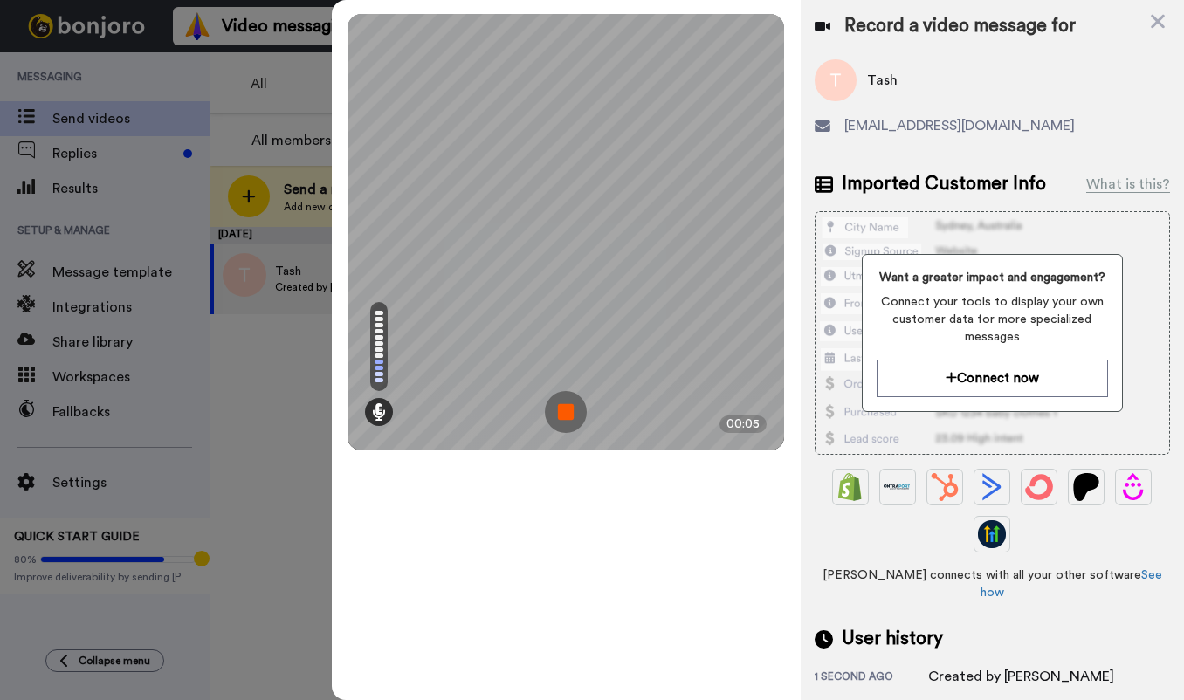
click at [561, 408] on img at bounding box center [566, 412] width 42 height 42
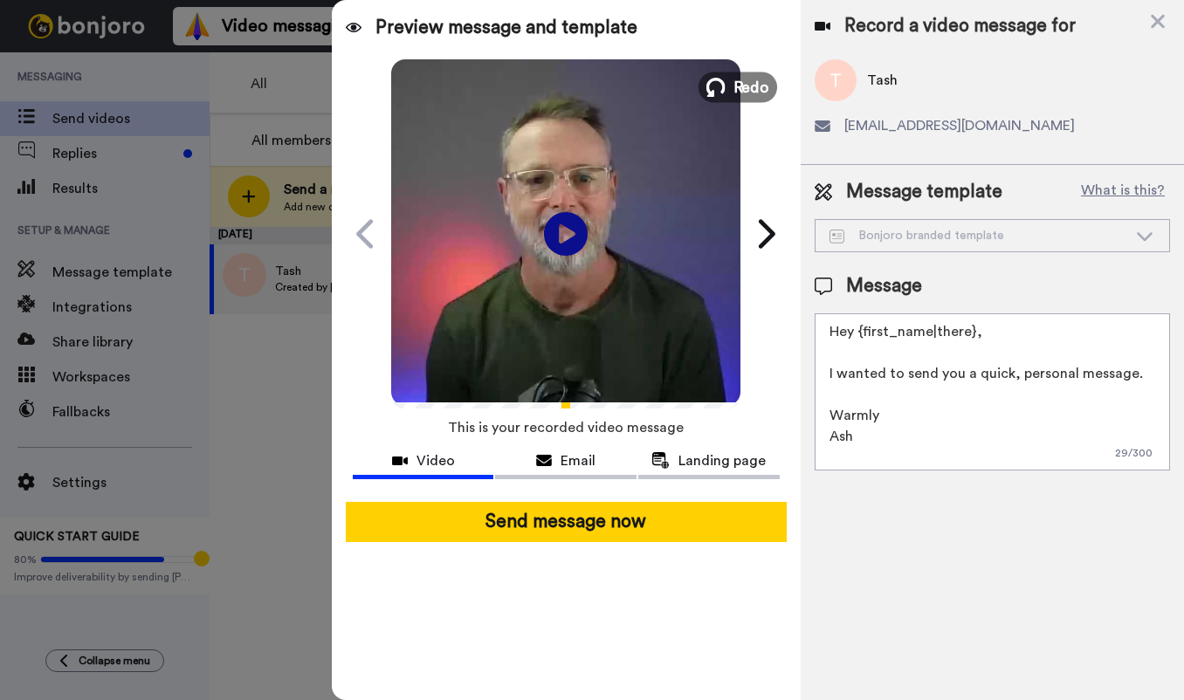
click at [745, 90] on span "Redo" at bounding box center [752, 86] width 37 height 23
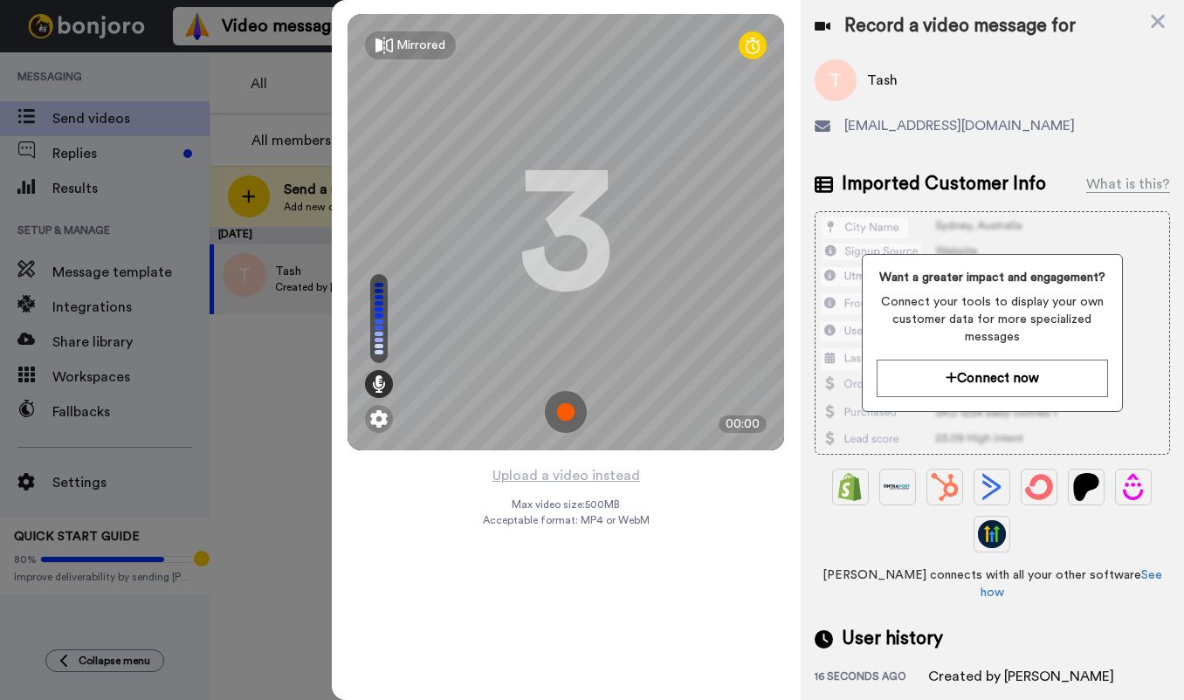
click at [565, 415] on img at bounding box center [566, 412] width 42 height 42
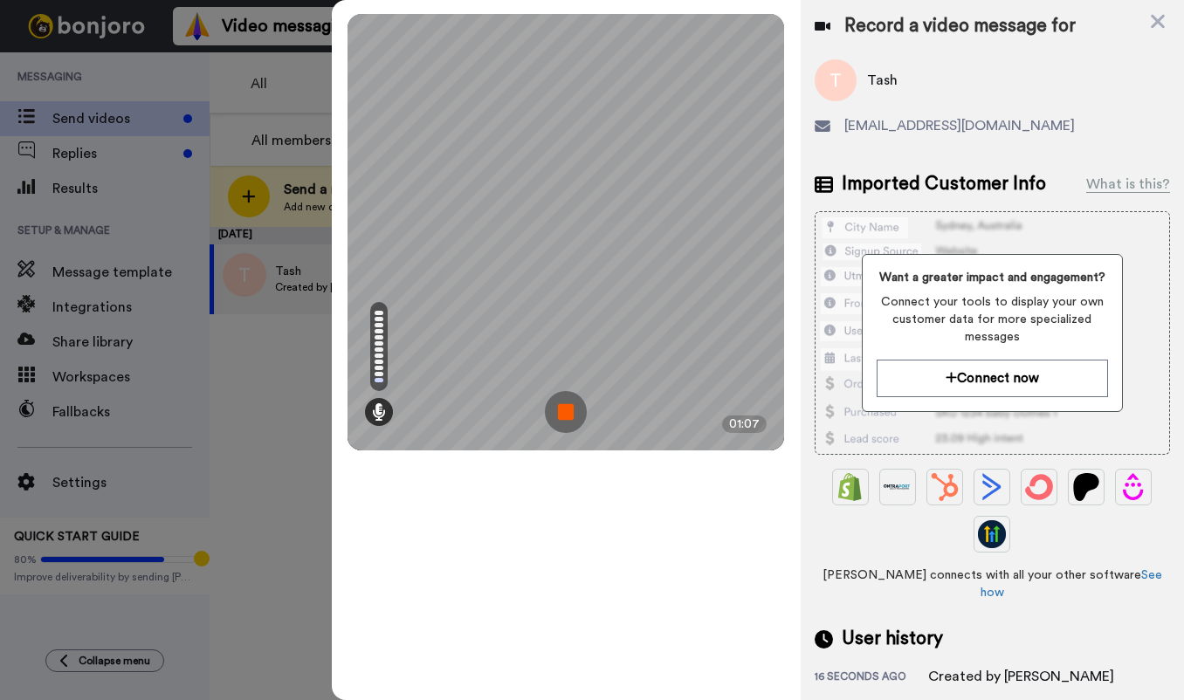
click at [569, 408] on img at bounding box center [566, 412] width 42 height 42
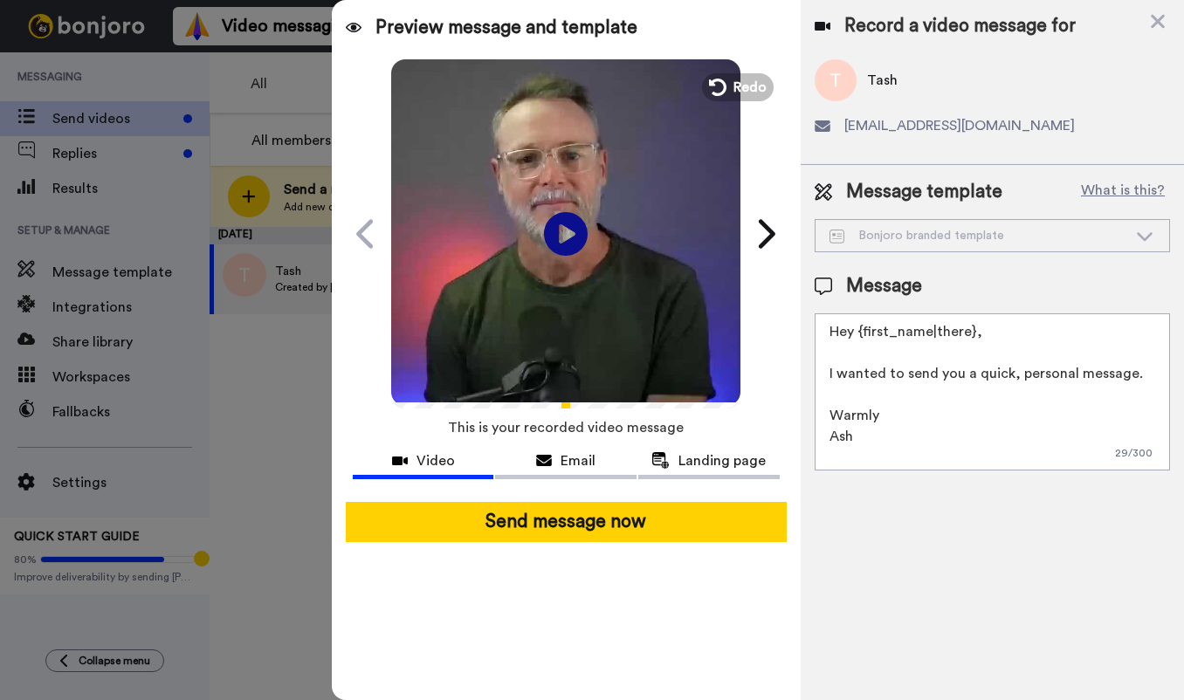
scroll to position [89, 0]
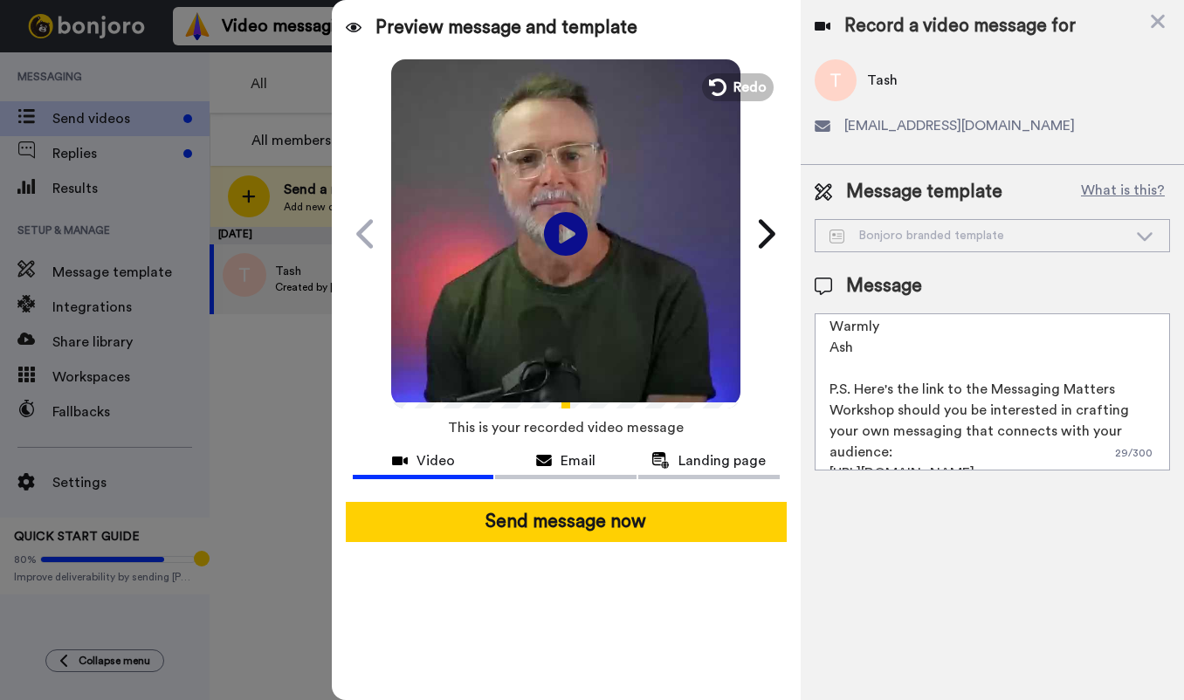
click at [829, 457] on textarea "Hey {first_name|there}, I wanted to send you a quick, personal message. Warmly …" at bounding box center [992, 392] width 355 height 157
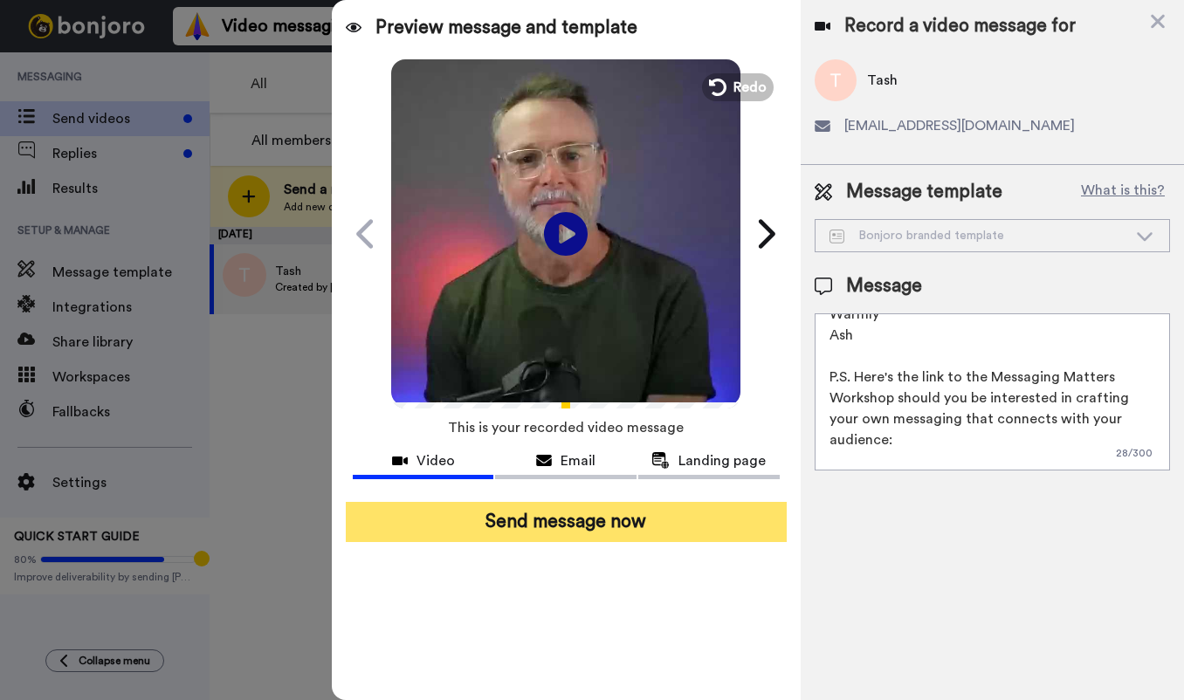
type textarea "Hey {first_name|there}, I wanted to send you a quick, personal message. Warmly …"
click at [580, 524] on button "Send message now" at bounding box center [566, 522] width 441 height 40
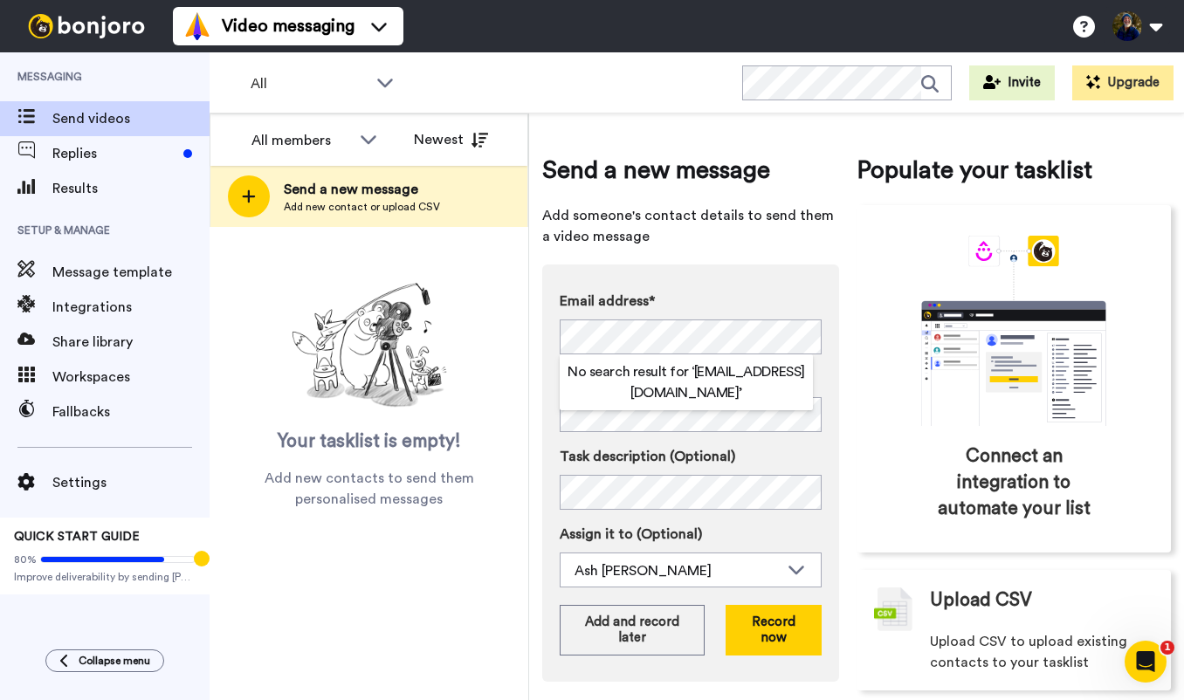
click at [833, 271] on div "Email address* No search result for ‘ tasharahidalgo@gmail.com ’ Name Task desc…" at bounding box center [690, 473] width 297 height 417
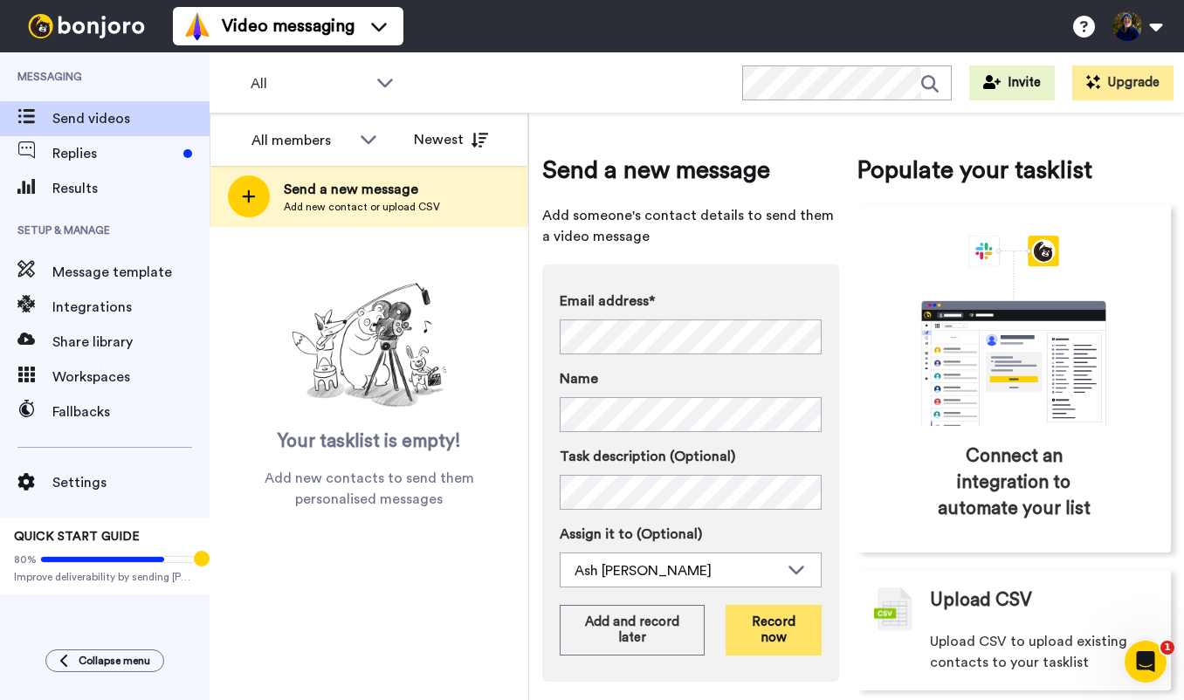
click at [773, 635] on button "Record now" at bounding box center [774, 630] width 96 height 51
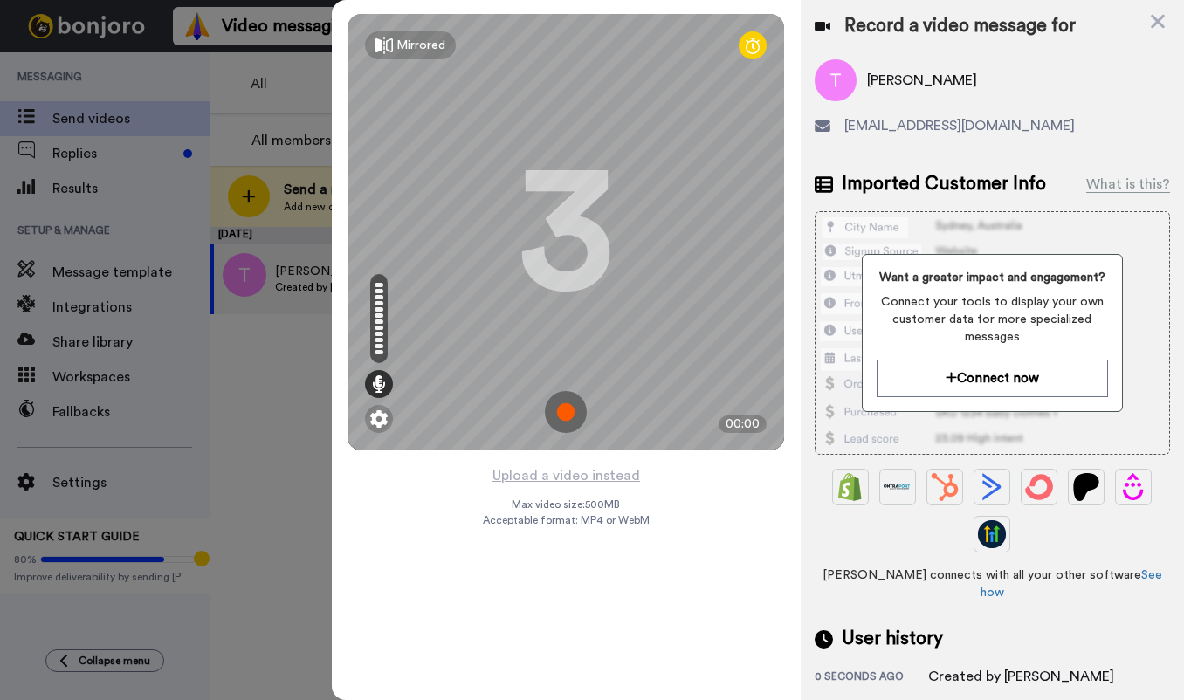
click at [568, 410] on img at bounding box center [566, 412] width 42 height 42
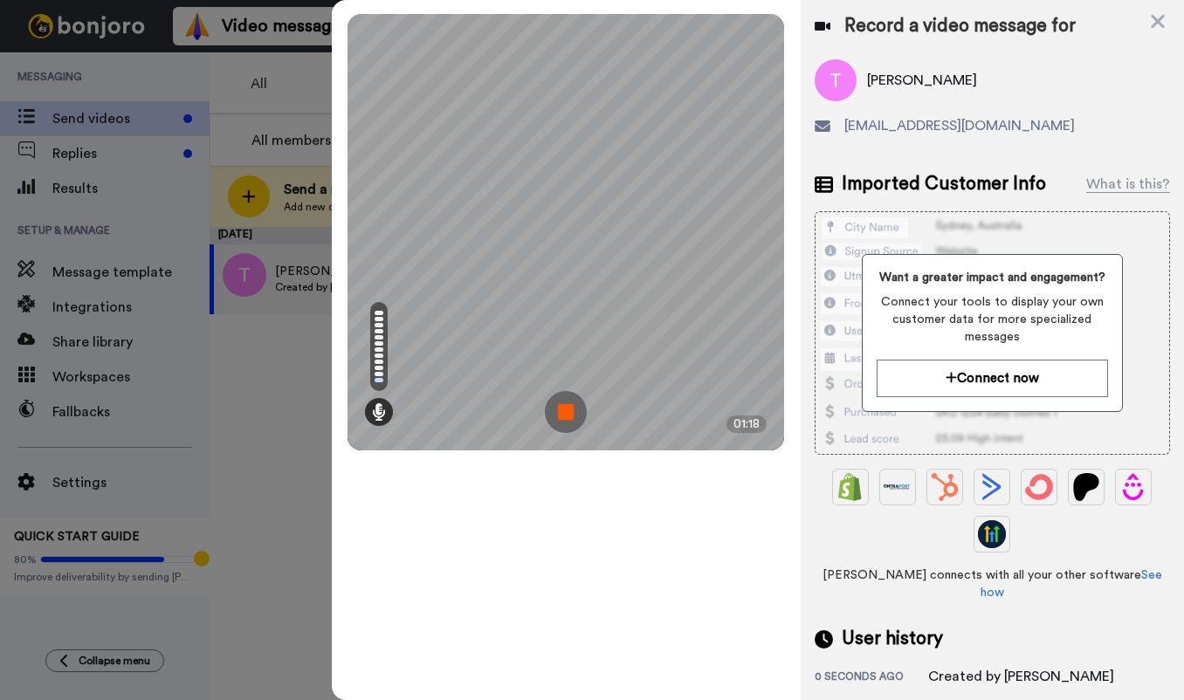
click at [573, 401] on img at bounding box center [566, 412] width 42 height 42
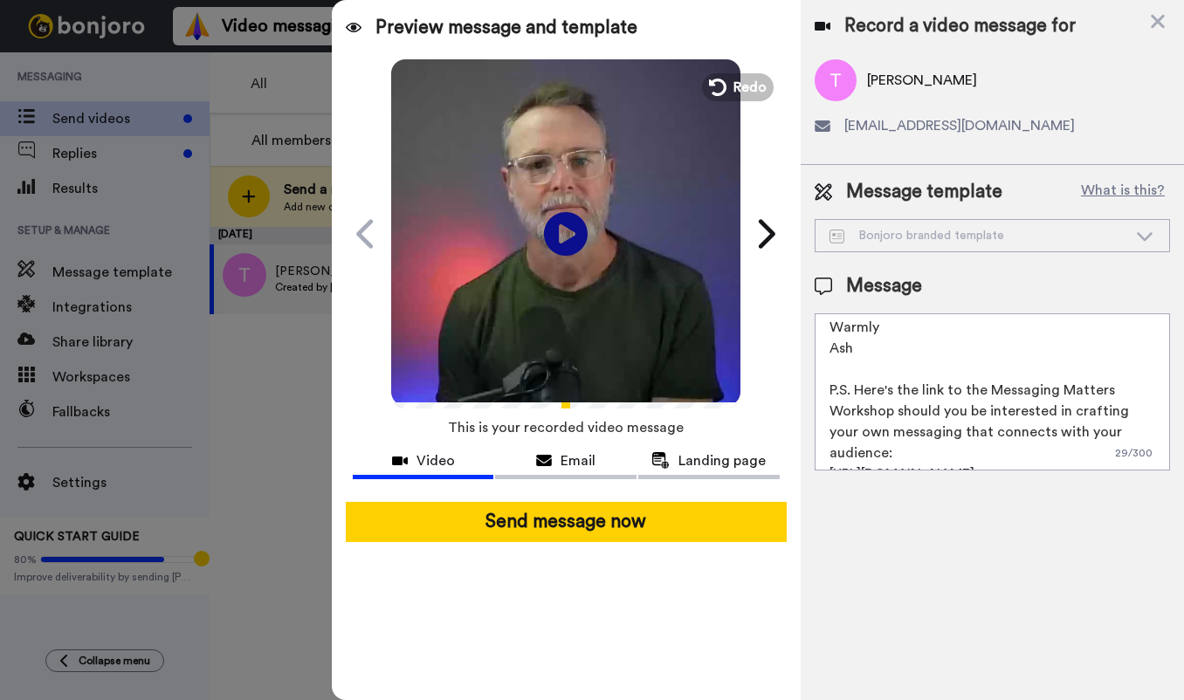
scroll to position [89, 0]
click at [830, 454] on textarea "Hey {first_name|there}, I wanted to send you a quick, personal message. Warmly …" at bounding box center [992, 392] width 355 height 157
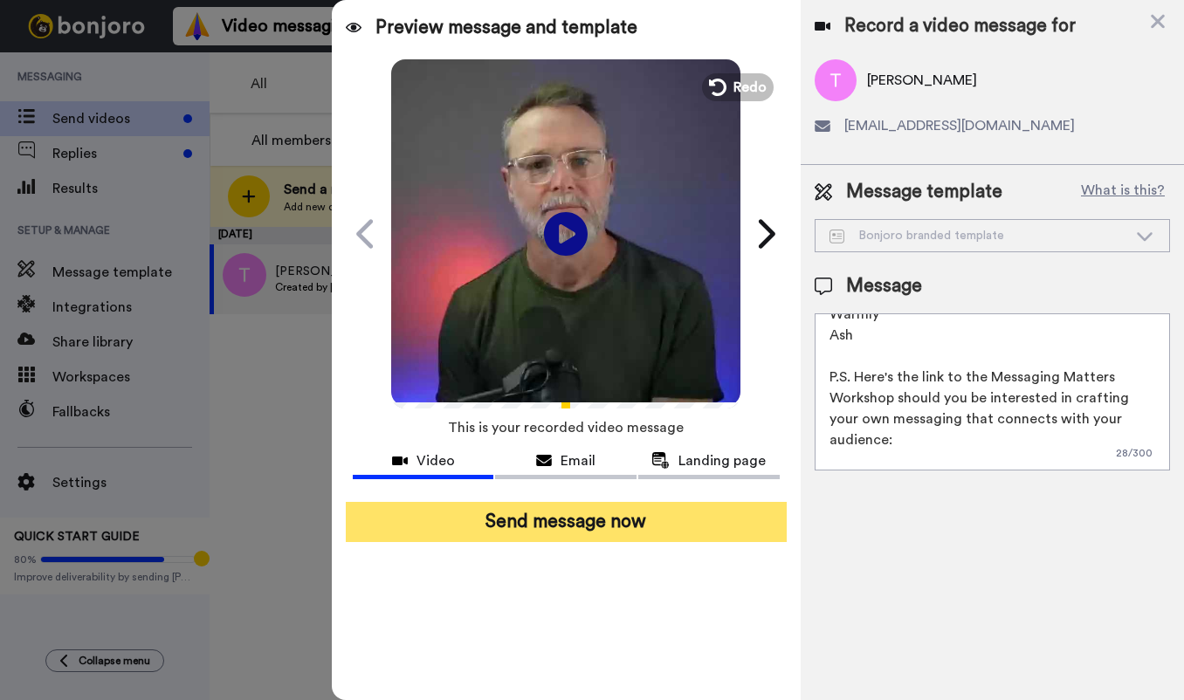
type textarea "Hey {first_name|there}, I wanted to send you a quick, personal message. Warmly …"
click at [581, 526] on button "Send message now" at bounding box center [566, 522] width 441 height 40
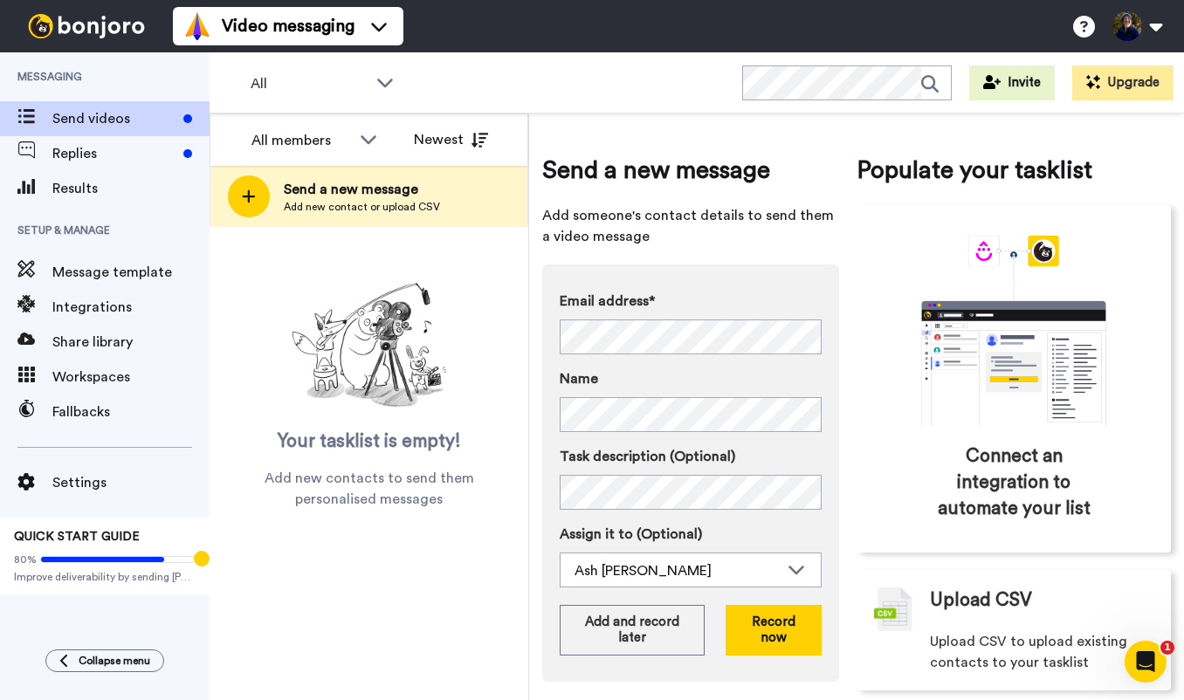
click at [854, 429] on div "Send a new message Add someone's contact details to send them a video message E…" at bounding box center [856, 422] width 629 height 590
click at [834, 492] on div "Email address* No search result for ‘ zoejazzsinger@gmail.com ’ Name Task descr…" at bounding box center [690, 473] width 297 height 417
click at [763, 627] on button "Record now" at bounding box center [774, 630] width 96 height 51
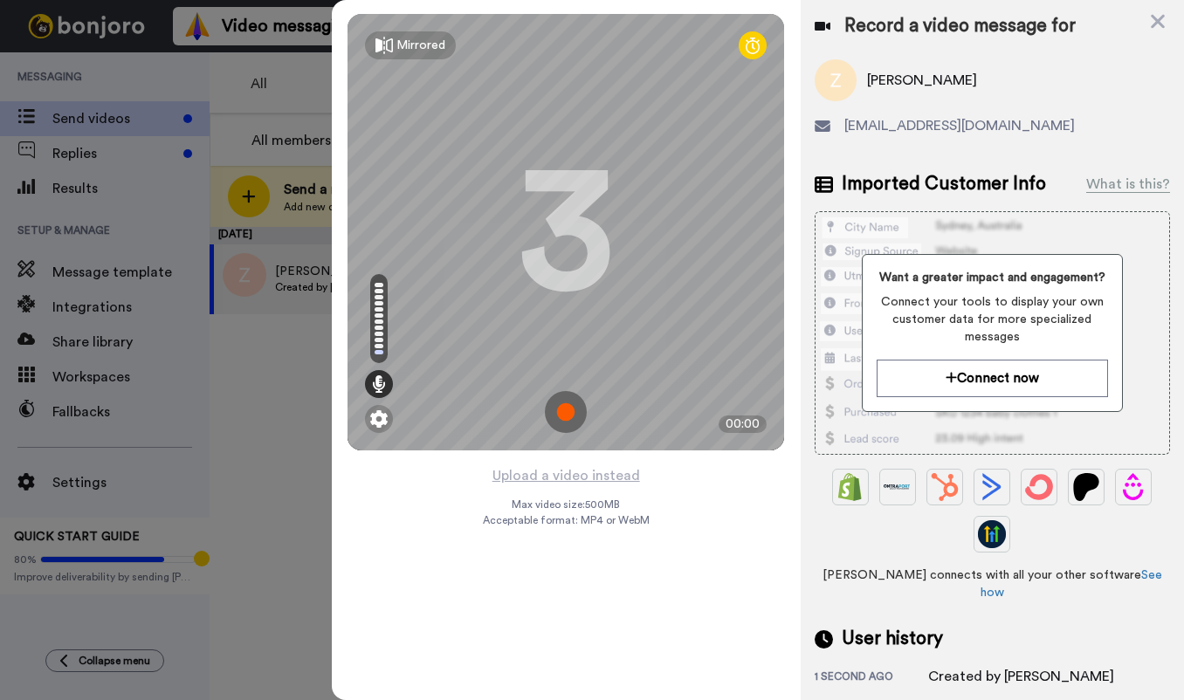
click at [569, 413] on img at bounding box center [566, 412] width 42 height 42
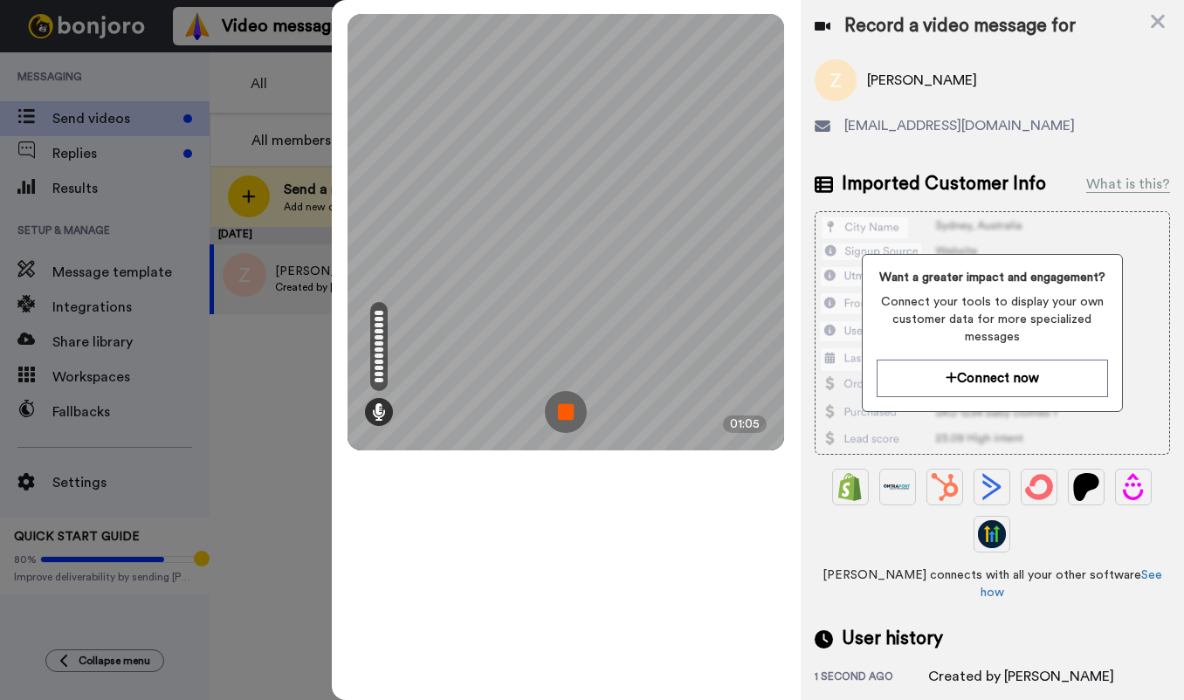
click at [565, 410] on img at bounding box center [566, 412] width 42 height 42
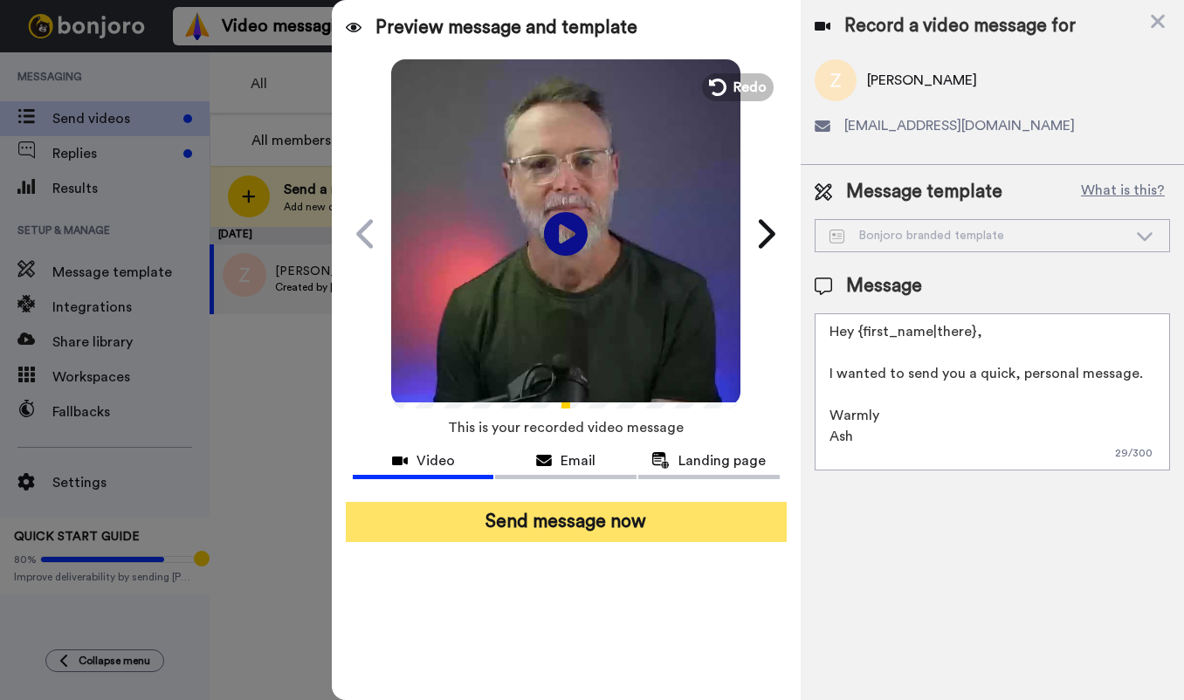
click at [582, 519] on button "Send message now" at bounding box center [566, 522] width 441 height 40
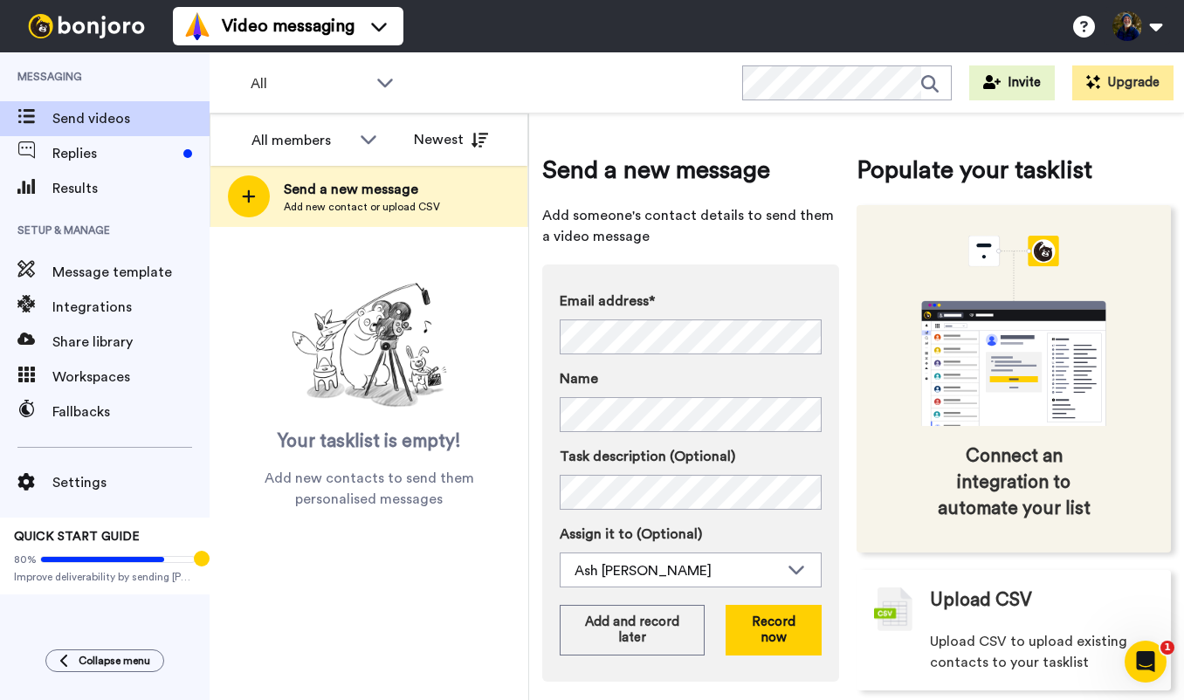
click at [858, 288] on div "Connect an integration to automate your list" at bounding box center [1014, 379] width 314 height 348
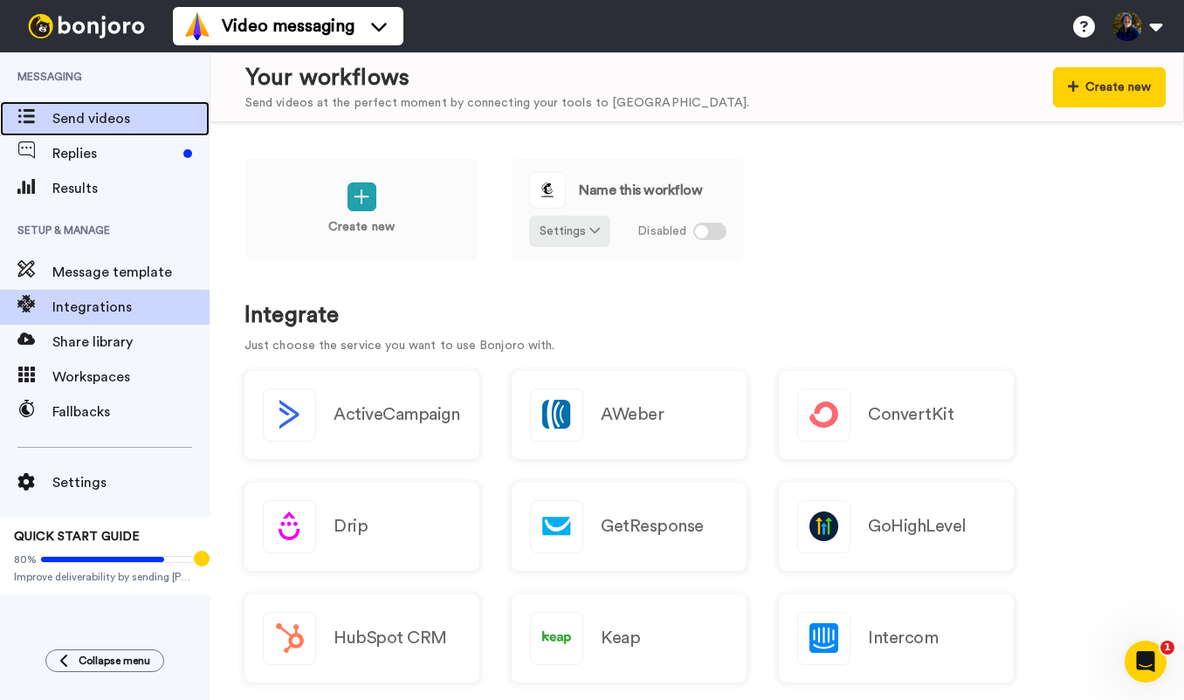
click at [97, 123] on span "Send videos" at bounding box center [130, 118] width 157 height 21
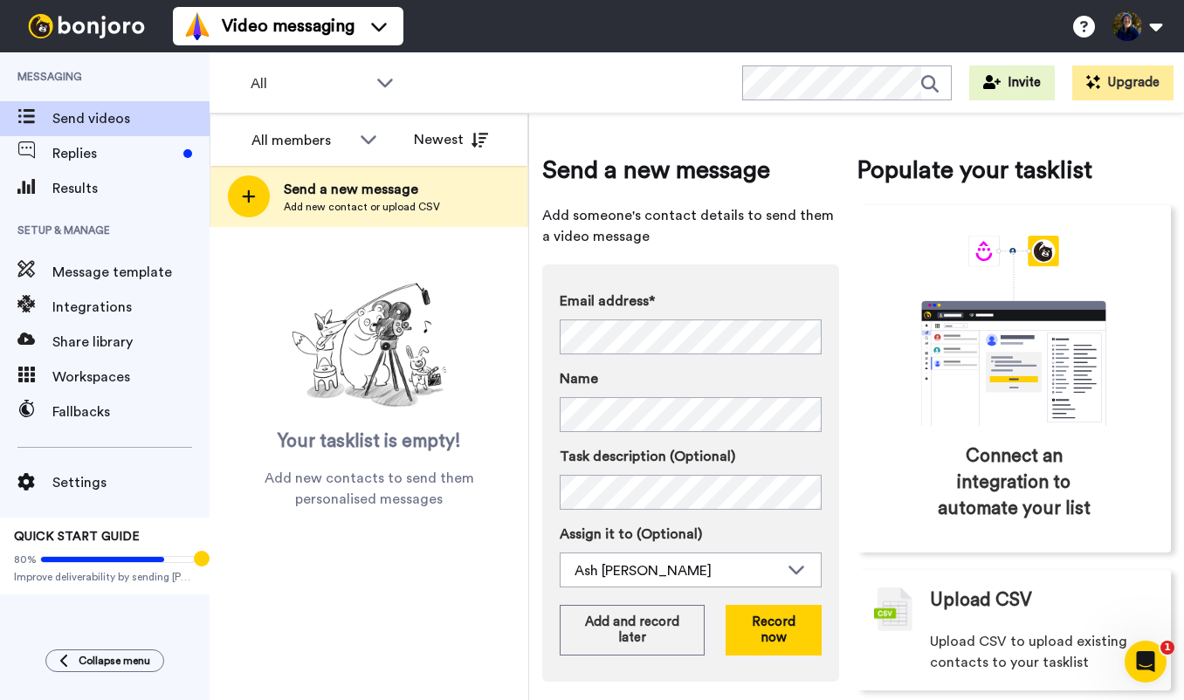
click at [809, 266] on div "Email address* No search result for ‘ kimmik7k@gmail.com ’ Name Task descriptio…" at bounding box center [690, 473] width 297 height 417
click at [764, 633] on button "Record now" at bounding box center [774, 630] width 96 height 51
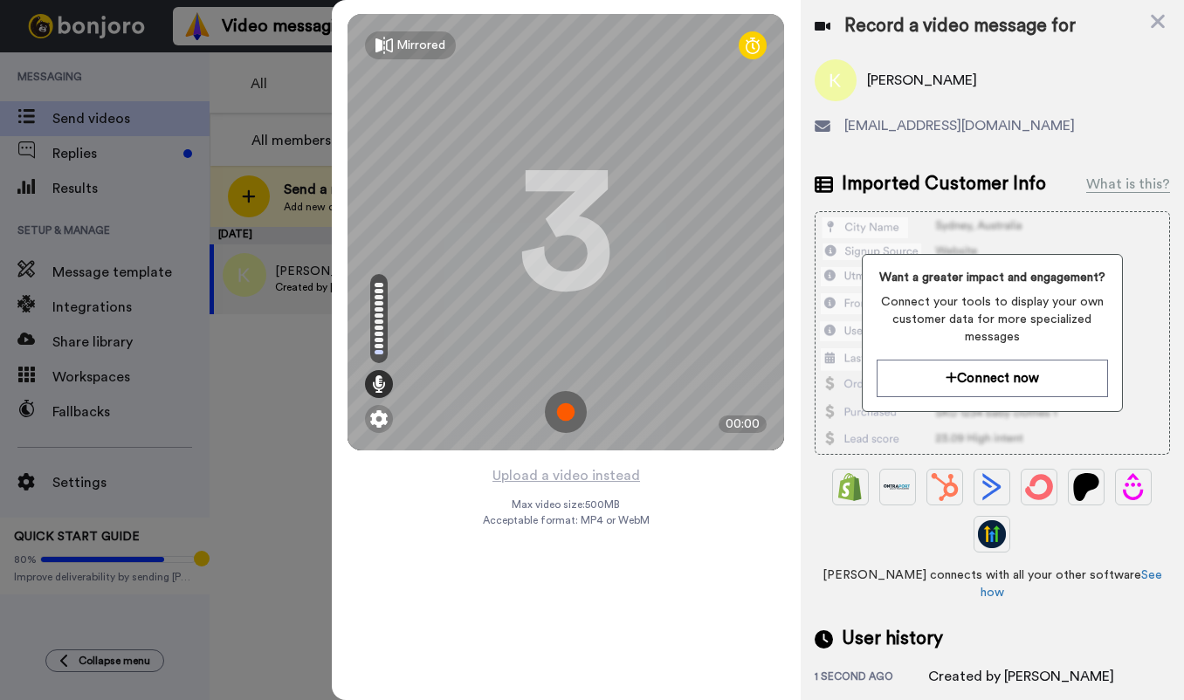
click at [568, 410] on img at bounding box center [566, 412] width 42 height 42
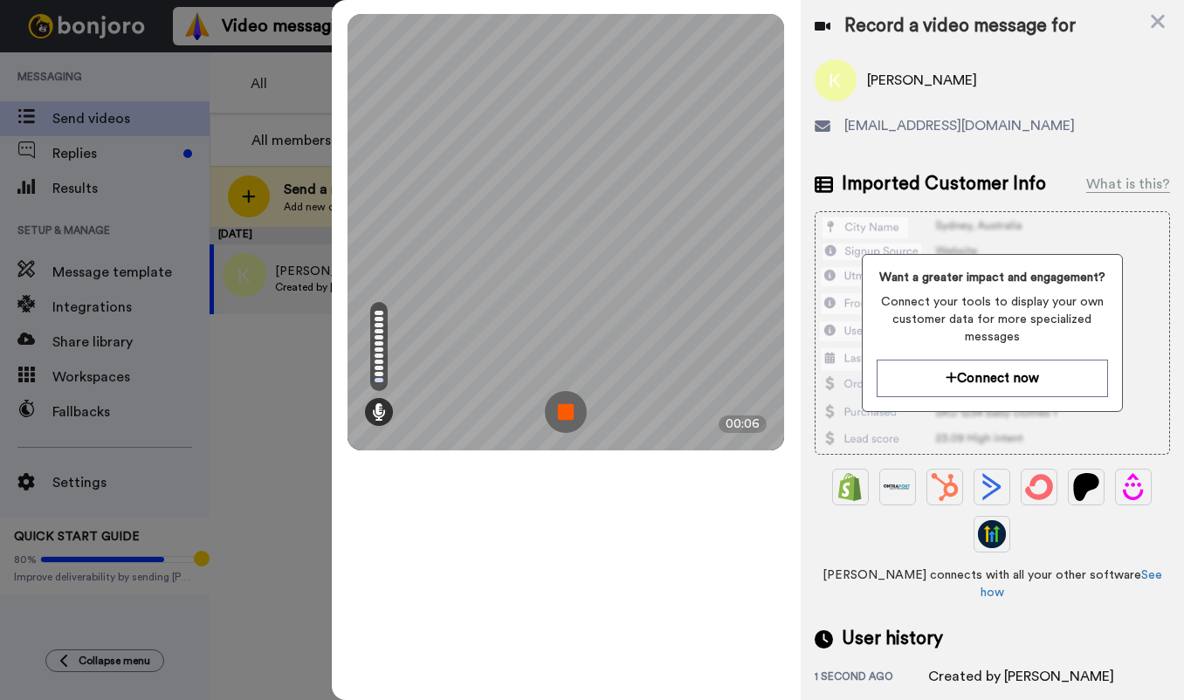
click at [568, 410] on img at bounding box center [566, 412] width 42 height 42
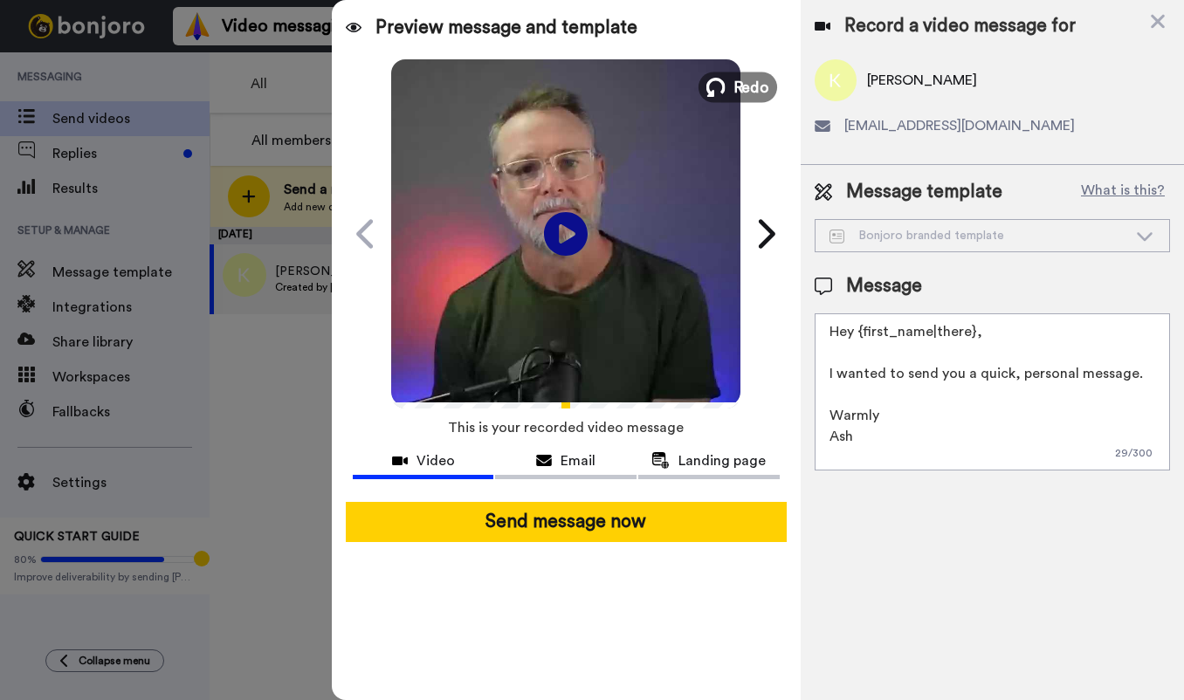
click at [741, 85] on span "Redo" at bounding box center [752, 86] width 37 height 23
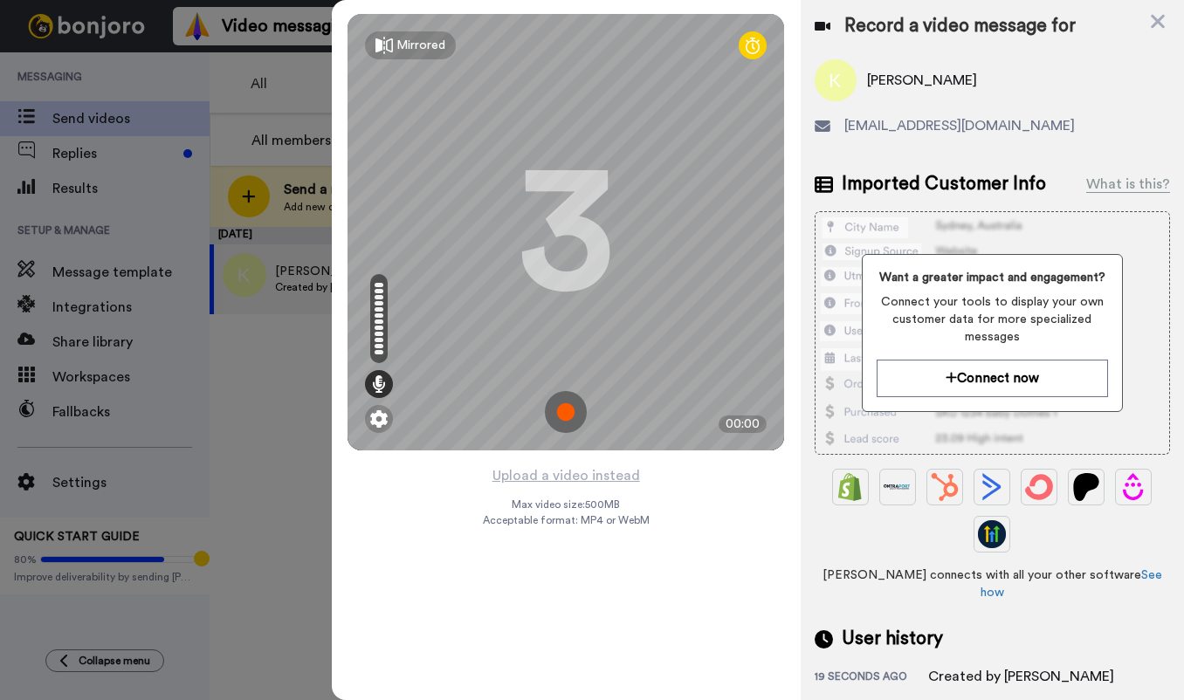
click at [573, 402] on img at bounding box center [566, 412] width 42 height 42
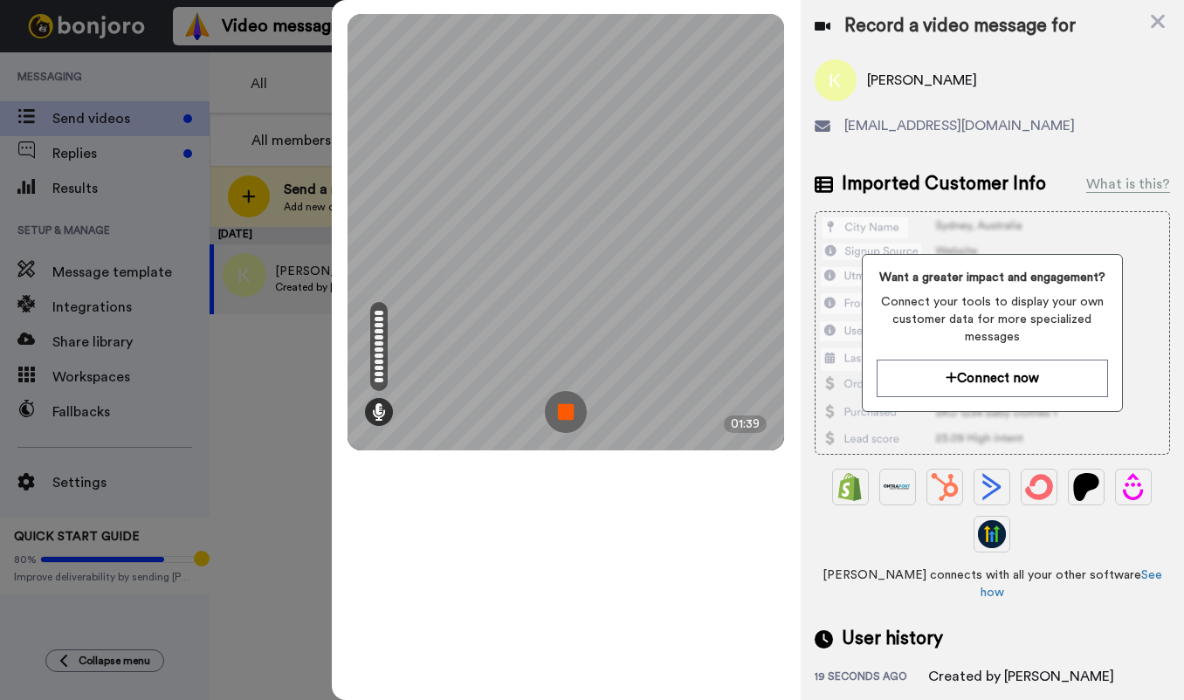
click at [572, 410] on img at bounding box center [566, 412] width 42 height 42
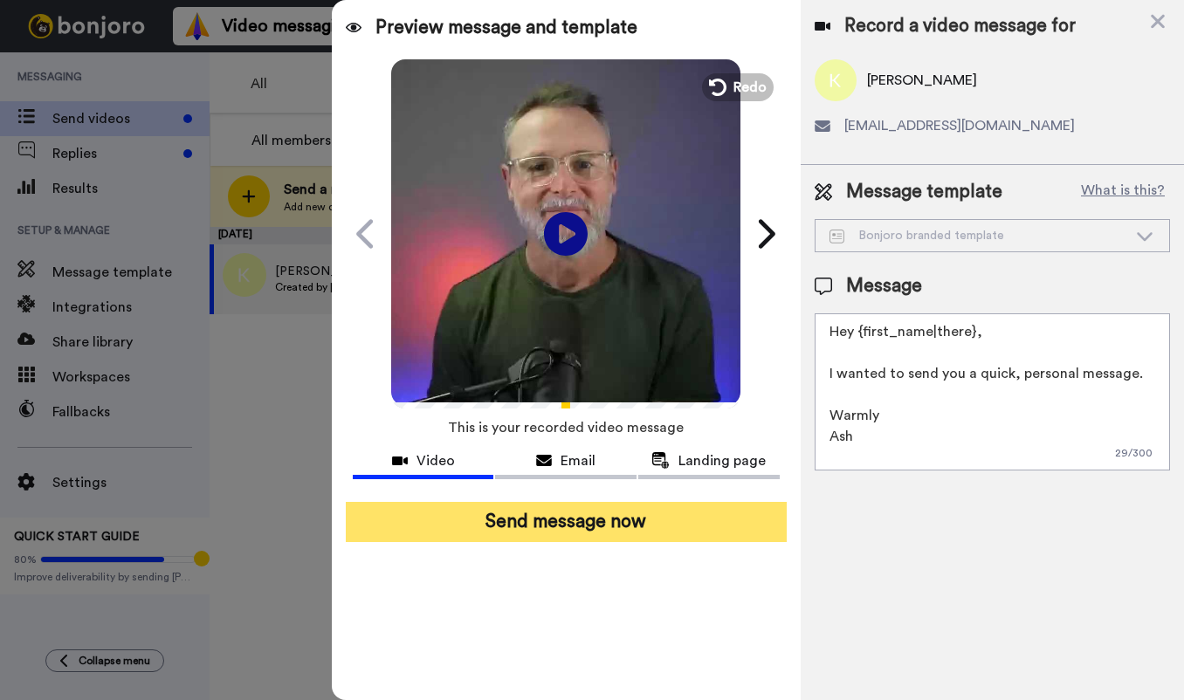
click at [591, 527] on button "Send message now" at bounding box center [566, 522] width 441 height 40
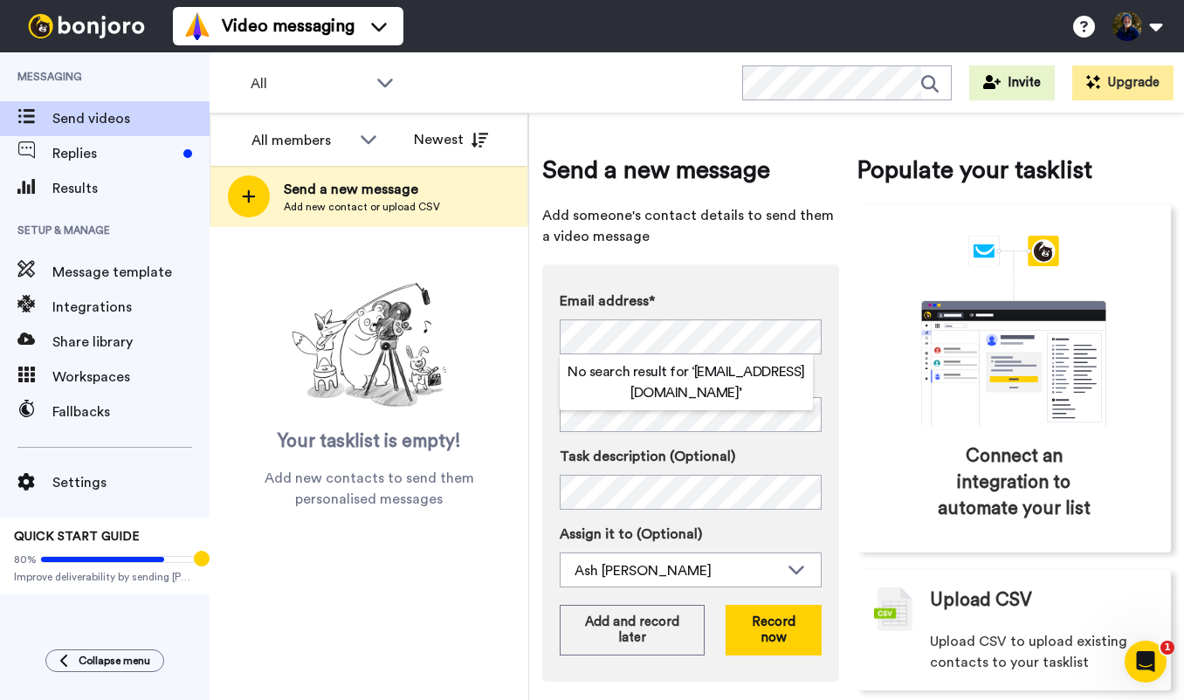
click at [843, 295] on div "Send a new message Add someone's contact details to send them a video message E…" at bounding box center [856, 422] width 629 height 590
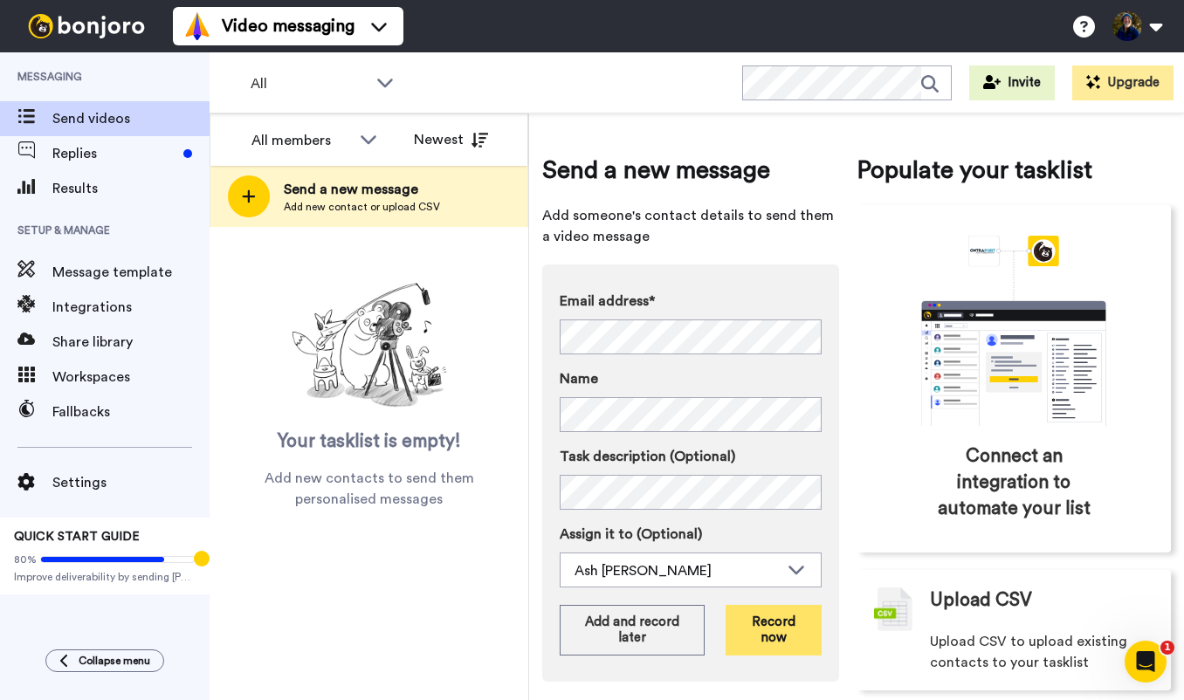
click at [778, 624] on button "Record now" at bounding box center [774, 630] width 96 height 51
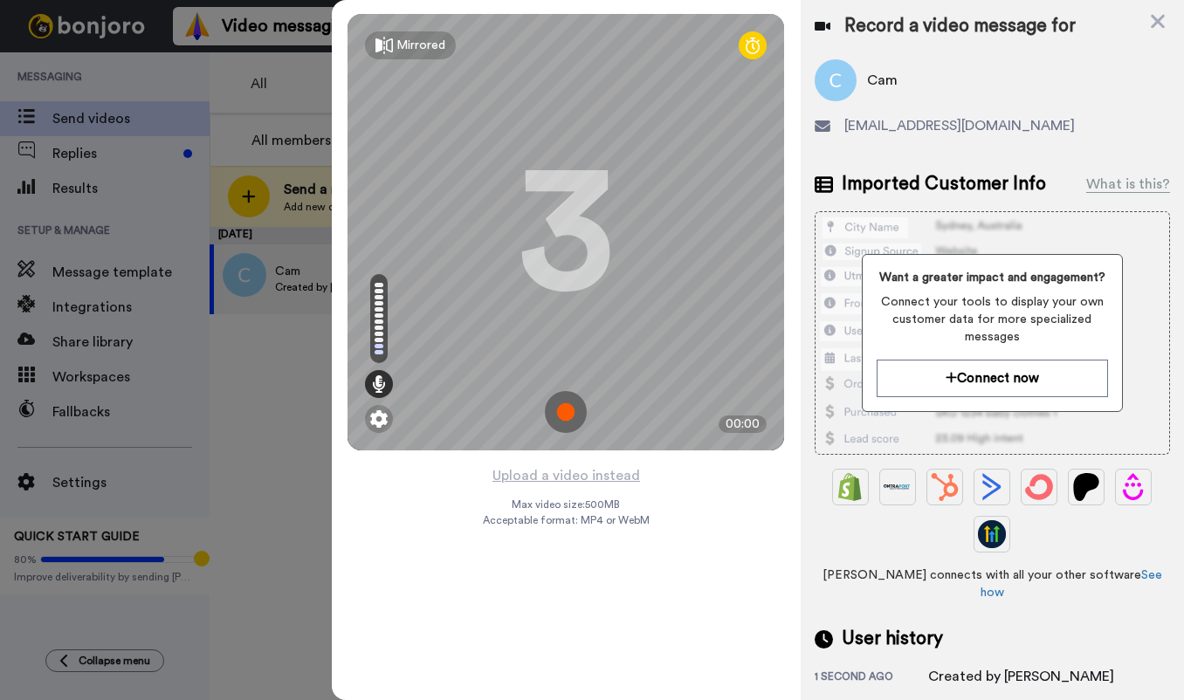
click at [561, 418] on img at bounding box center [566, 412] width 42 height 42
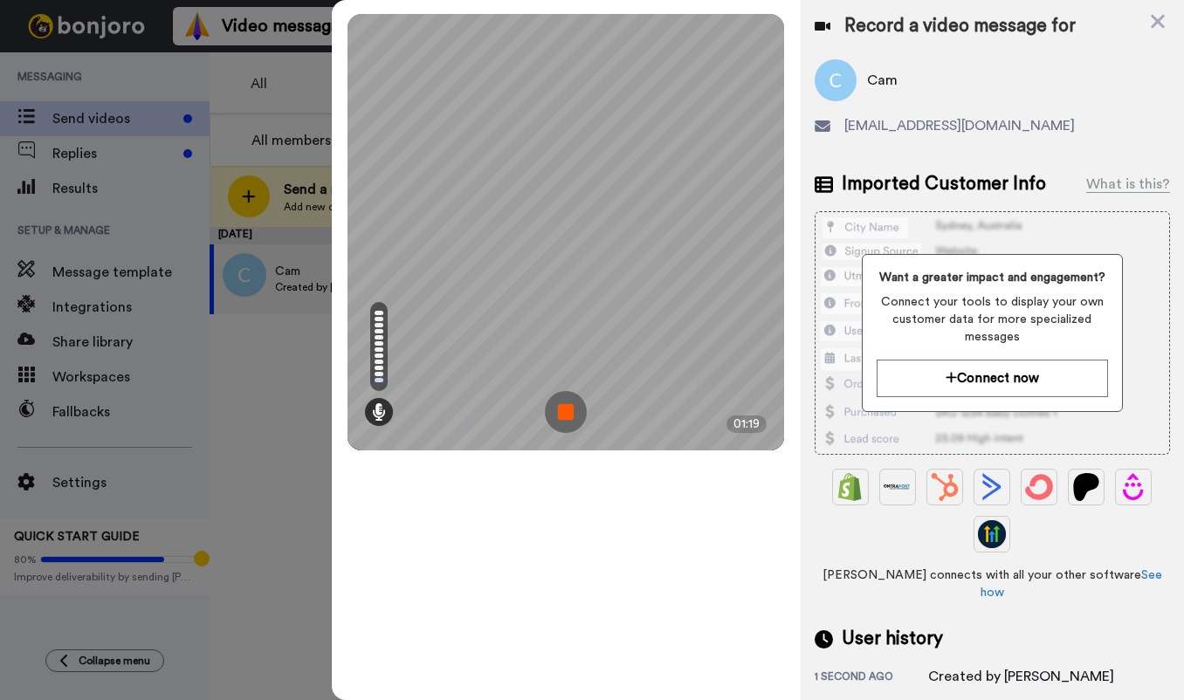
click at [572, 405] on img at bounding box center [566, 412] width 42 height 42
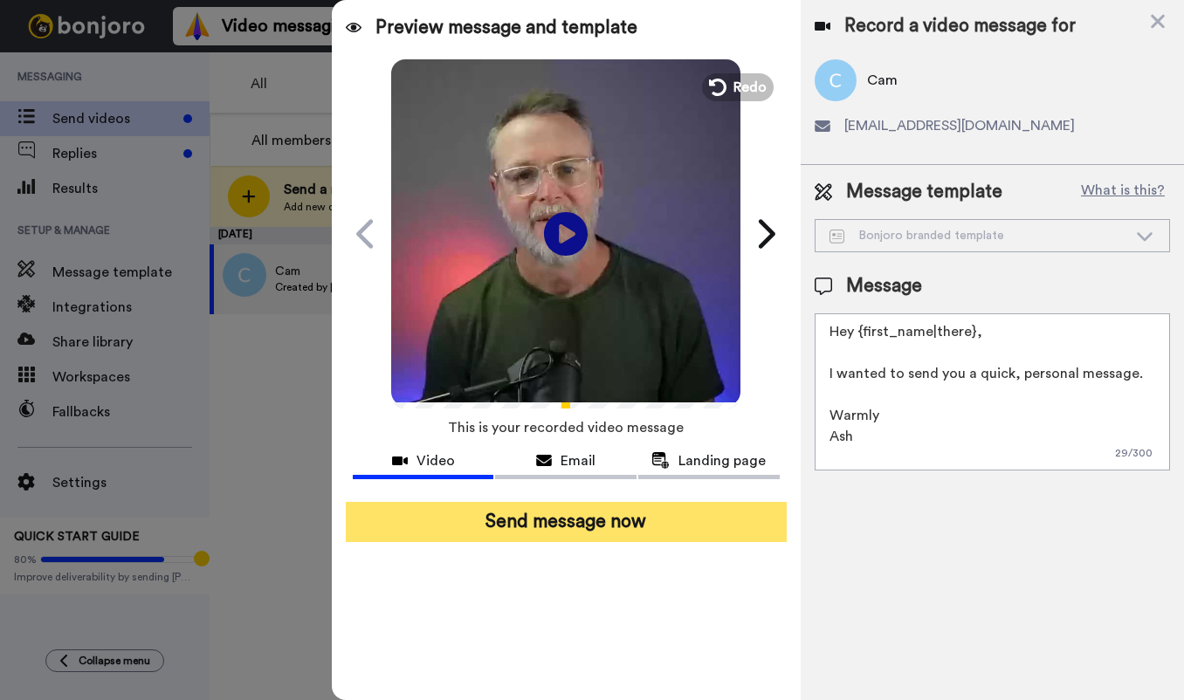
click at [583, 526] on button "Send message now" at bounding box center [566, 522] width 441 height 40
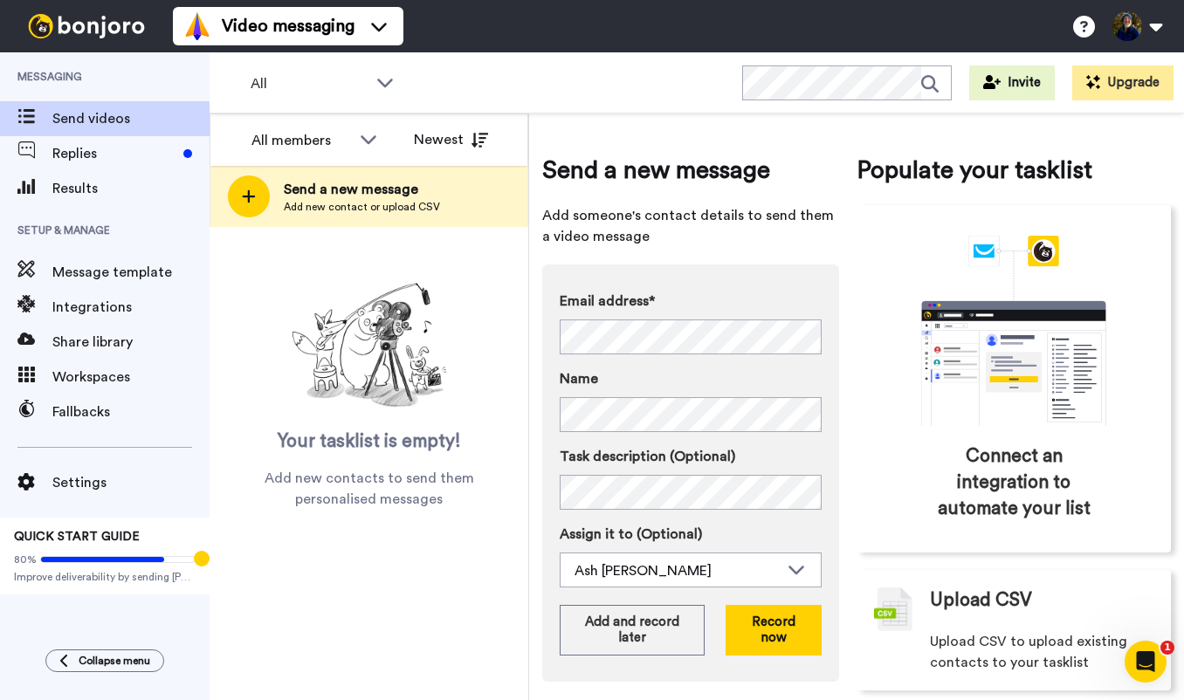
click at [824, 279] on div "Email address* No search result for ‘ erinmiddleton503@gmail.com ’ Name Task de…" at bounding box center [690, 473] width 297 height 417
click at [756, 630] on button "Record now" at bounding box center [774, 630] width 96 height 51
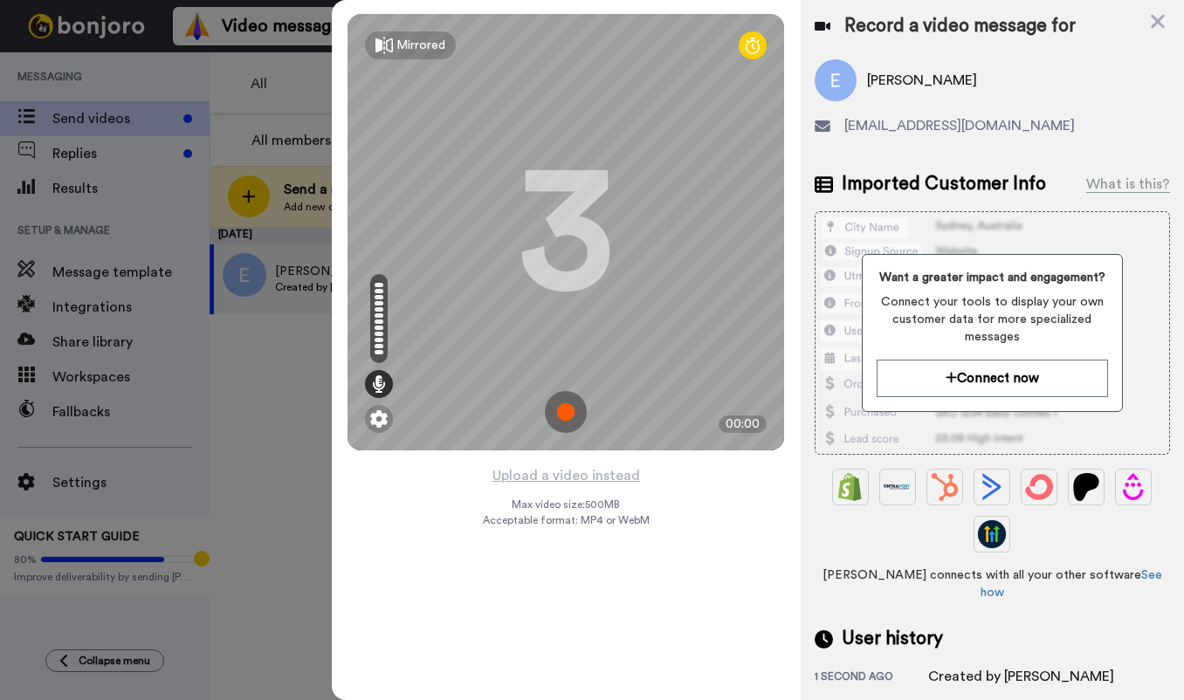
click at [561, 416] on img at bounding box center [566, 412] width 42 height 42
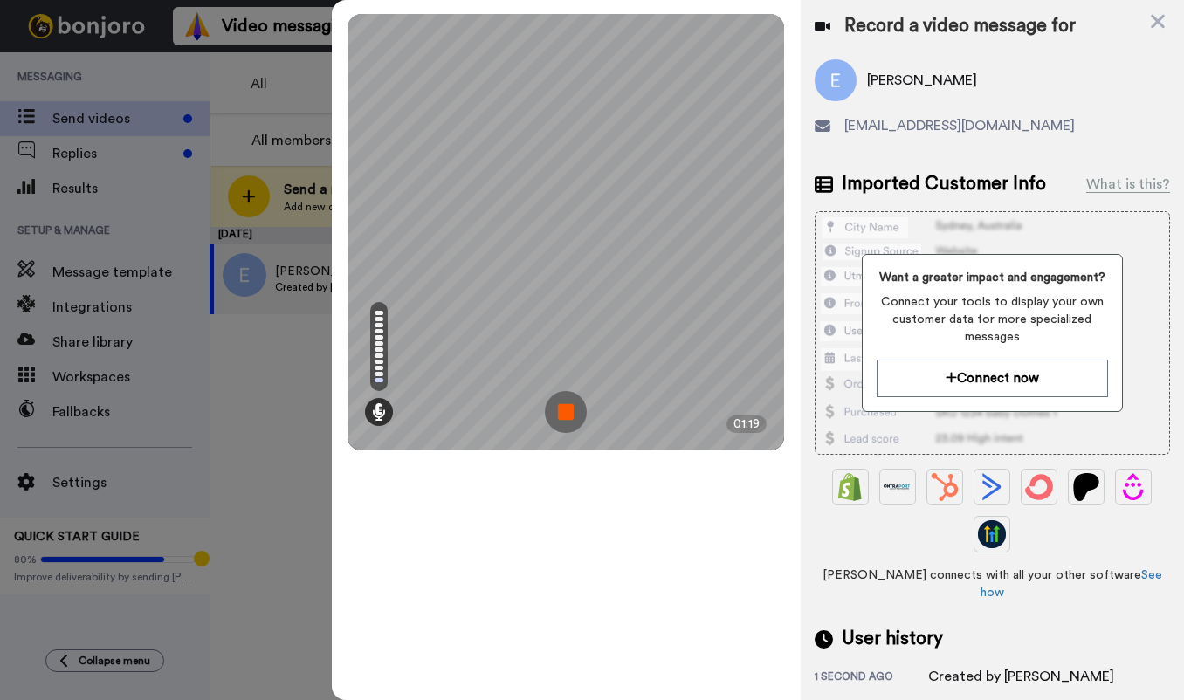
click at [564, 410] on img at bounding box center [566, 412] width 42 height 42
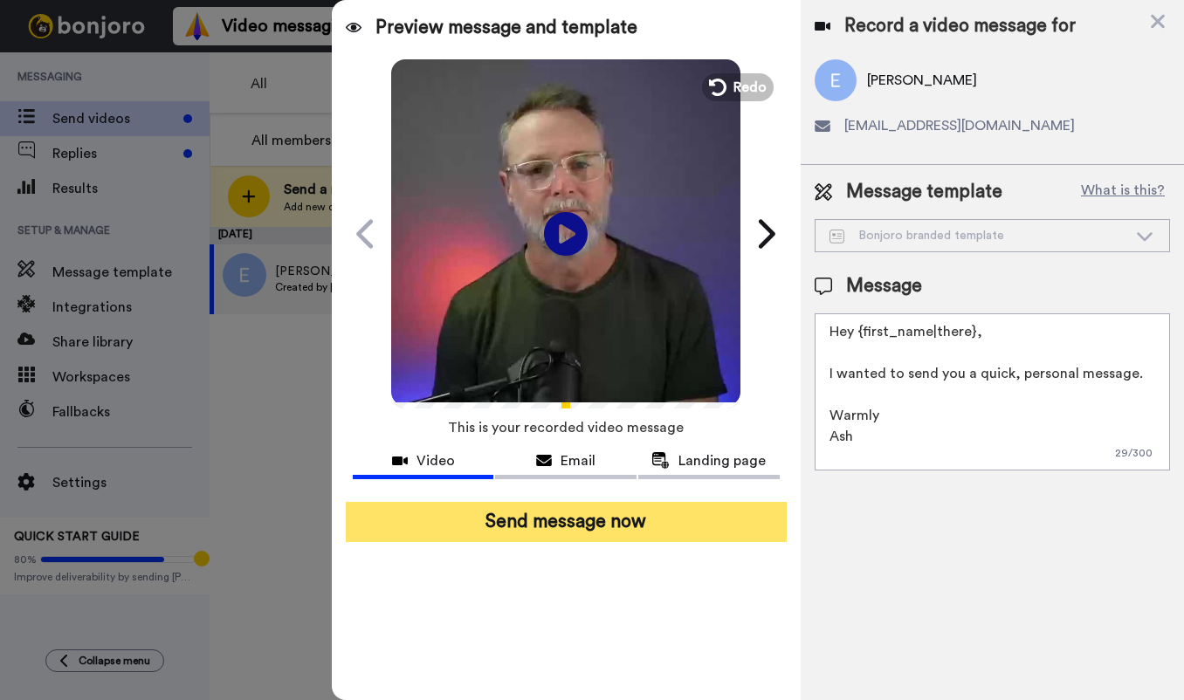
click at [577, 538] on button "Send message now" at bounding box center [566, 522] width 441 height 40
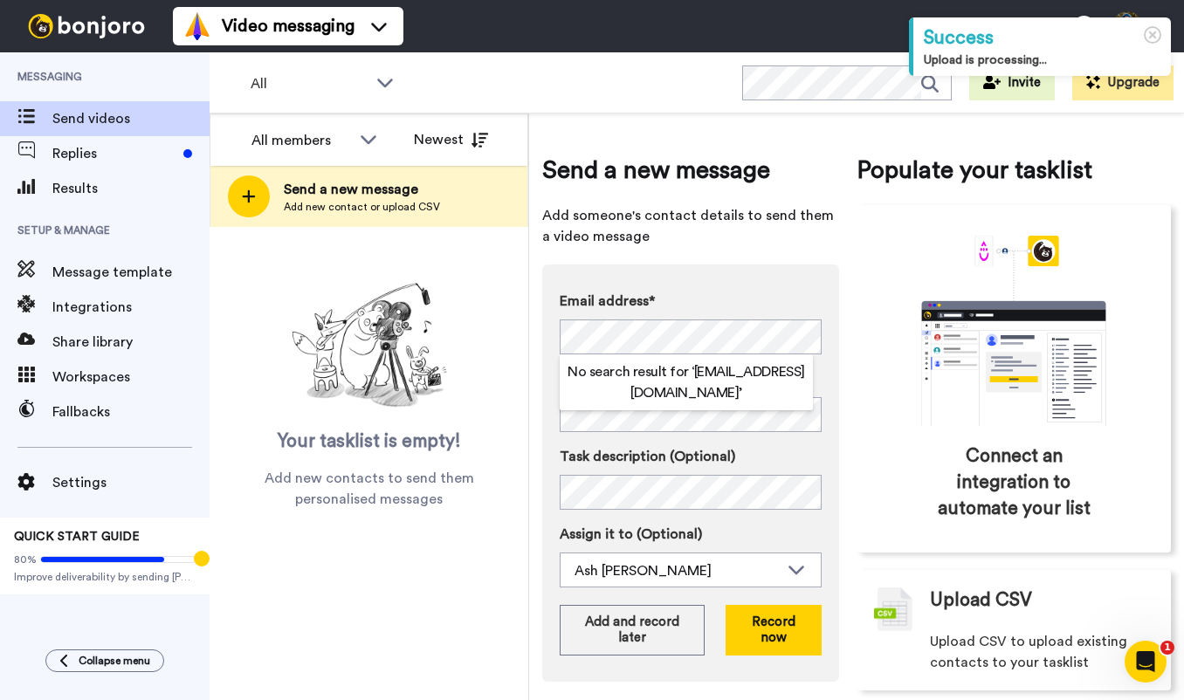
click at [849, 409] on div "Send a new message Add someone's contact details to send them a video message E…" at bounding box center [856, 422] width 629 height 590
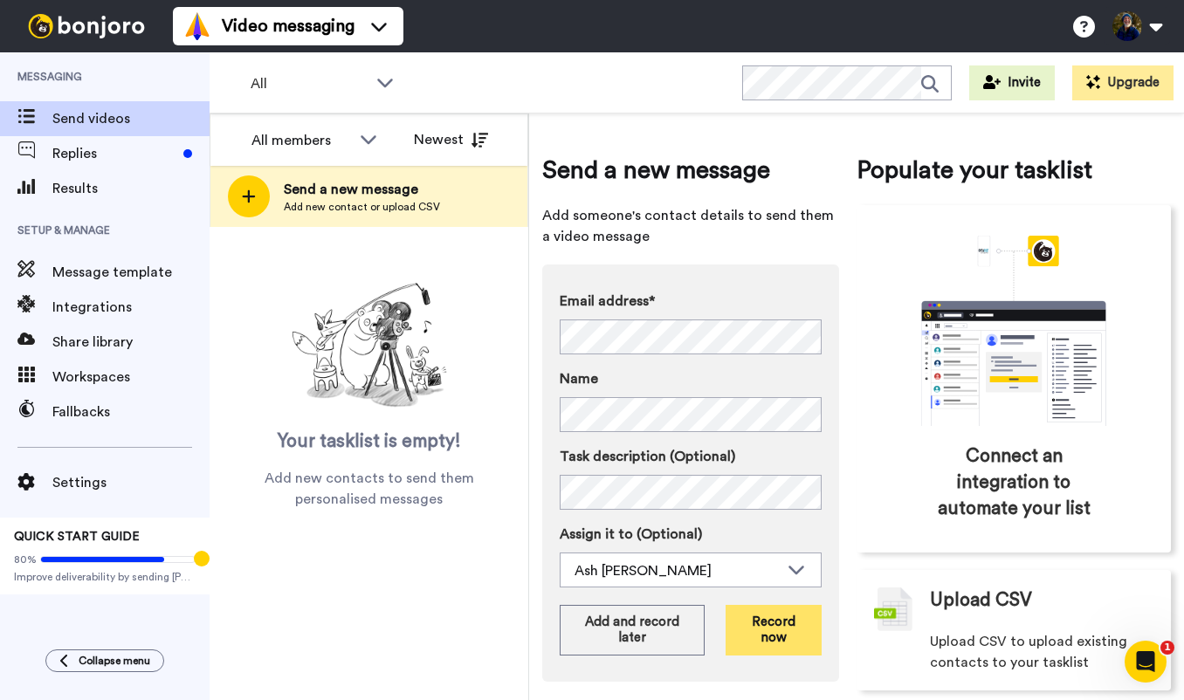
click at [775, 634] on button "Record now" at bounding box center [774, 630] width 96 height 51
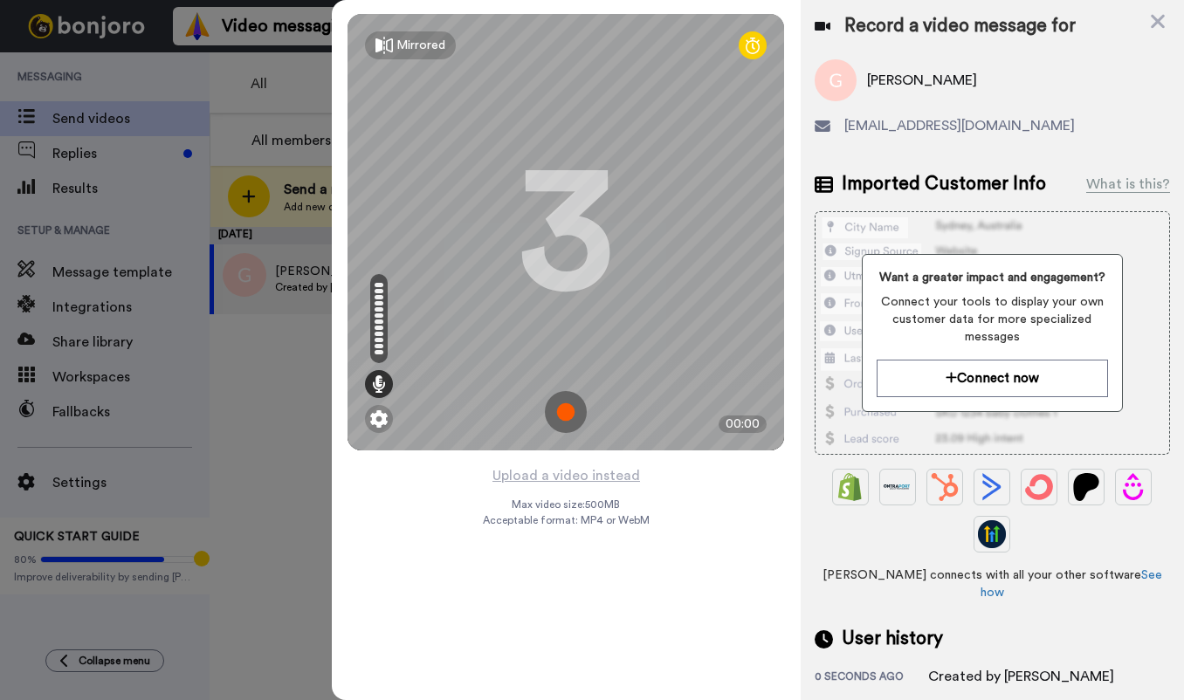
click at [564, 405] on img at bounding box center [566, 412] width 42 height 42
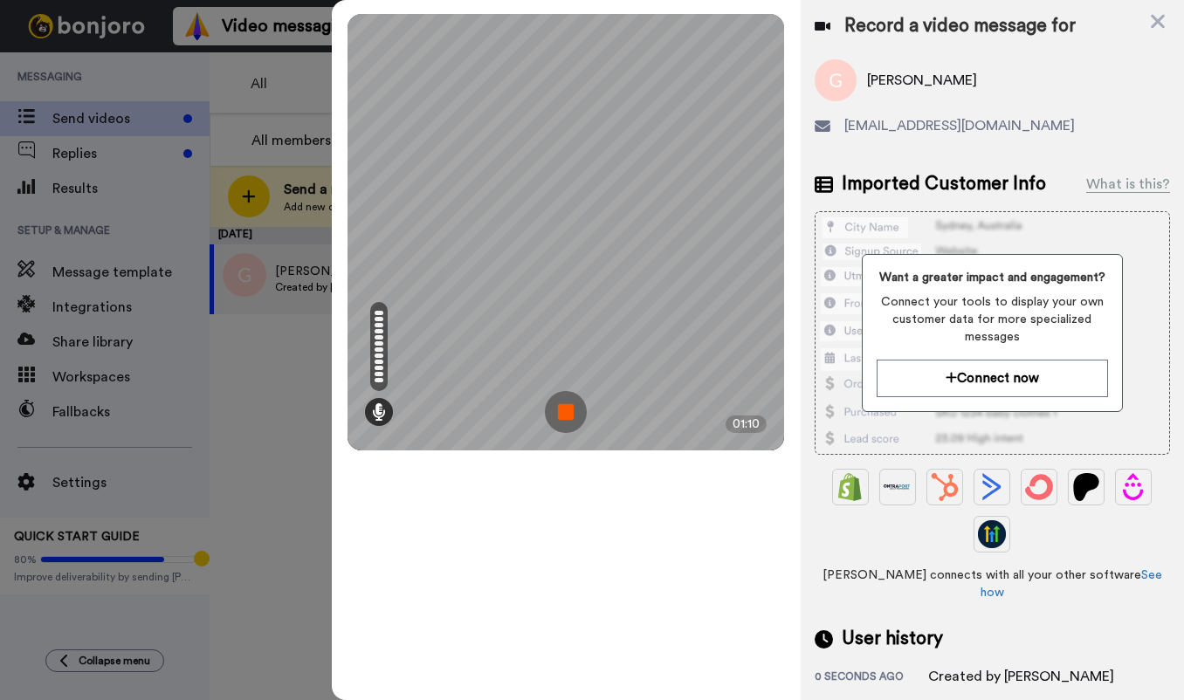
click at [569, 414] on img at bounding box center [566, 412] width 42 height 42
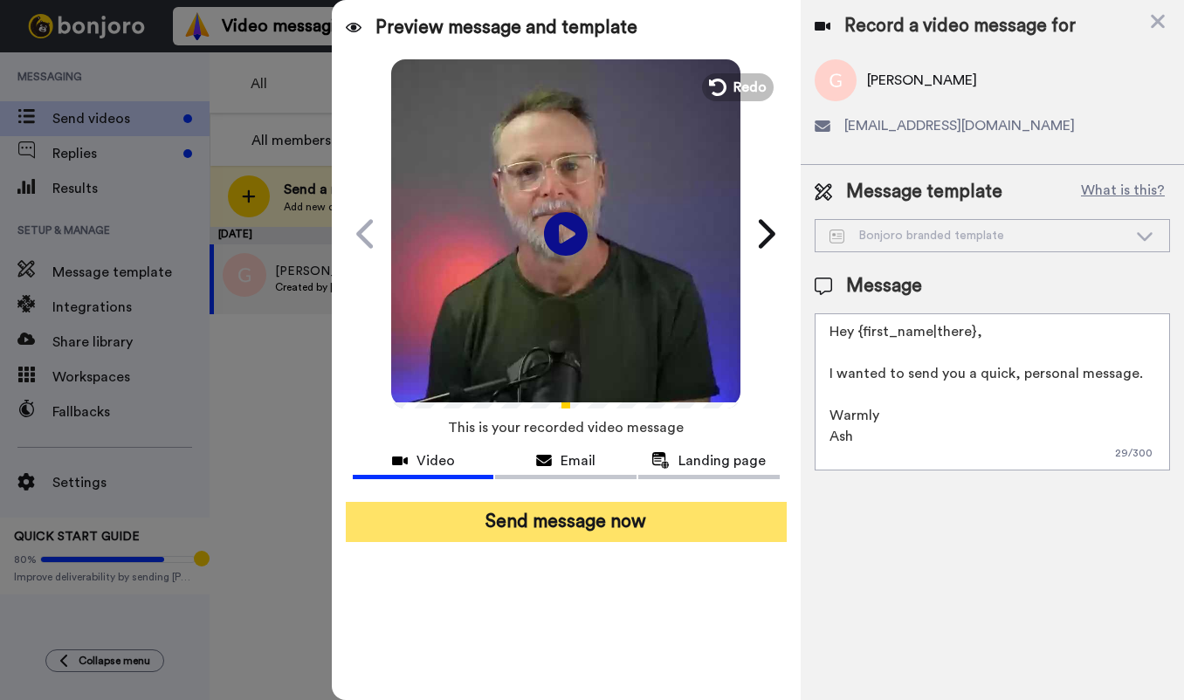
click at [617, 516] on button "Send message now" at bounding box center [566, 522] width 441 height 40
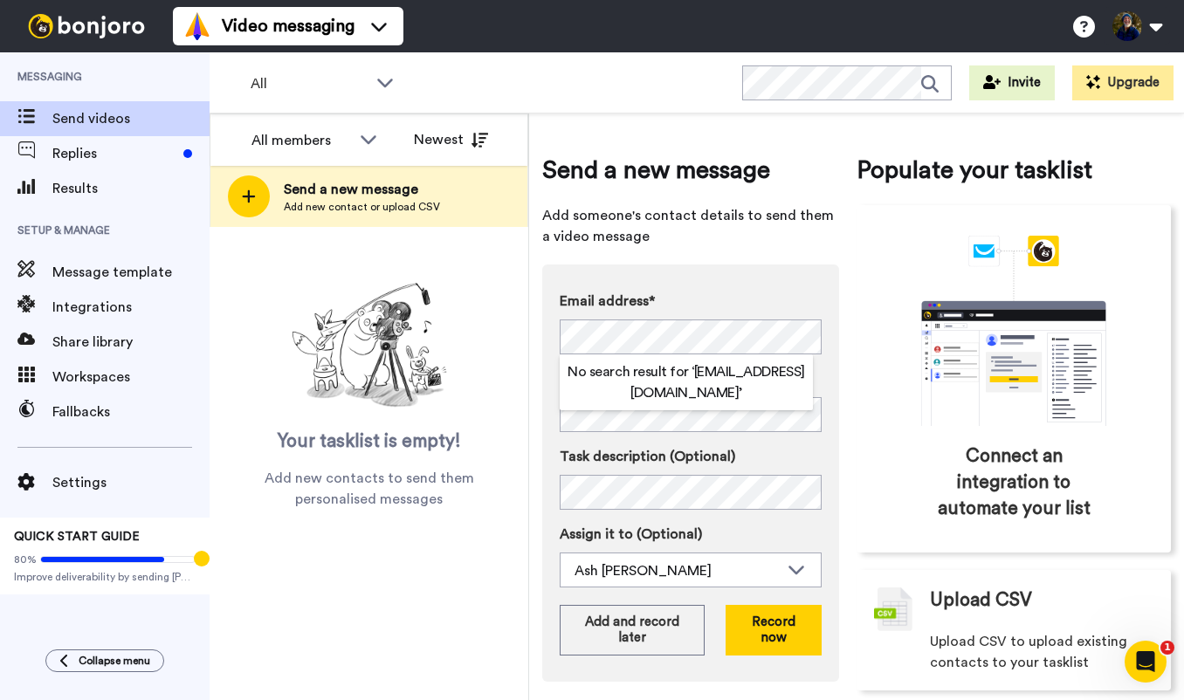
click at [855, 377] on div "Send a new message Add someone's contact details to send them a video message E…" at bounding box center [856, 422] width 629 height 590
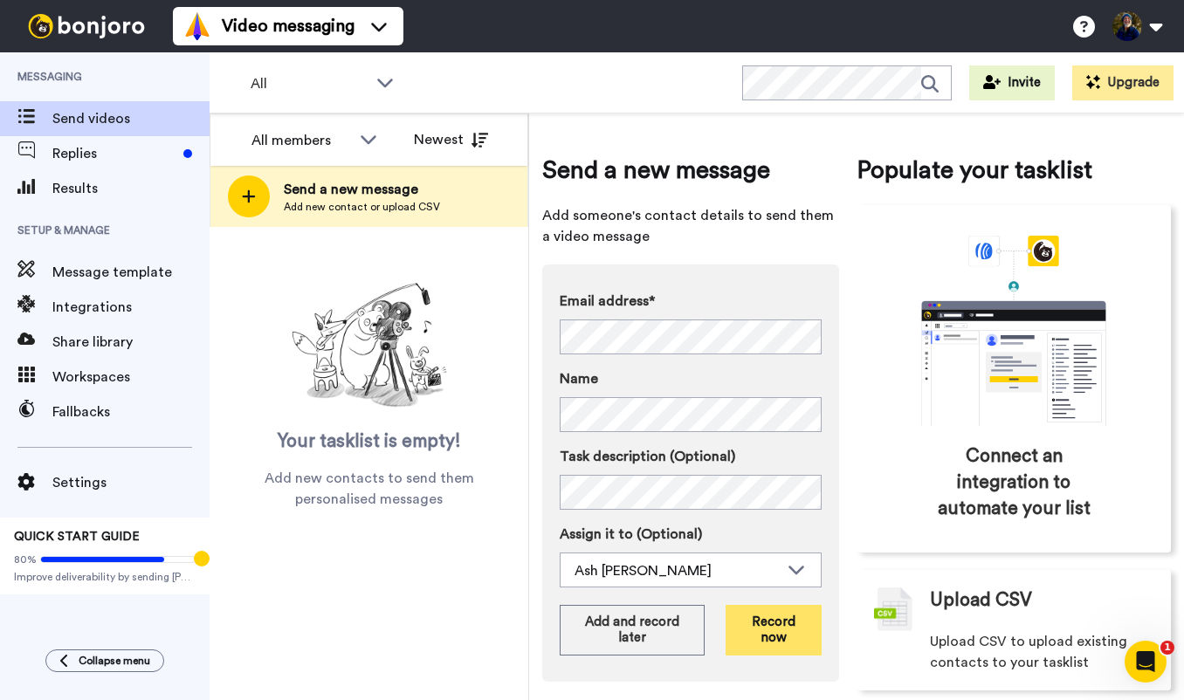
click at [776, 631] on button "Record now" at bounding box center [774, 630] width 96 height 51
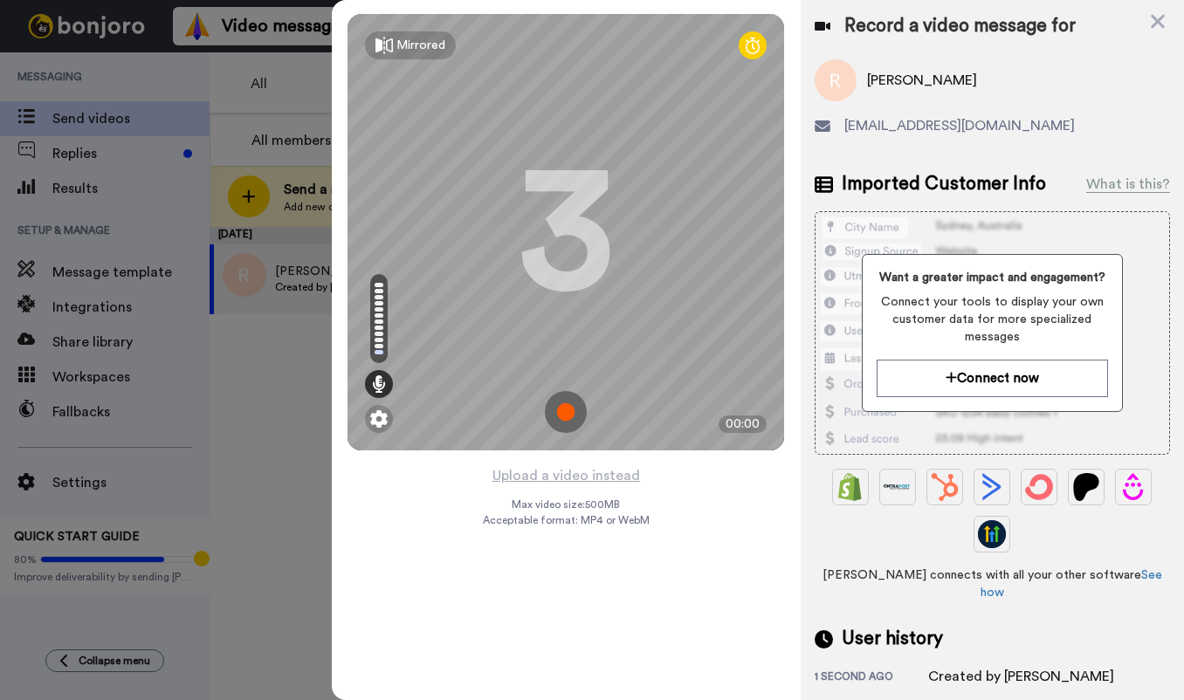
click at [558, 410] on img at bounding box center [566, 412] width 42 height 42
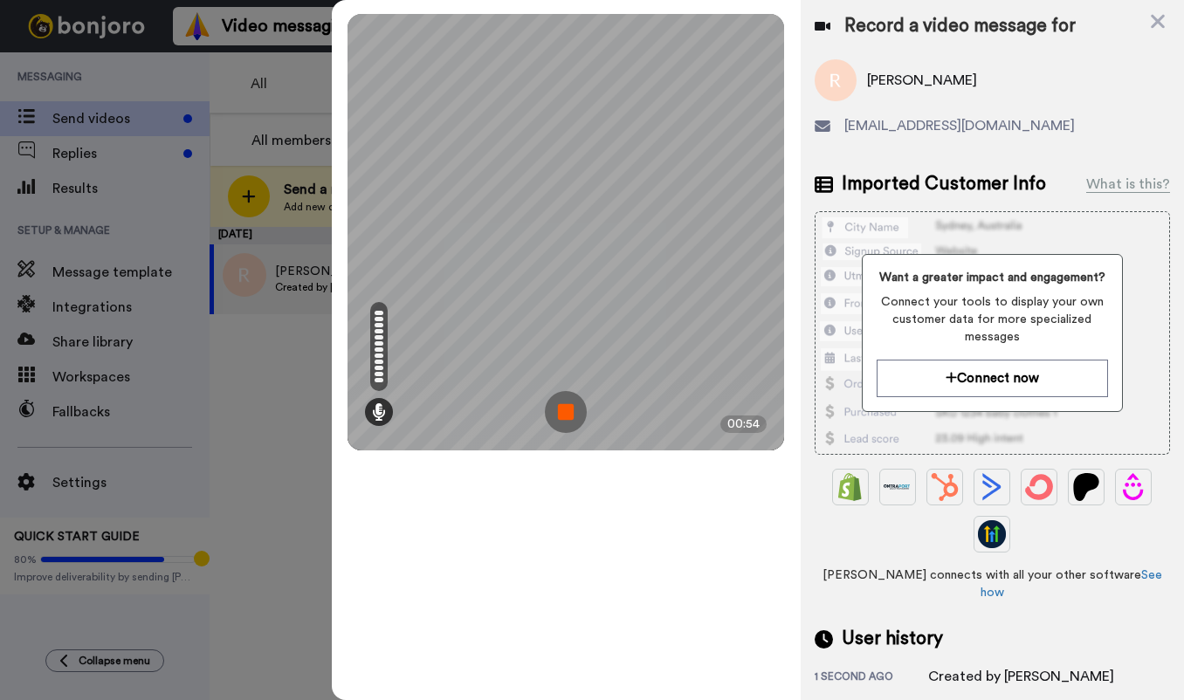
click at [559, 416] on img at bounding box center [566, 412] width 42 height 42
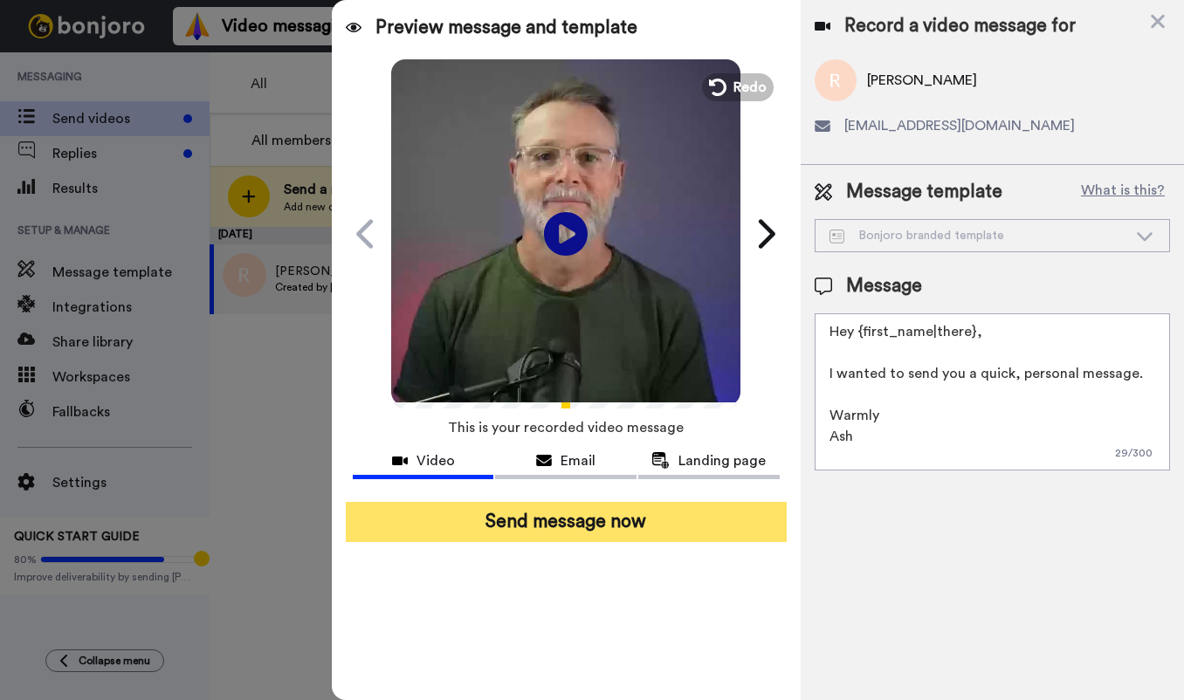
click at [603, 526] on button "Send message now" at bounding box center [566, 522] width 441 height 40
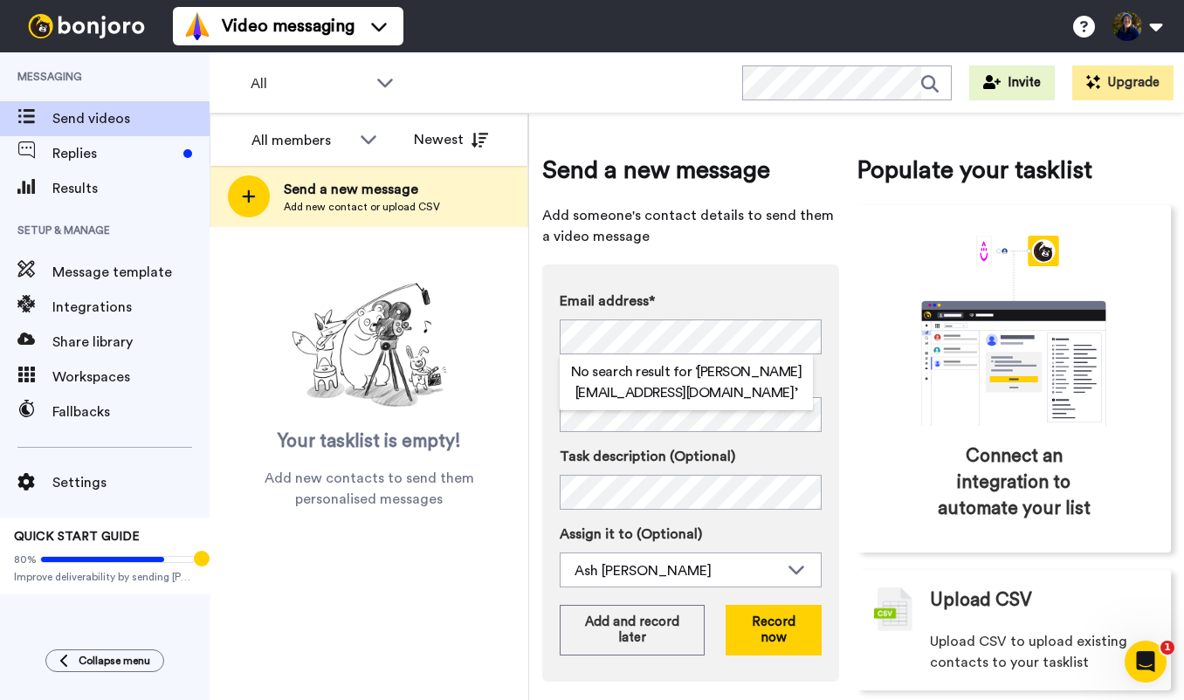
click at [850, 279] on div "Send a new message Add someone's contact details to send them a video message E…" at bounding box center [856, 422] width 629 height 590
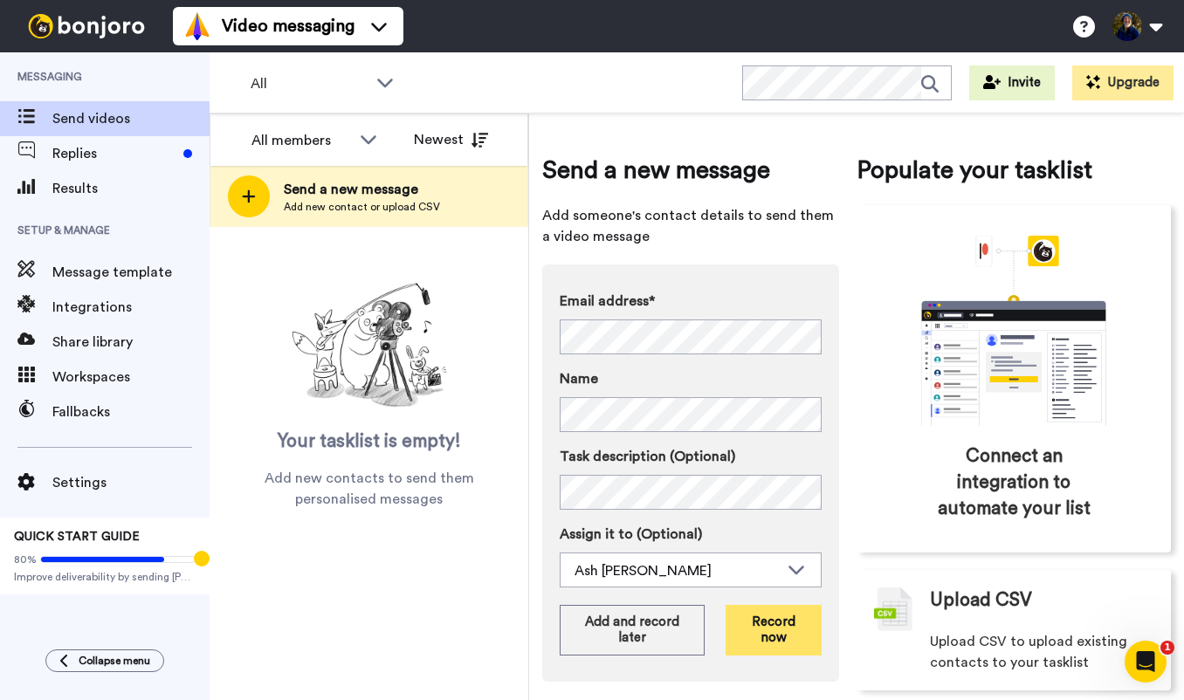
click at [766, 629] on button "Record now" at bounding box center [774, 630] width 96 height 51
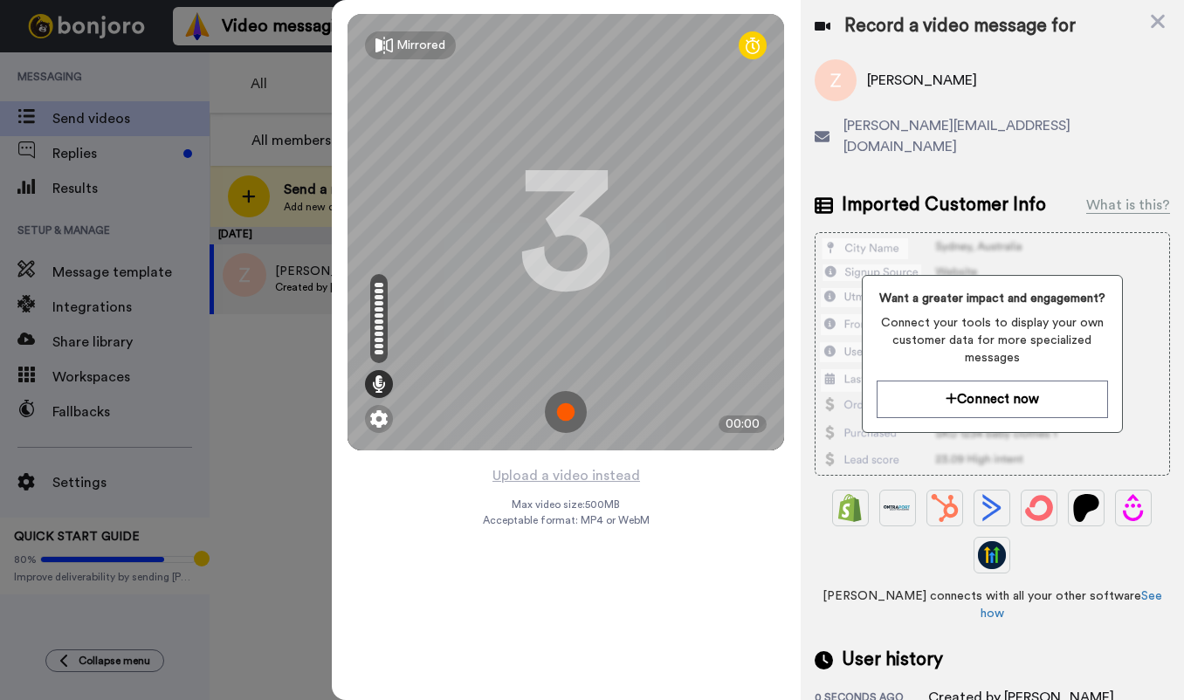
click at [568, 412] on img at bounding box center [566, 412] width 42 height 42
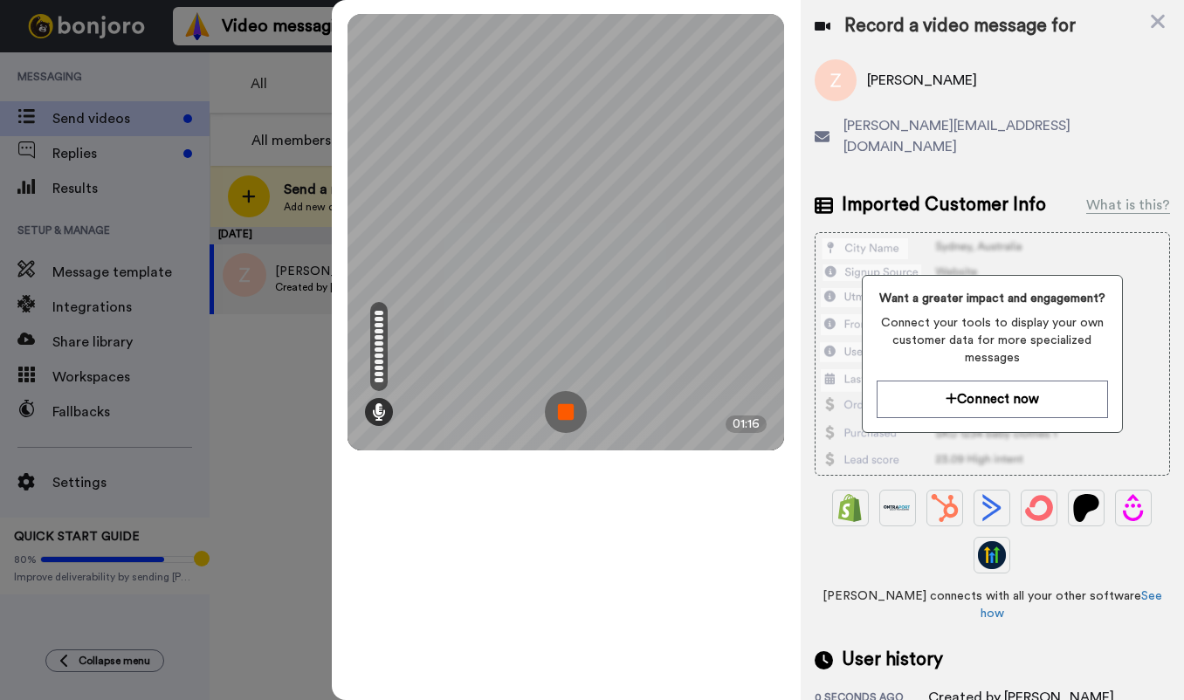
click at [548, 410] on img at bounding box center [566, 412] width 42 height 42
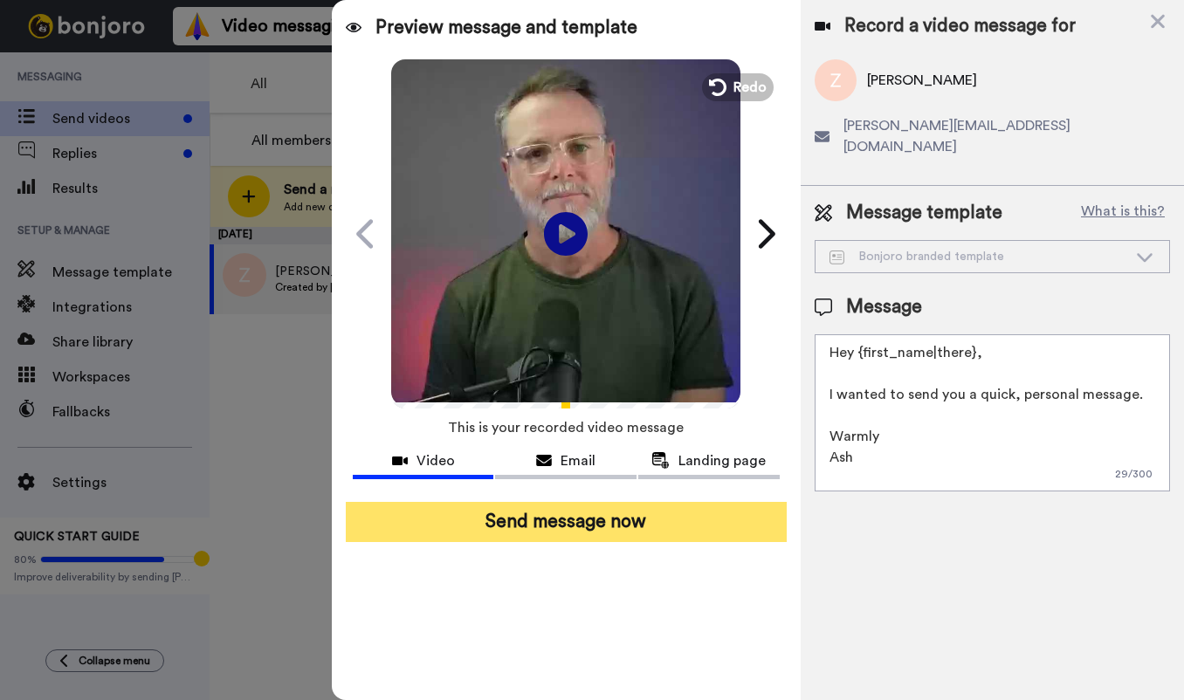
click at [624, 531] on button "Send message now" at bounding box center [566, 522] width 441 height 40
